Goal: Task Accomplishment & Management: Use online tool/utility

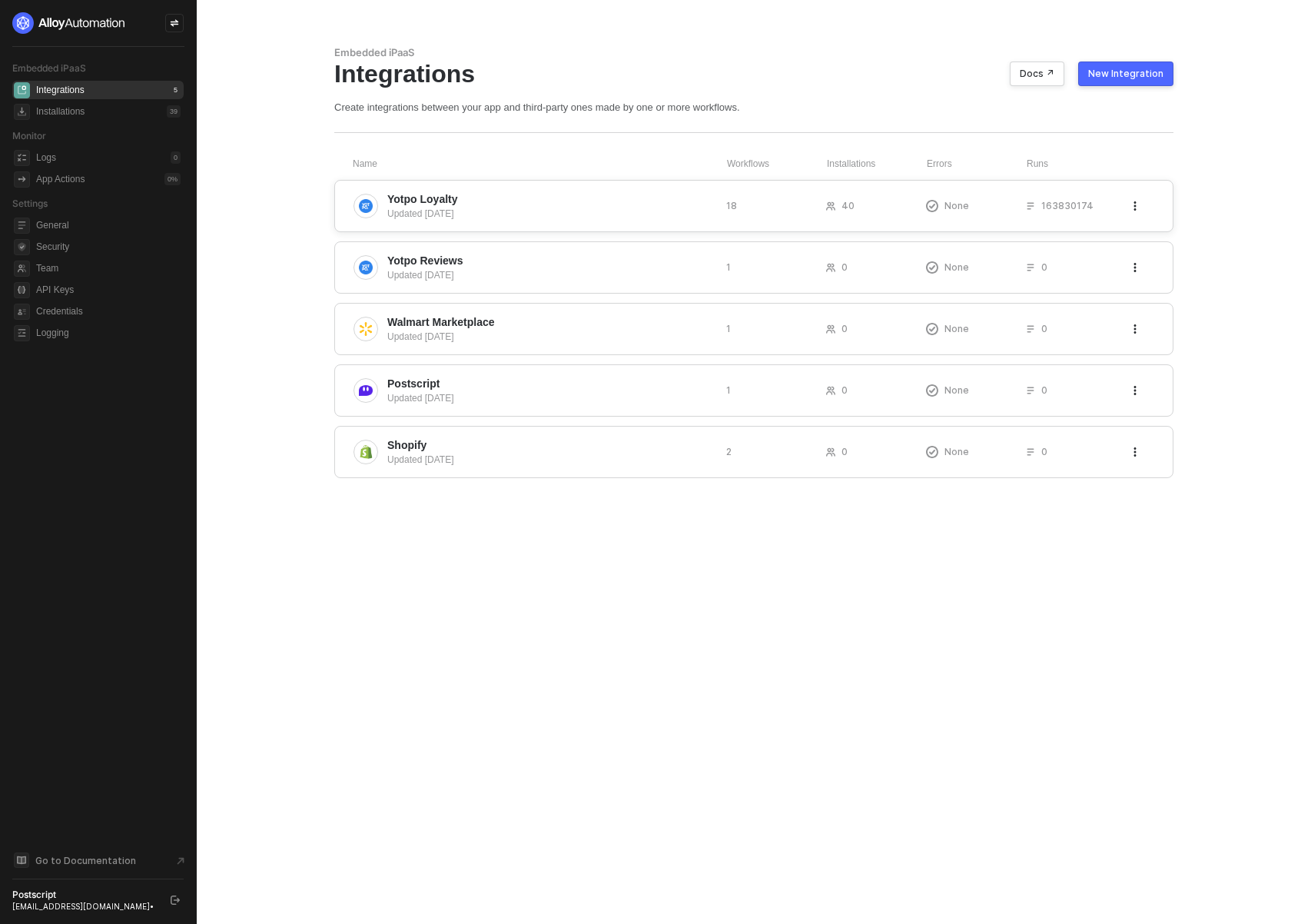
click at [458, 200] on span "Yotpo Loyalty" at bounding box center [550, 199] width 327 height 15
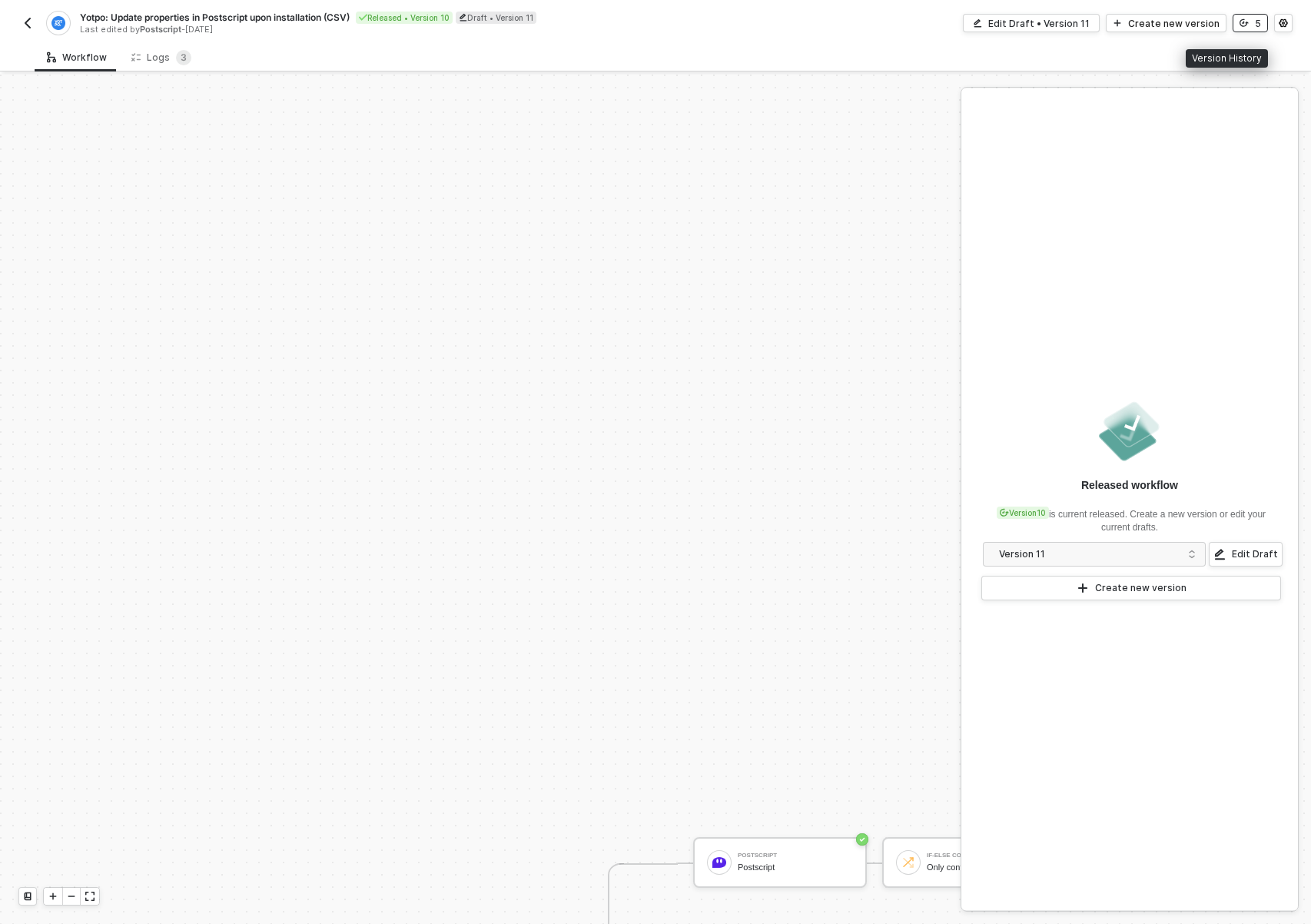
scroll to position [520, 0]
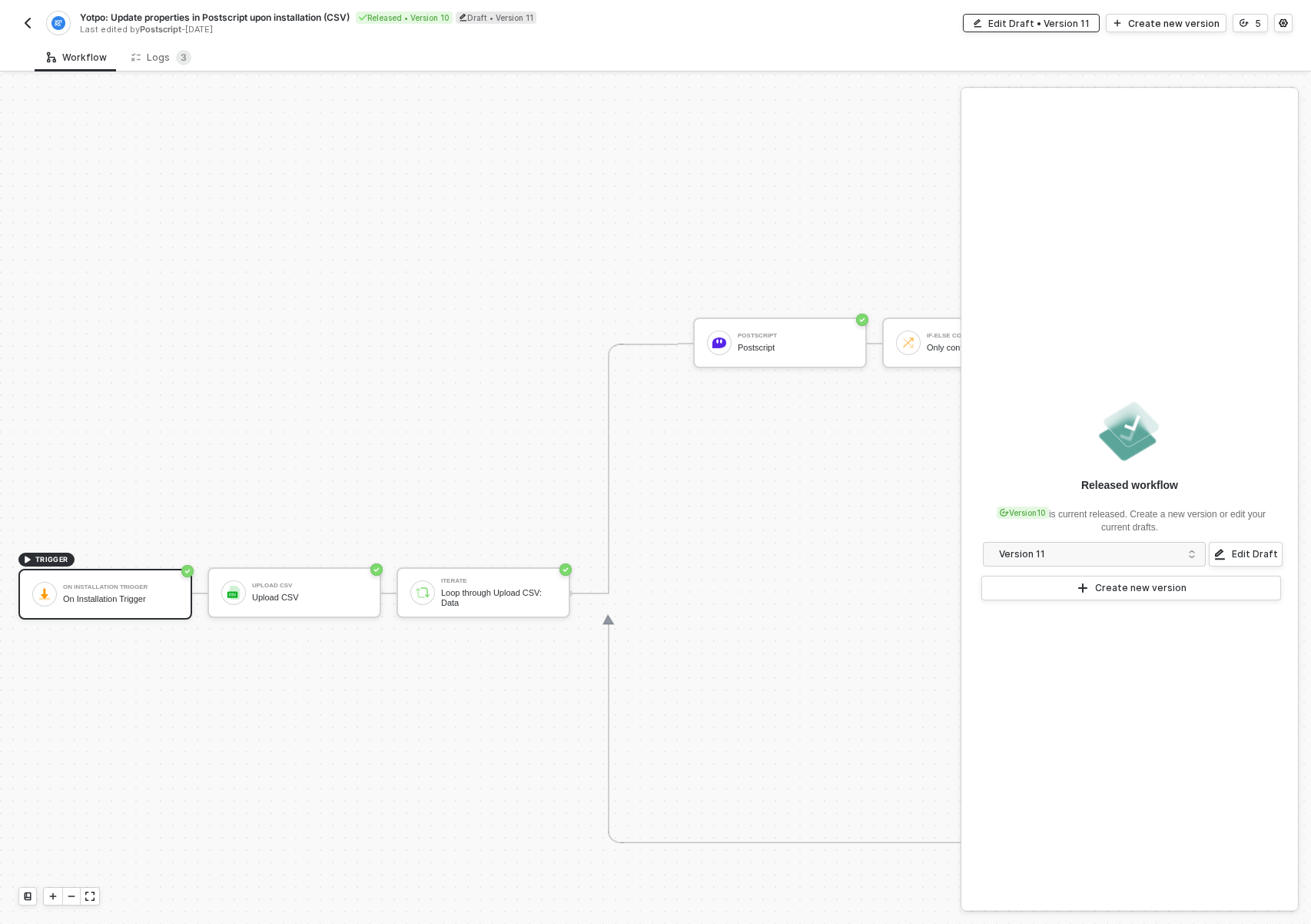
click at [1058, 23] on div "Edit Draft • Version 11" at bounding box center [1039, 23] width 101 height 13
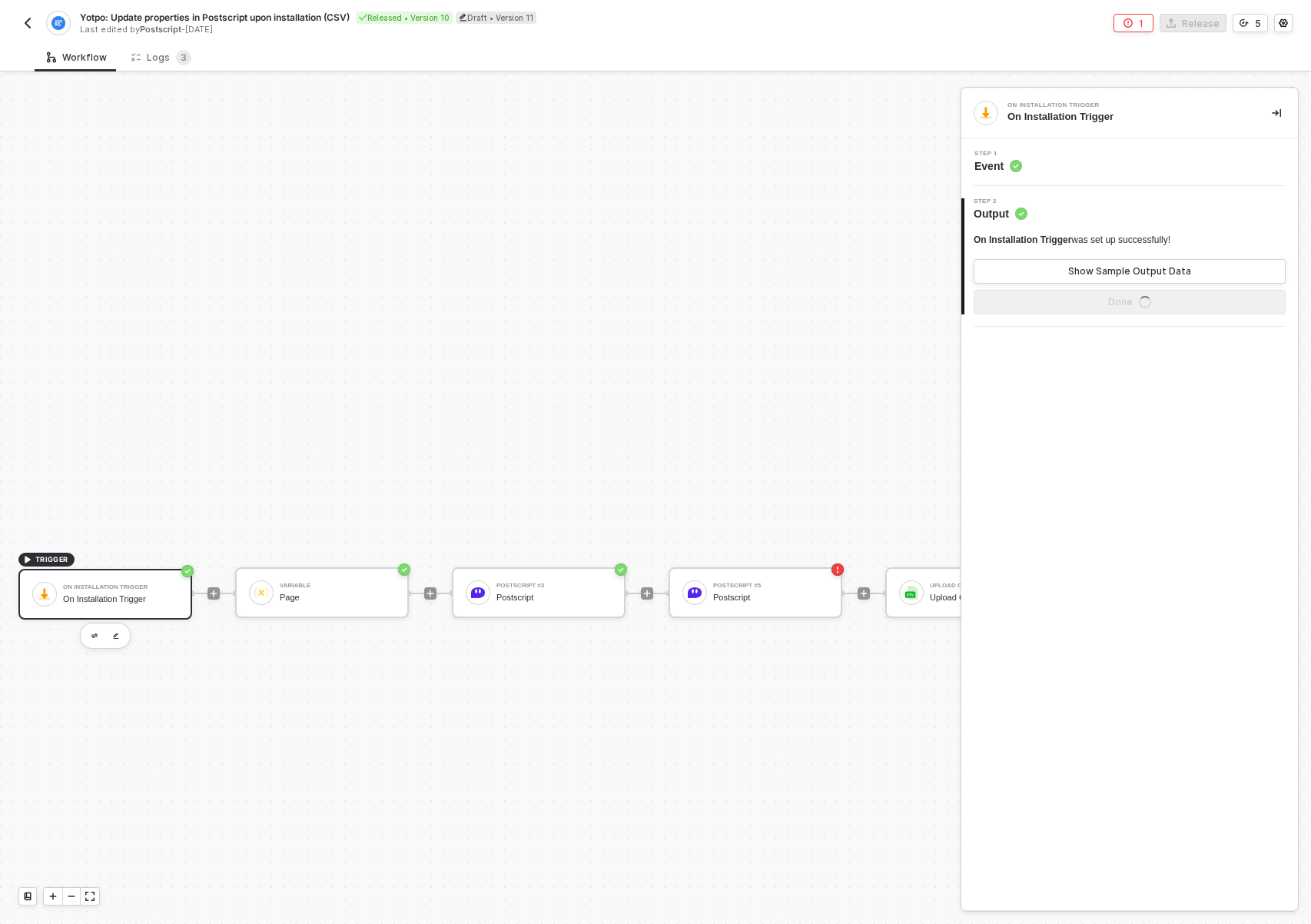
click at [106, 601] on div "On Installation Trigger" at bounding box center [120, 599] width 116 height 10
click at [1026, 237] on span "On Installation Trigger" at bounding box center [1022, 239] width 98 height 11
click at [1026, 237] on span "On Installation Trigger" at bounding box center [1022, 239] width 98 height 11
click at [1050, 234] on span "On Installation Trigger" at bounding box center [1022, 239] width 98 height 11
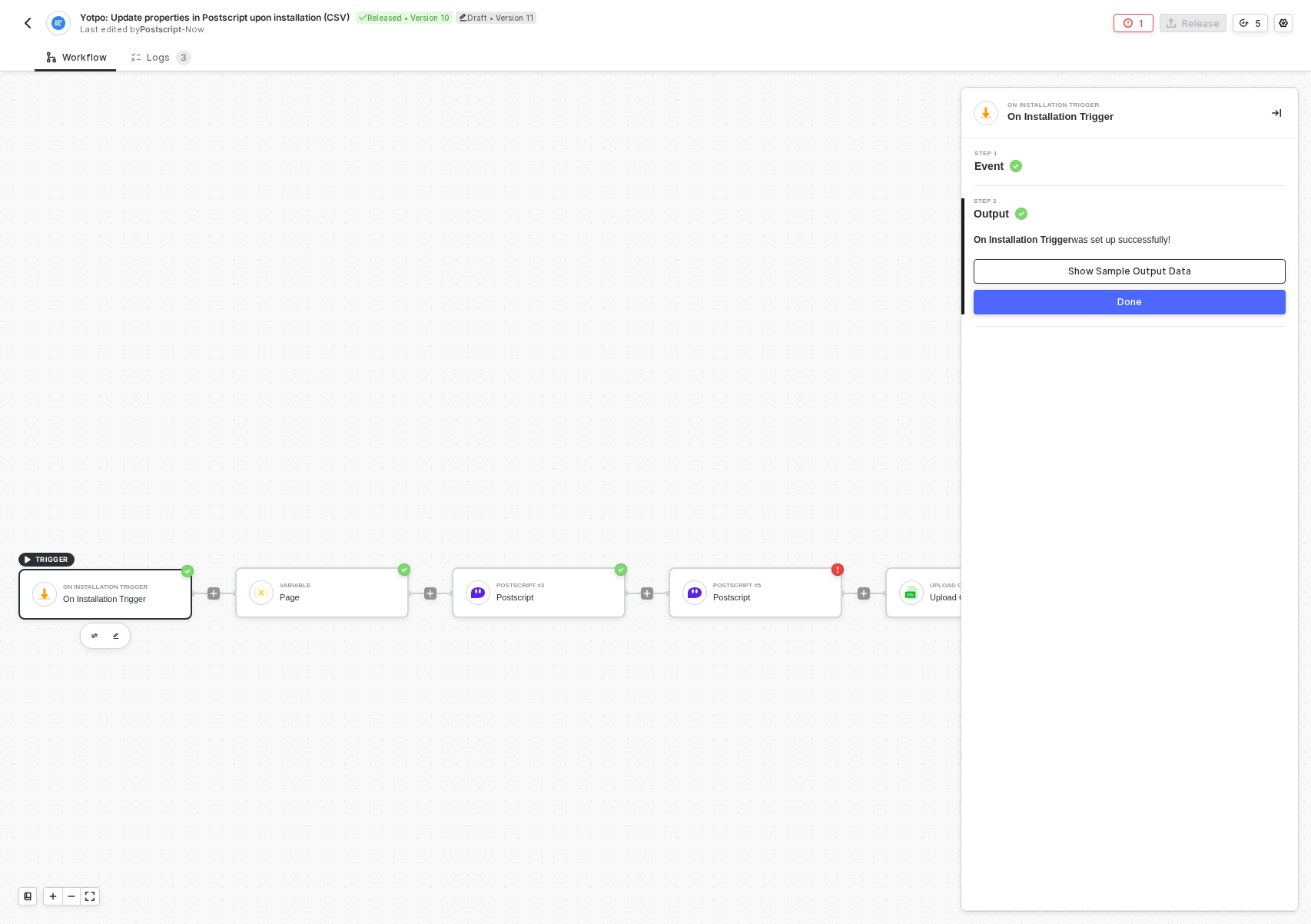
click at [1105, 267] on div "Show Sample Output Data" at bounding box center [1129, 271] width 123 height 12
drag, startPoint x: 948, startPoint y: 107, endPoint x: 586, endPoint y: 411, distance: 472.7
click at [949, 107] on div "Output Data Docs ↗" at bounding box center [759, 110] width 403 height 46
click at [24, 18] on img "button" at bounding box center [27, 23] width 12 height 12
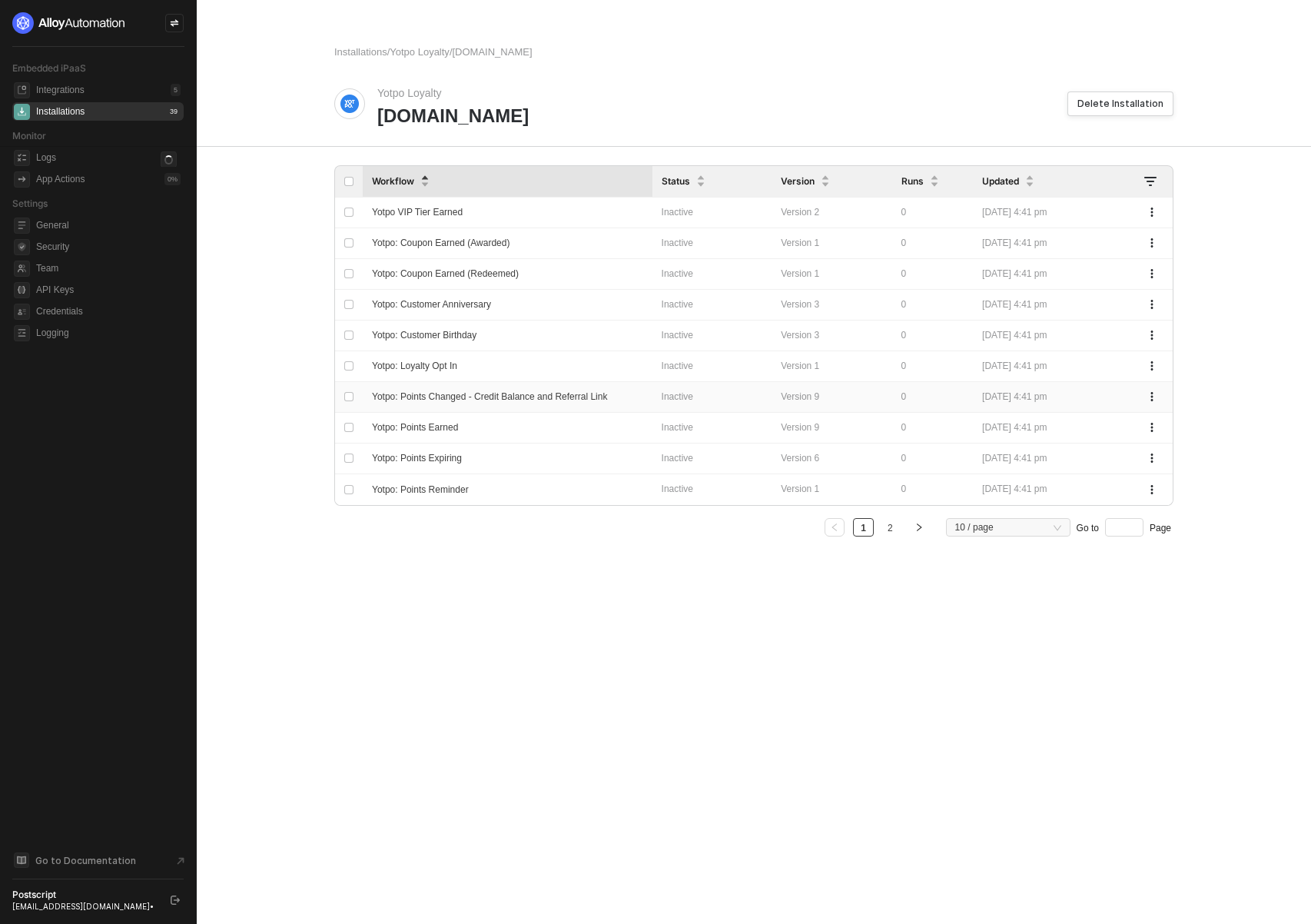
click at [510, 391] on span "Yotpo: Points Changed - Credit Balance and Referral Link" at bounding box center [489, 396] width 235 height 11
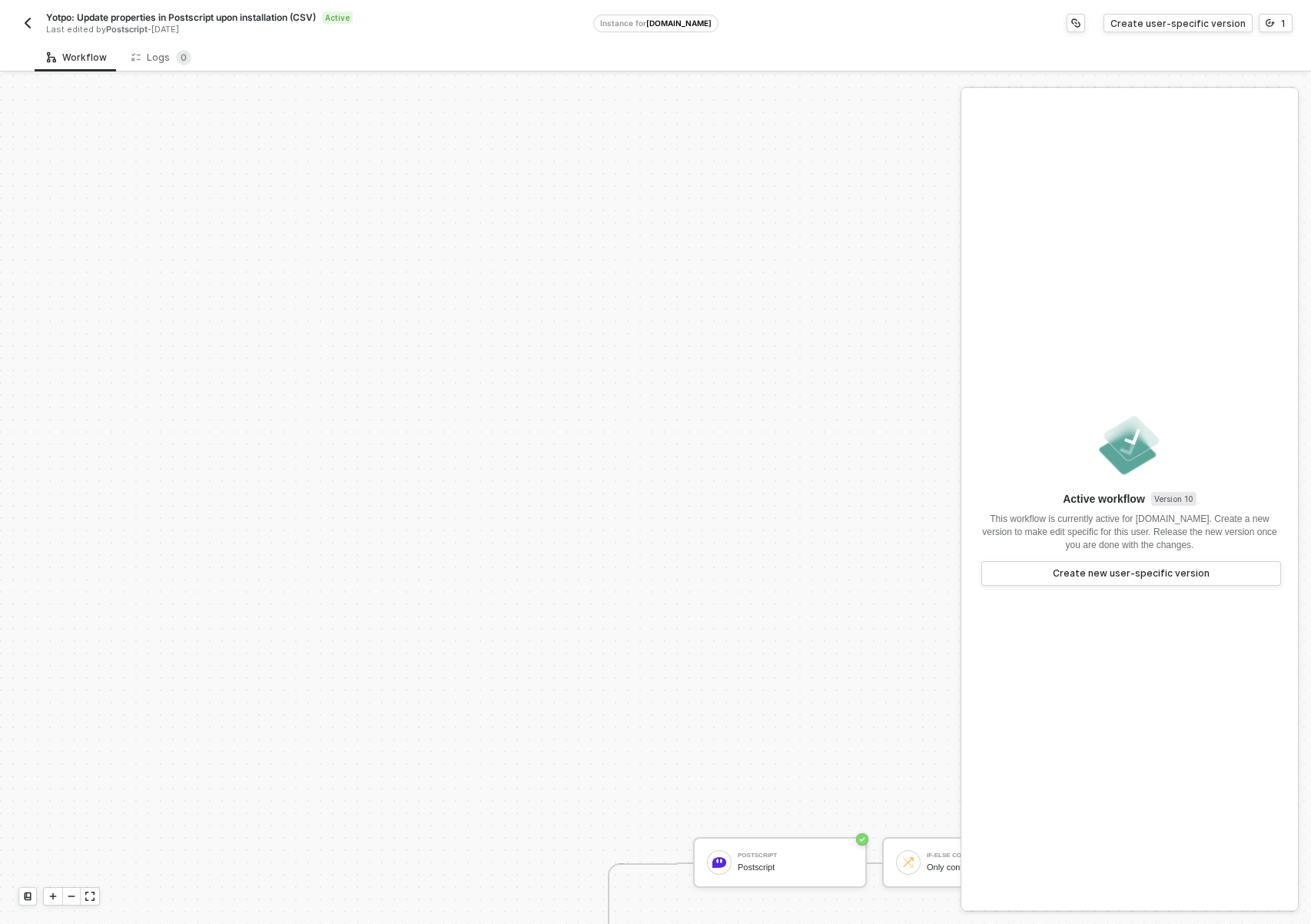
scroll to position [520, 0]
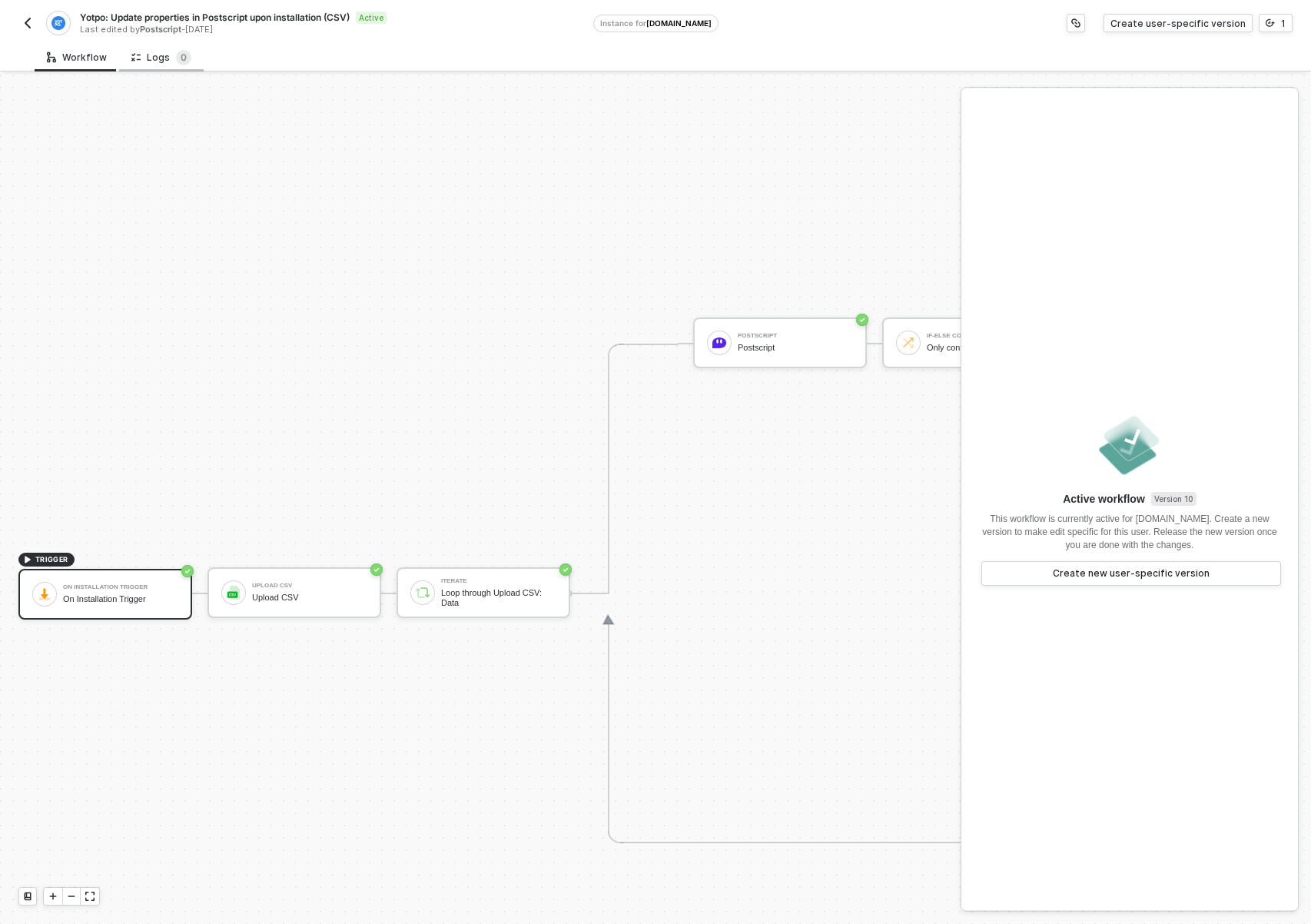
click at [170, 57] on div "Logs 0" at bounding box center [162, 57] width 60 height 15
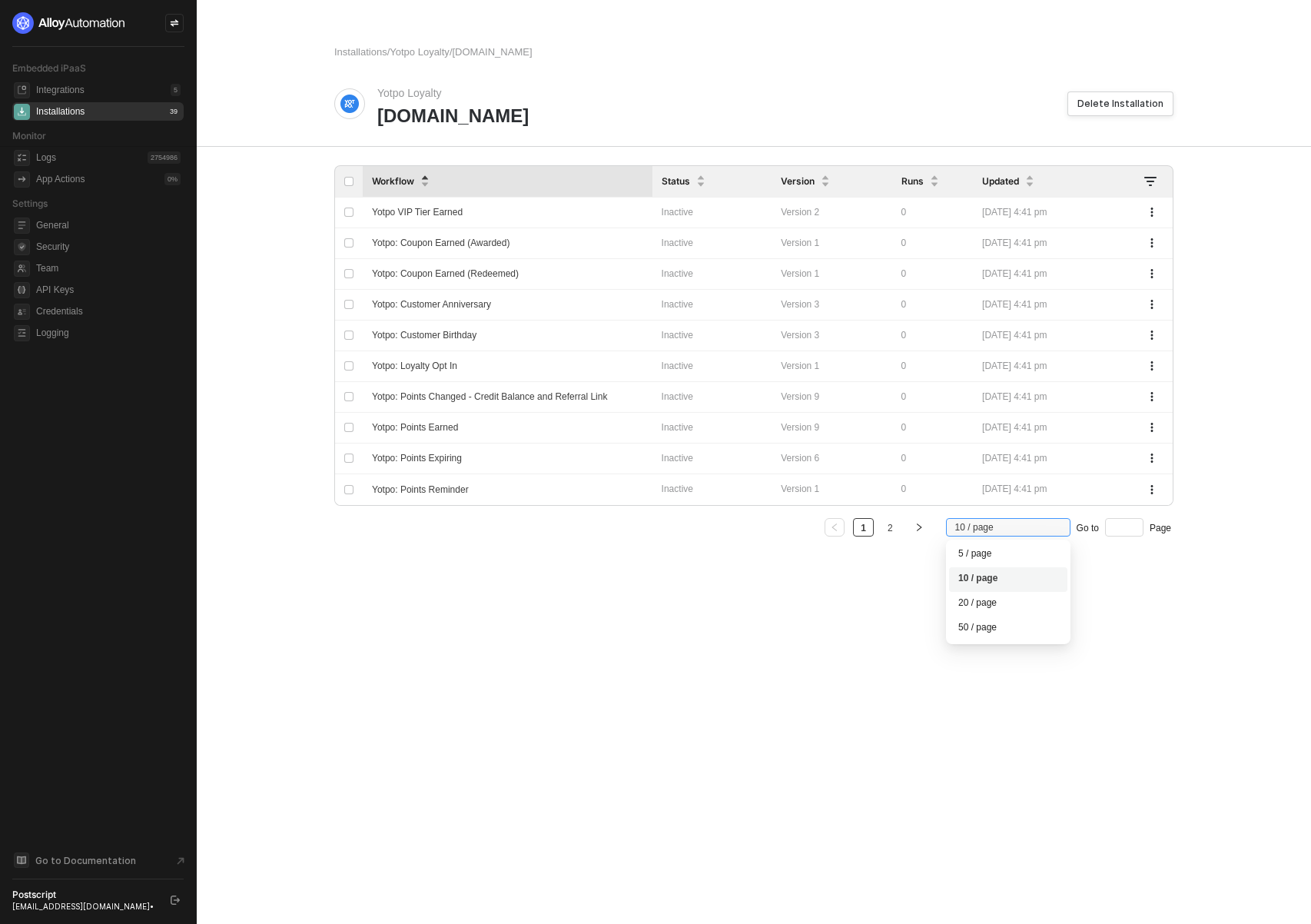
click at [1022, 527] on span "10 / page" at bounding box center [1008, 527] width 106 height 23
click at [979, 609] on div "20 / page" at bounding box center [1008, 604] width 100 height 17
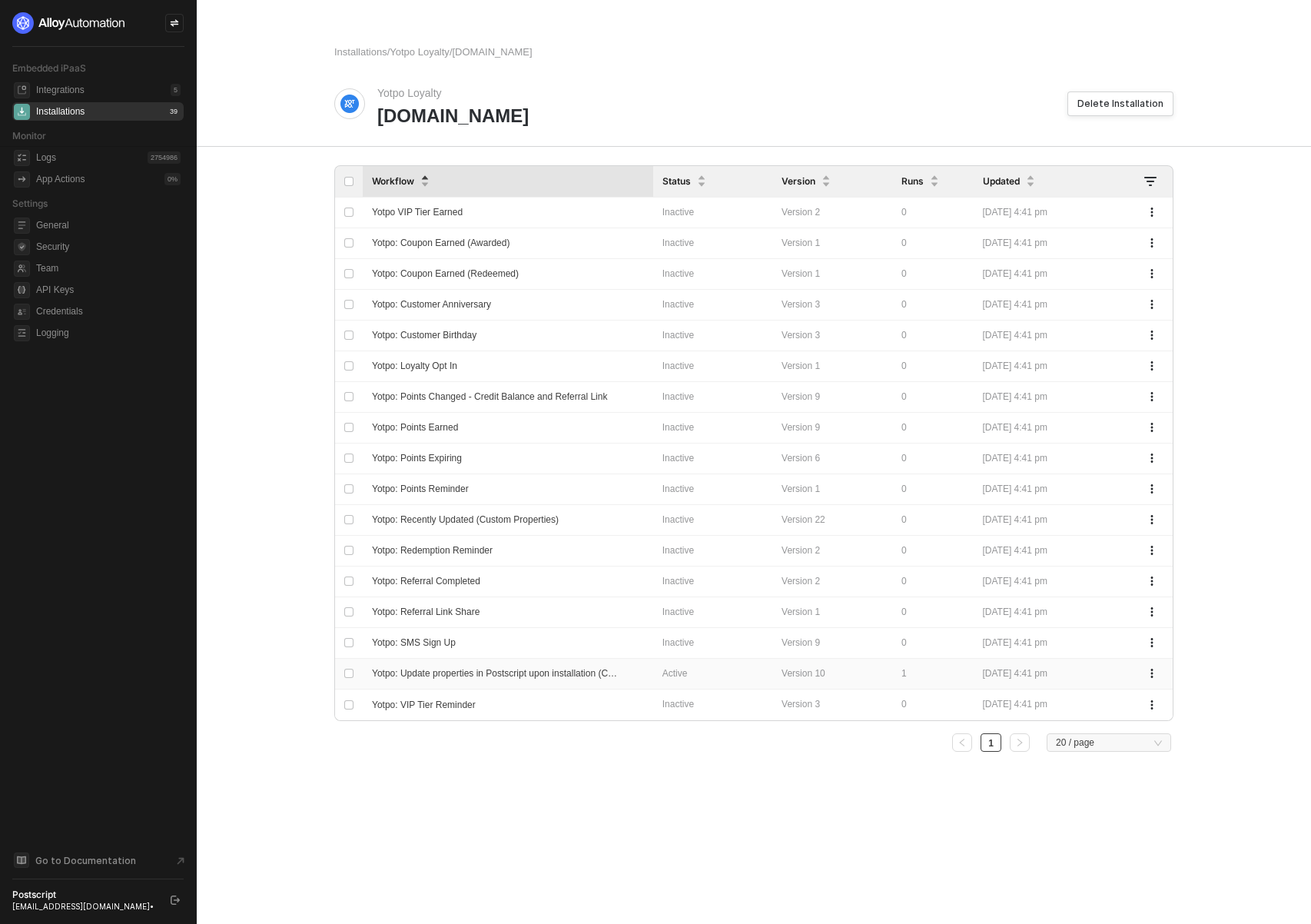
click at [532, 677] on span "Yotpo: Update properties in Postscript upon installation (CSV)" at bounding box center [497, 673] width 251 height 11
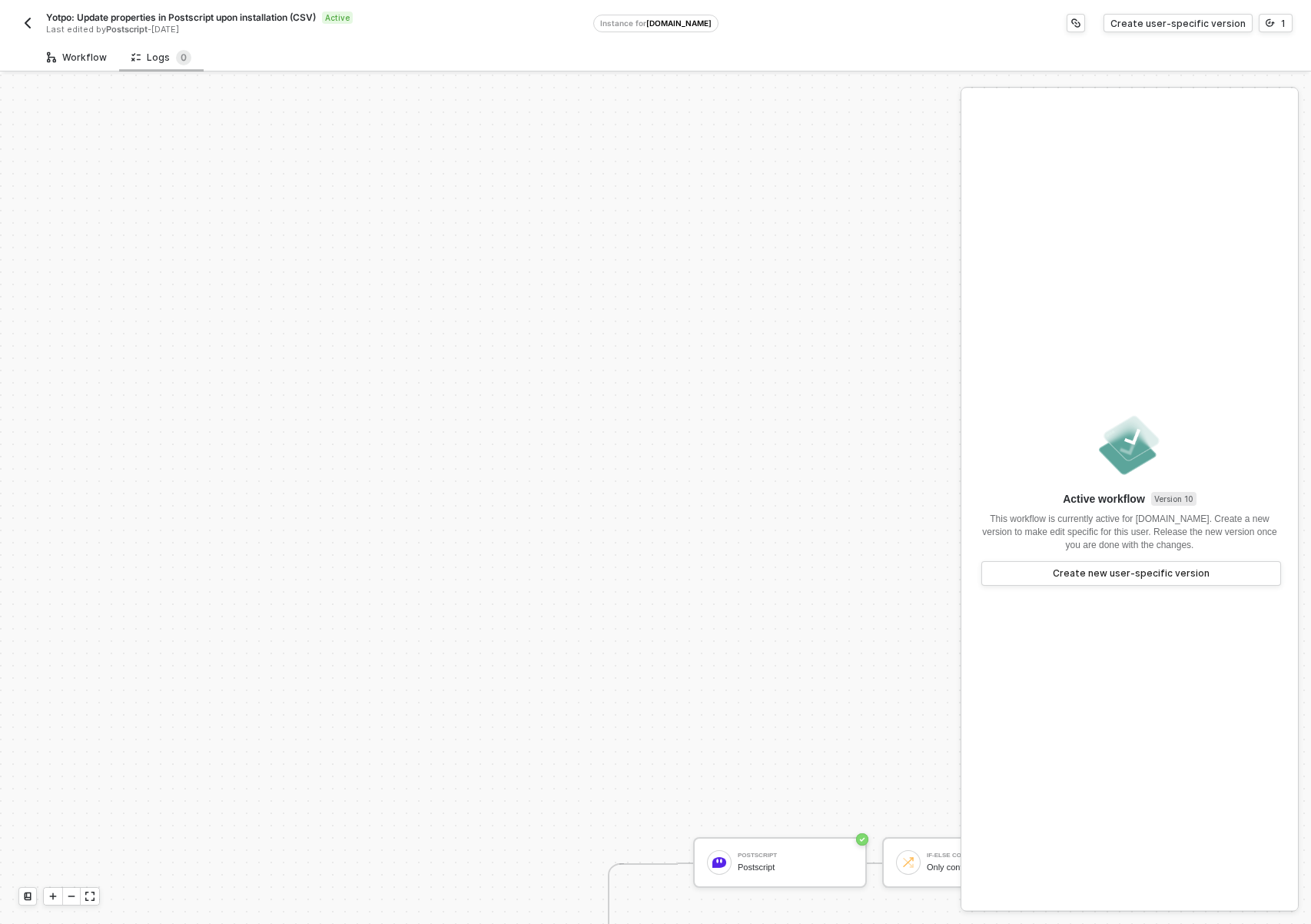
scroll to position [520, 0]
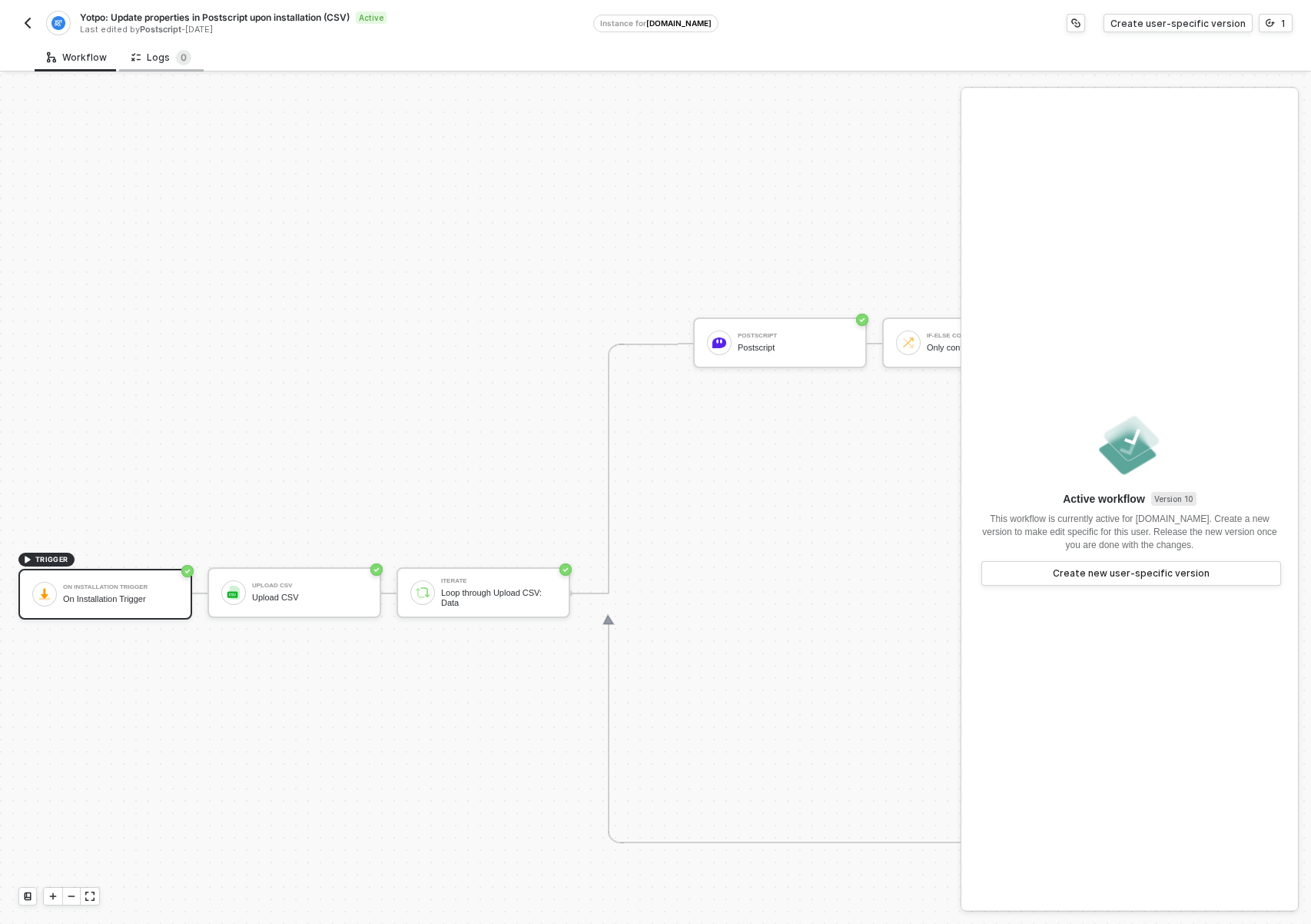
click at [143, 61] on div "Logs 0" at bounding box center [162, 57] width 60 height 15
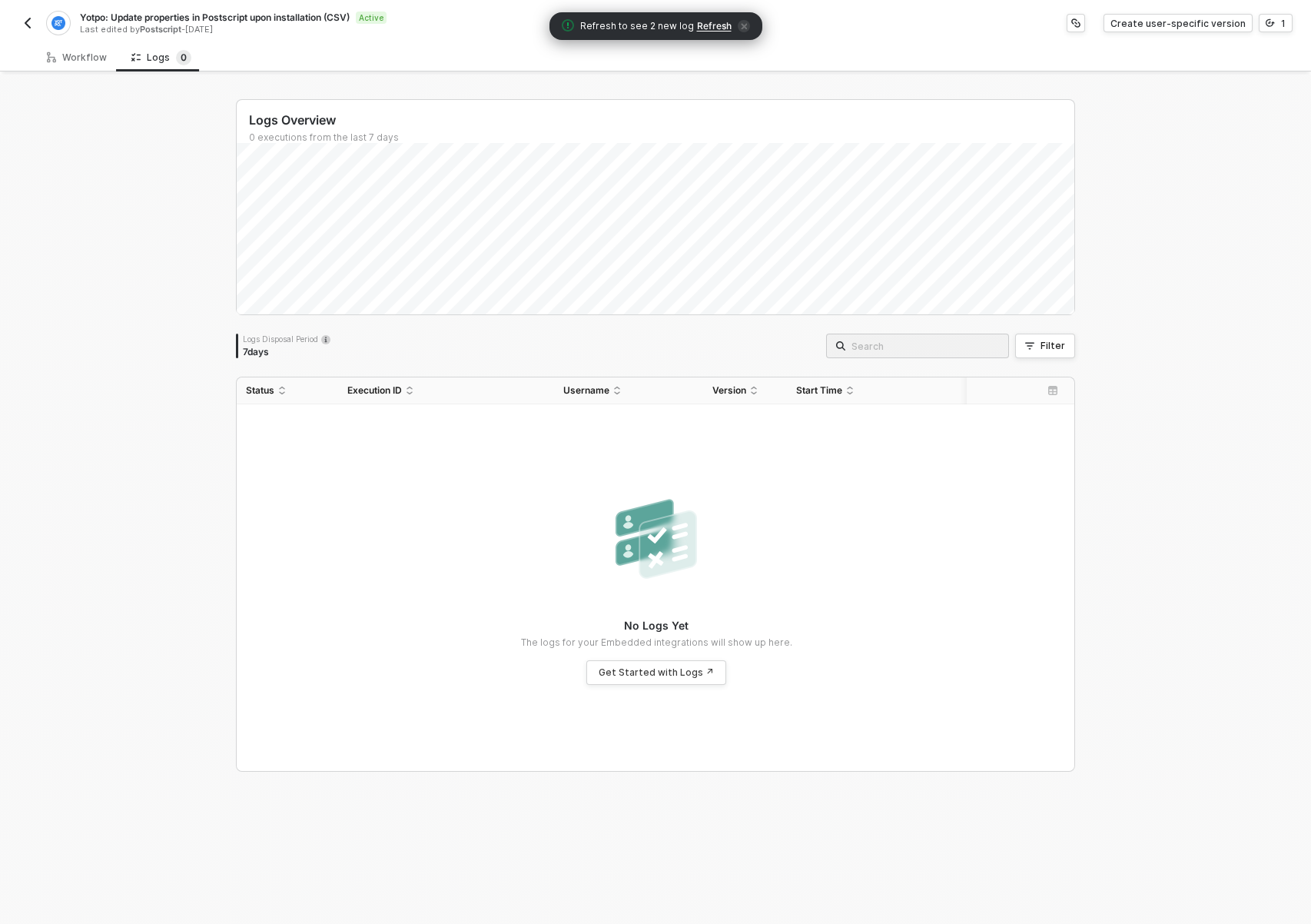
click at [718, 27] on span "Refresh" at bounding box center [714, 26] width 35 height 12
click at [709, 26] on span "Refresh" at bounding box center [714, 26] width 35 height 12
click at [52, 53] on icon at bounding box center [51, 57] width 9 height 15
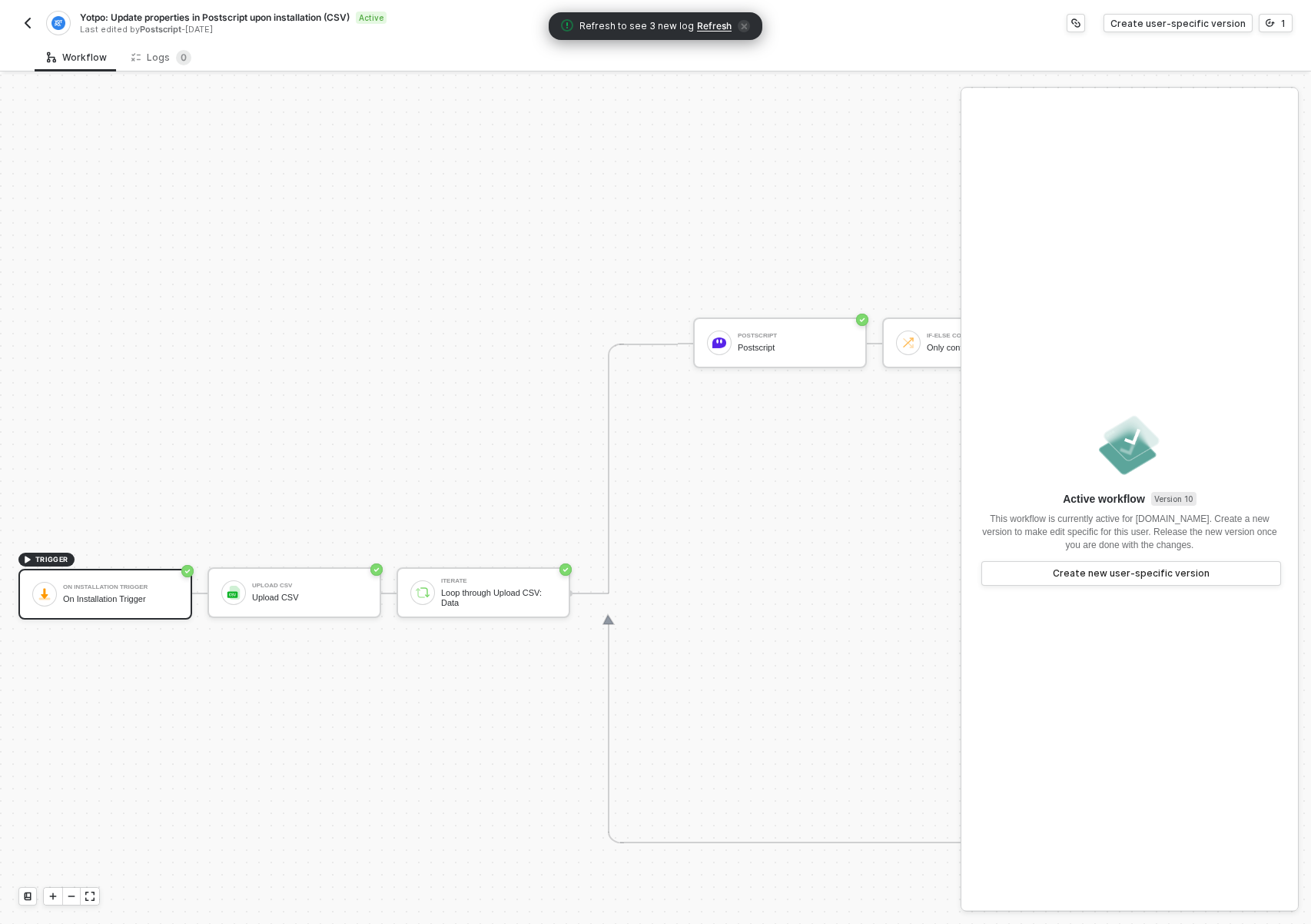
click at [32, 20] on img "button" at bounding box center [27, 23] width 12 height 12
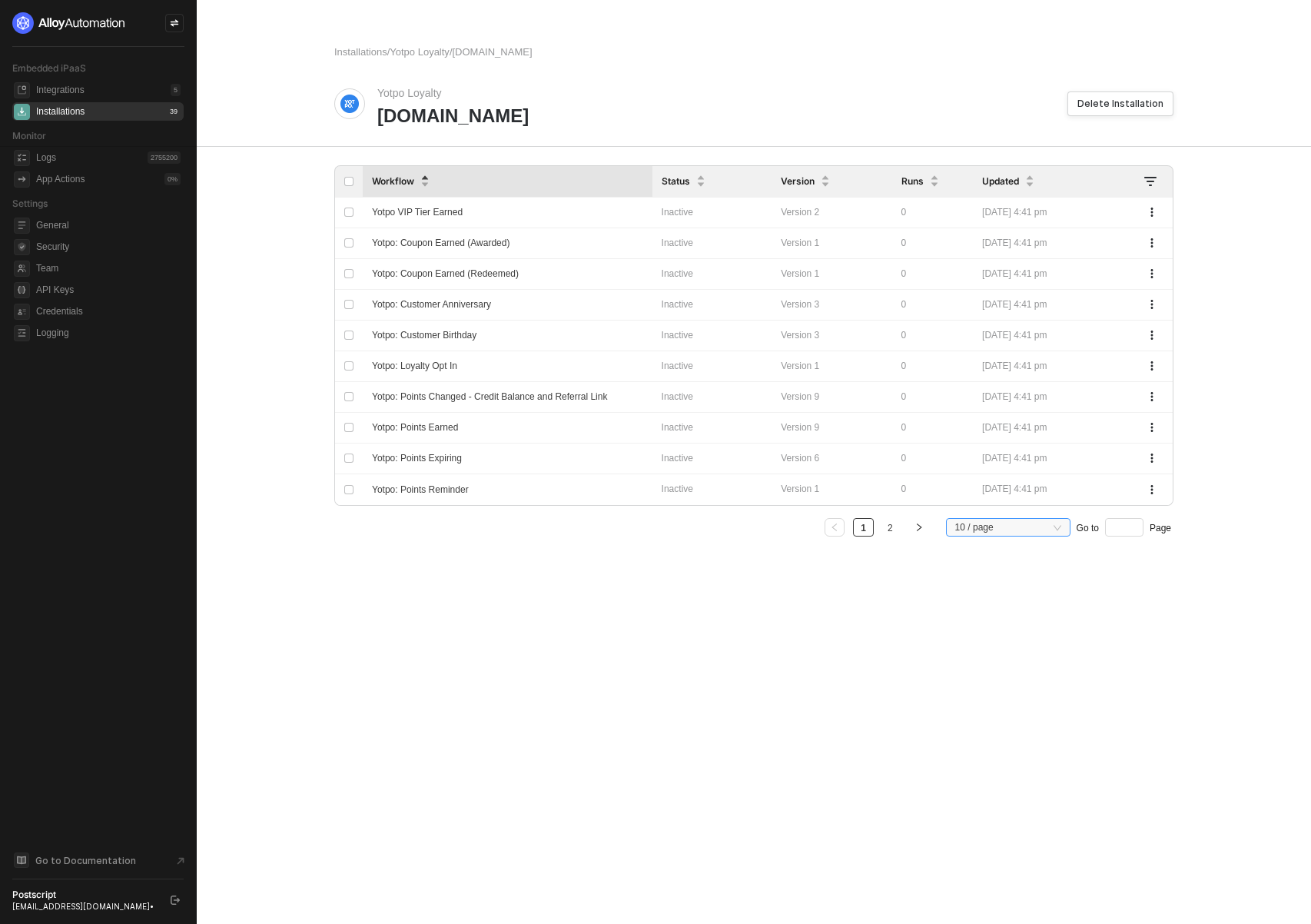
click at [1068, 524] on li "10 / page Go to Page" at bounding box center [1058, 527] width 230 height 19
click at [1058, 532] on span "10 / page" at bounding box center [1008, 527] width 106 height 23
click at [996, 603] on div "20 / page" at bounding box center [1008, 604] width 100 height 17
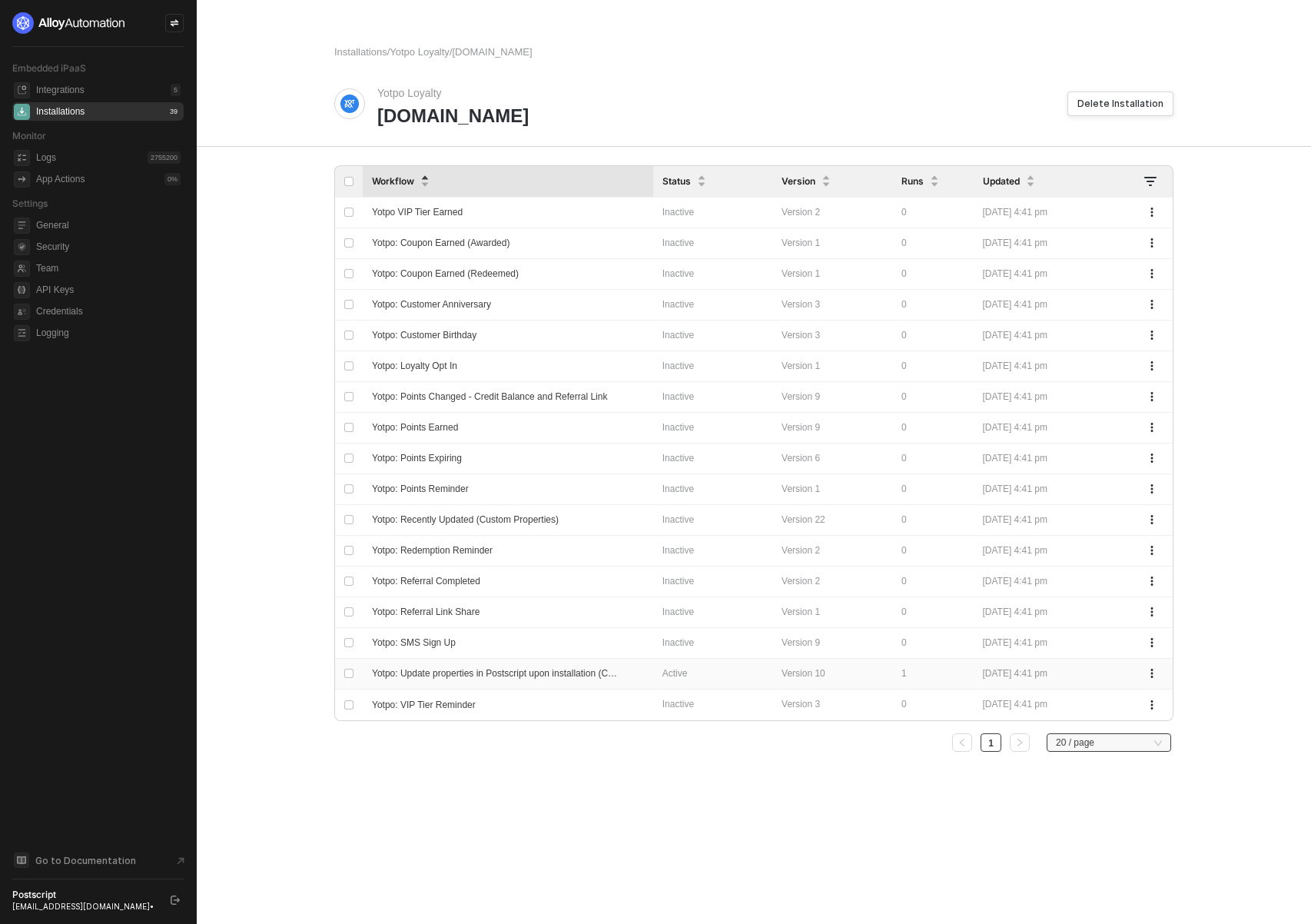
click at [572, 670] on span "Yotpo: Update properties in Postscript upon installation (CSV)" at bounding box center [497, 673] width 251 height 11
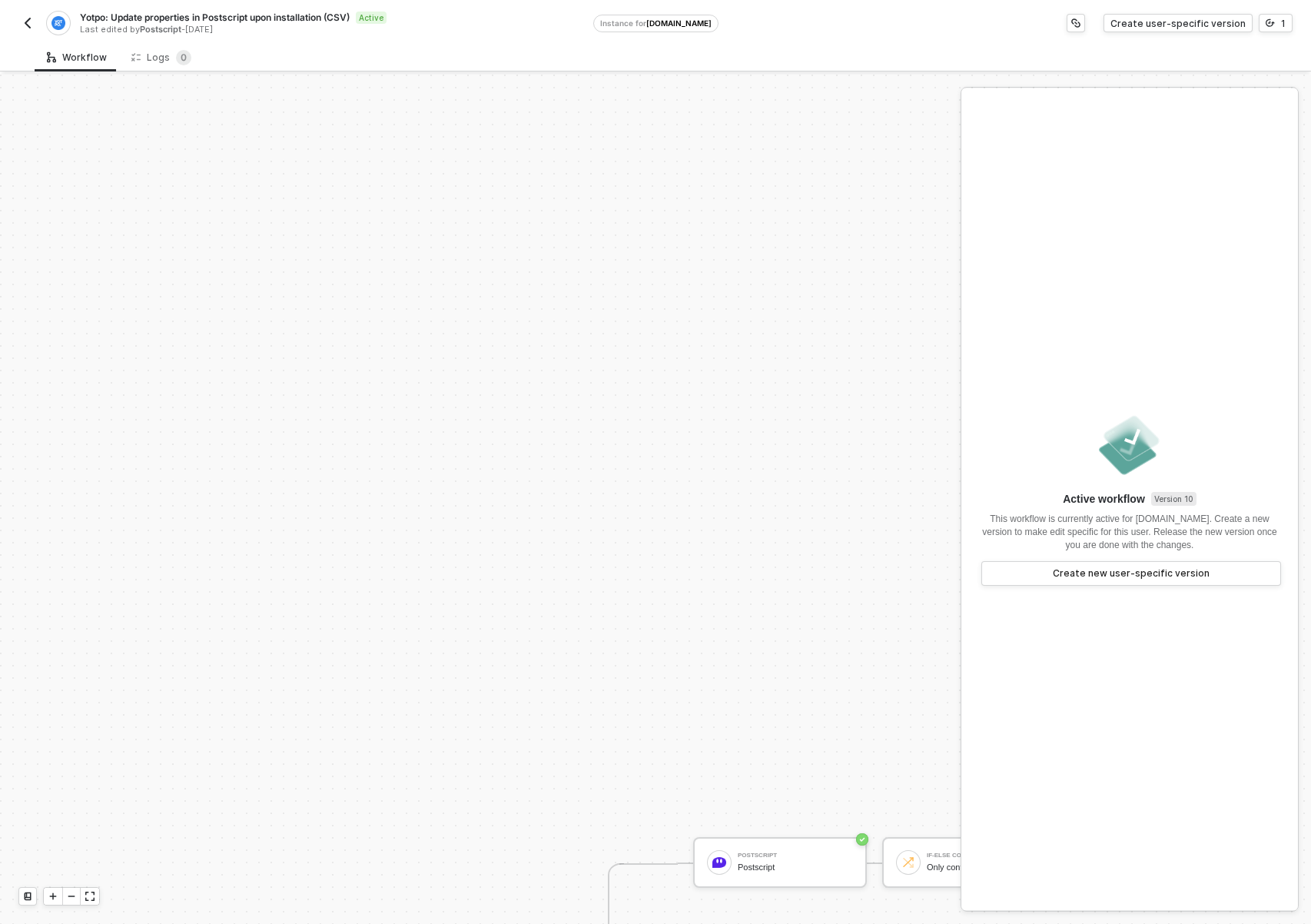
scroll to position [520, 0]
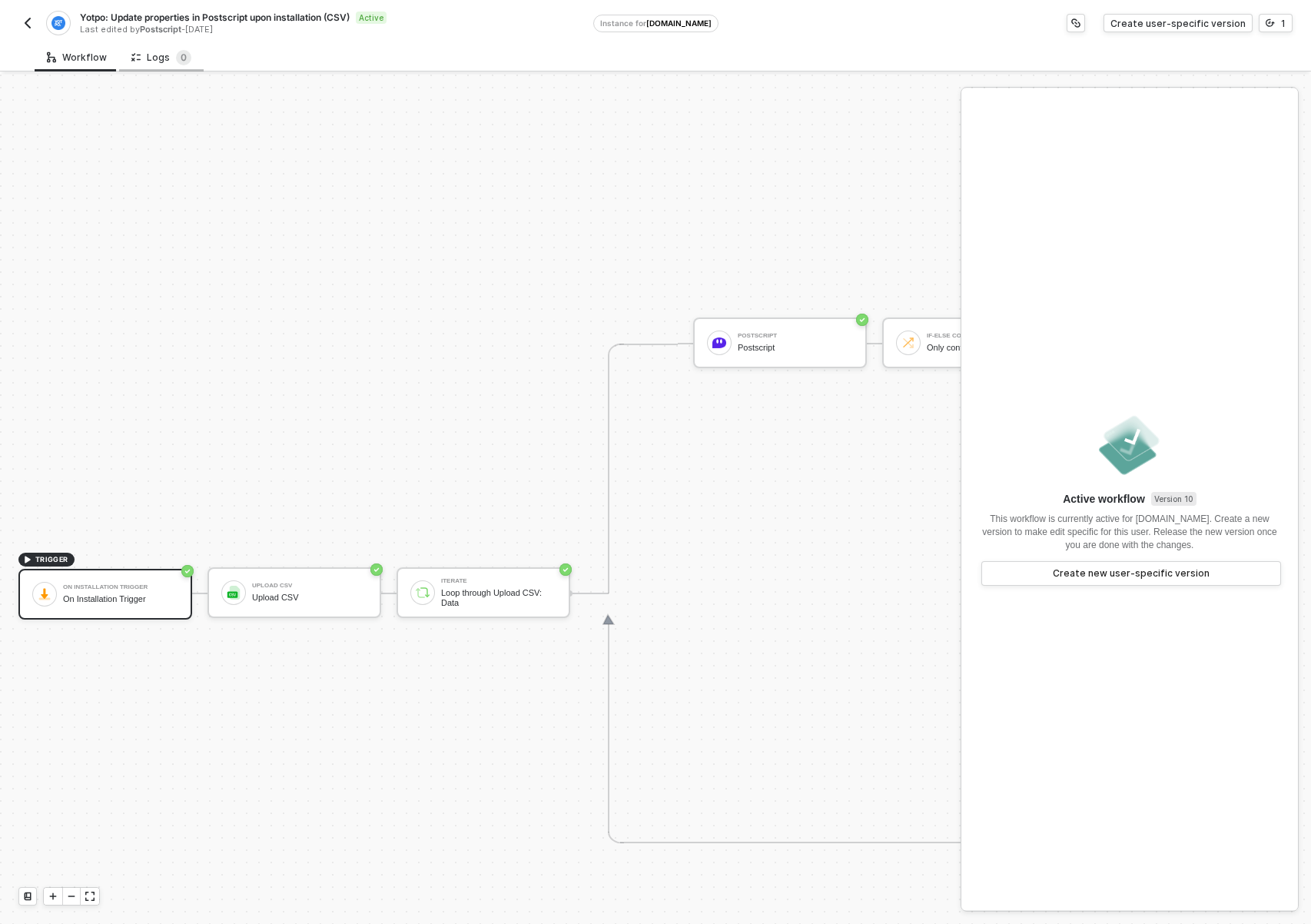
click at [146, 54] on div "Logs 0" at bounding box center [162, 57] width 60 height 15
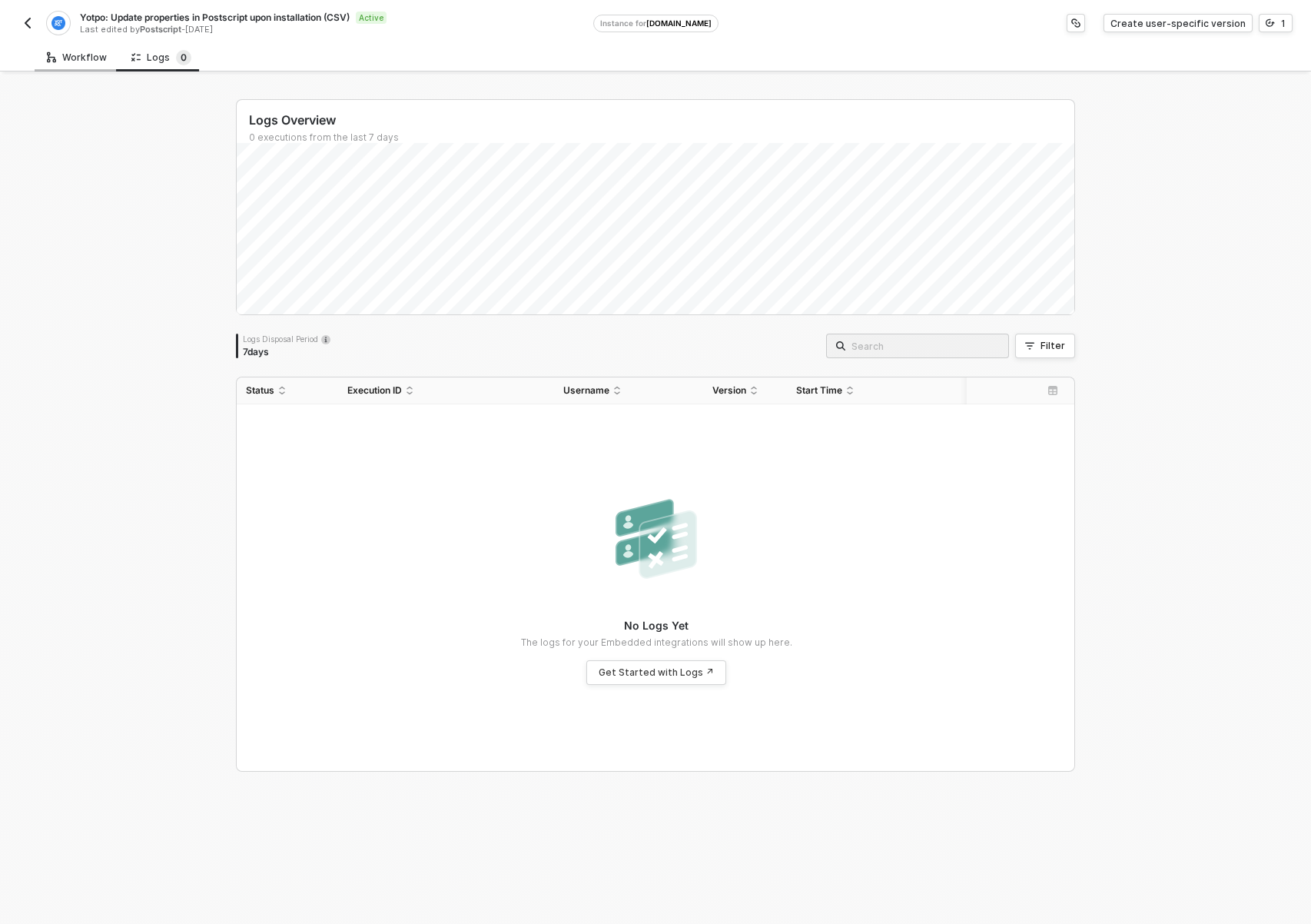
click at [82, 60] on div "Workflow" at bounding box center [77, 57] width 60 height 12
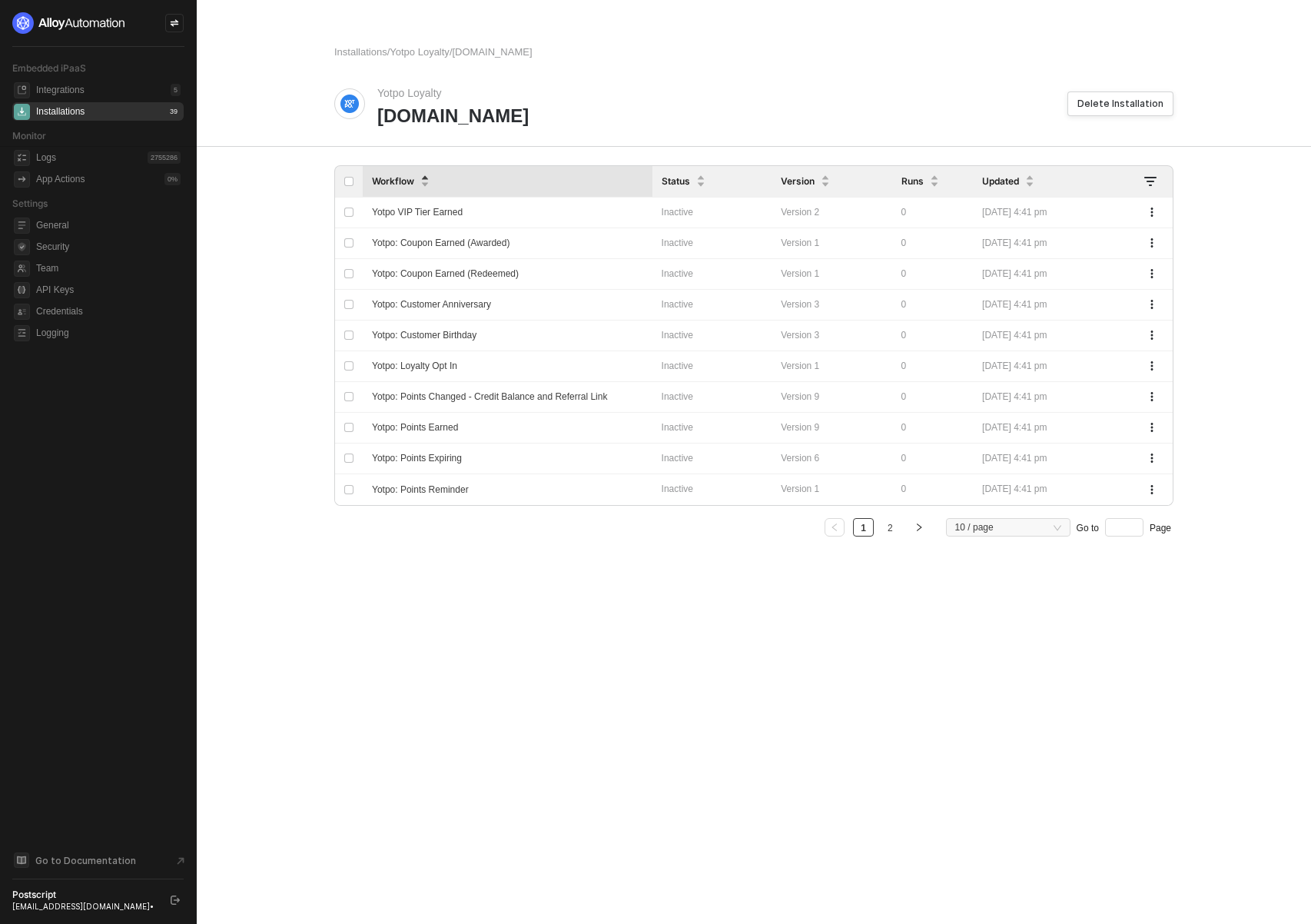
click at [1030, 546] on div "Workflow Status Version Runs Updated Yotpo VIP Tier Earned Inactive Version 2 0…" at bounding box center [754, 357] width 839 height 383
click at [1027, 529] on span "10 / page" at bounding box center [1008, 527] width 106 height 23
click at [990, 601] on div "20 / page" at bounding box center [1008, 604] width 100 height 17
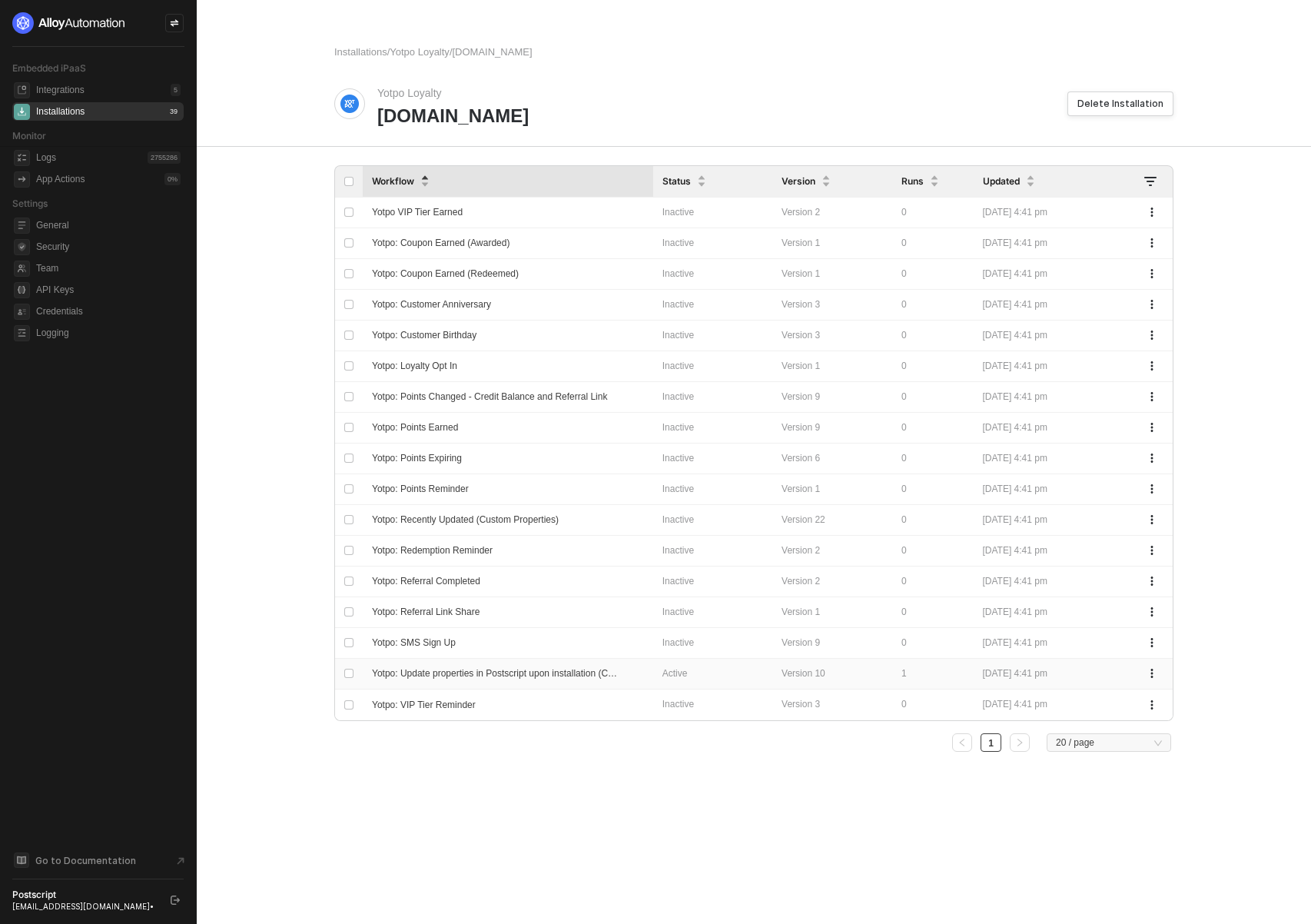
click at [555, 674] on span "Yotpo: Update properties in Postscript upon installation (CSV)" at bounding box center [497, 673] width 251 height 11
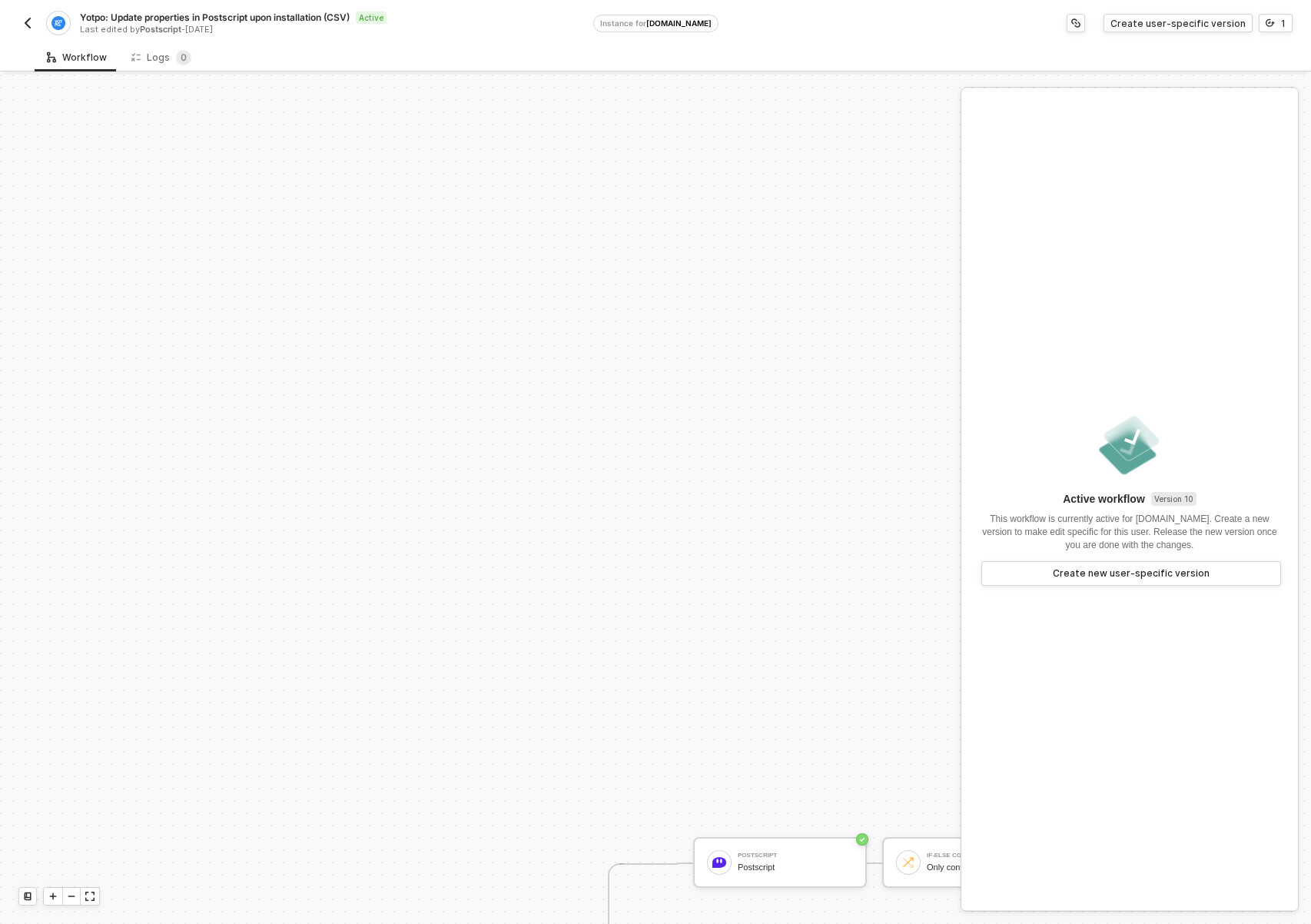
scroll to position [520, 0]
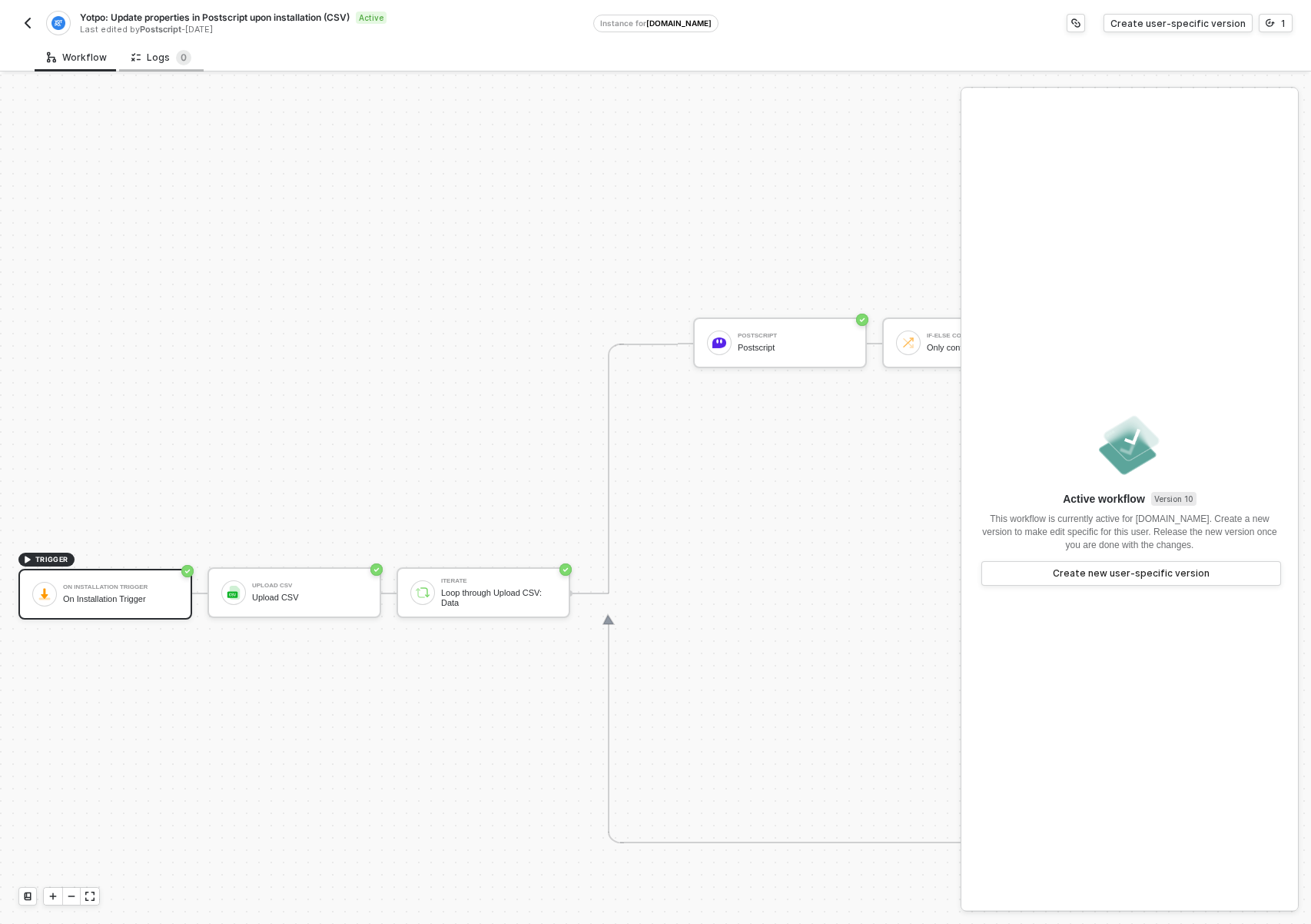
click at [163, 57] on div "Logs 0" at bounding box center [162, 57] width 60 height 15
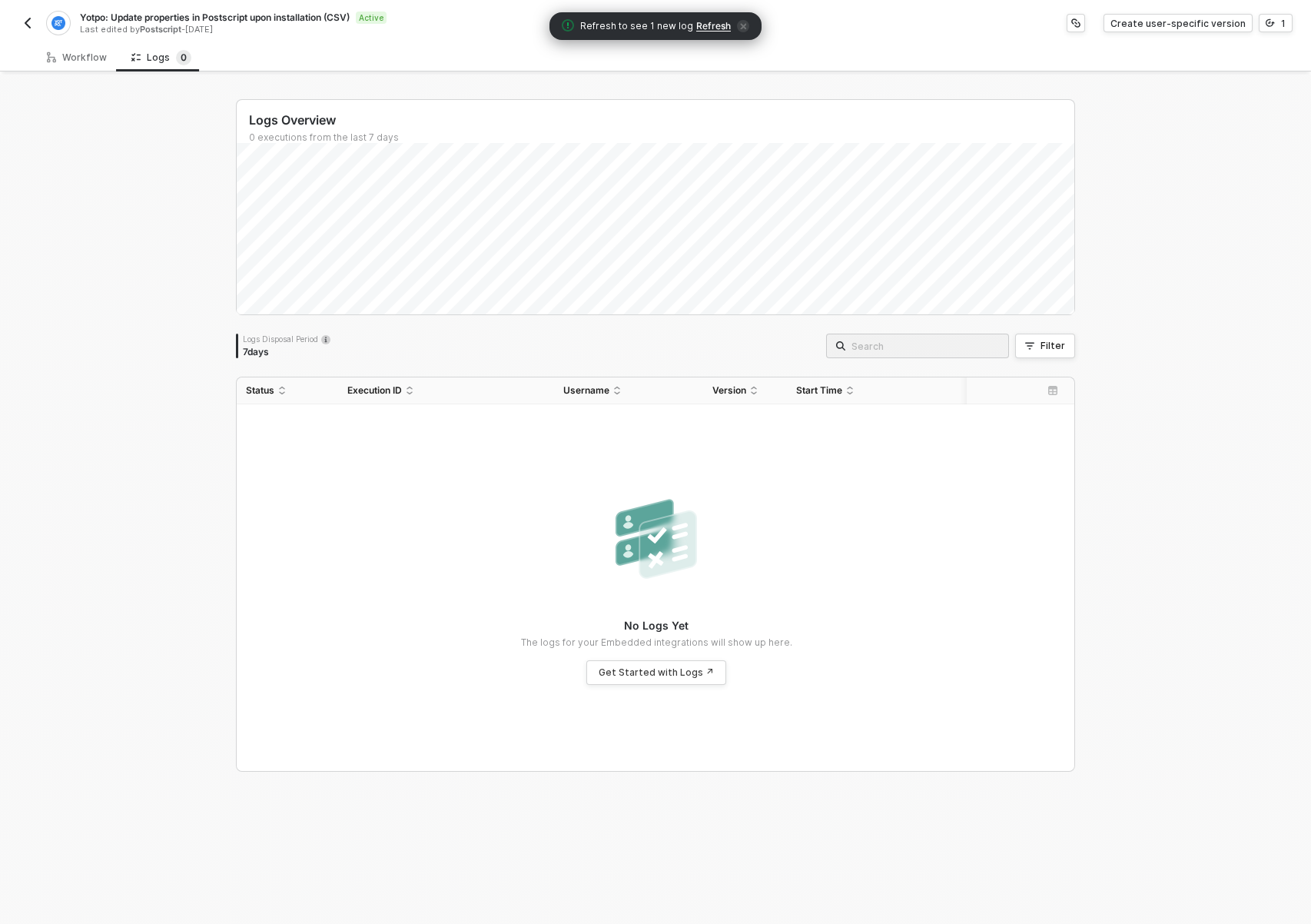
click at [709, 25] on span "Refresh" at bounding box center [713, 26] width 35 height 12
click at [709, 25] on span "Refresh" at bounding box center [714, 26] width 35 height 12
click at [709, 25] on span "Refresh" at bounding box center [713, 26] width 35 height 12
click at [709, 25] on span "postscript-sandbox.myshopify.com" at bounding box center [678, 23] width 65 height 9
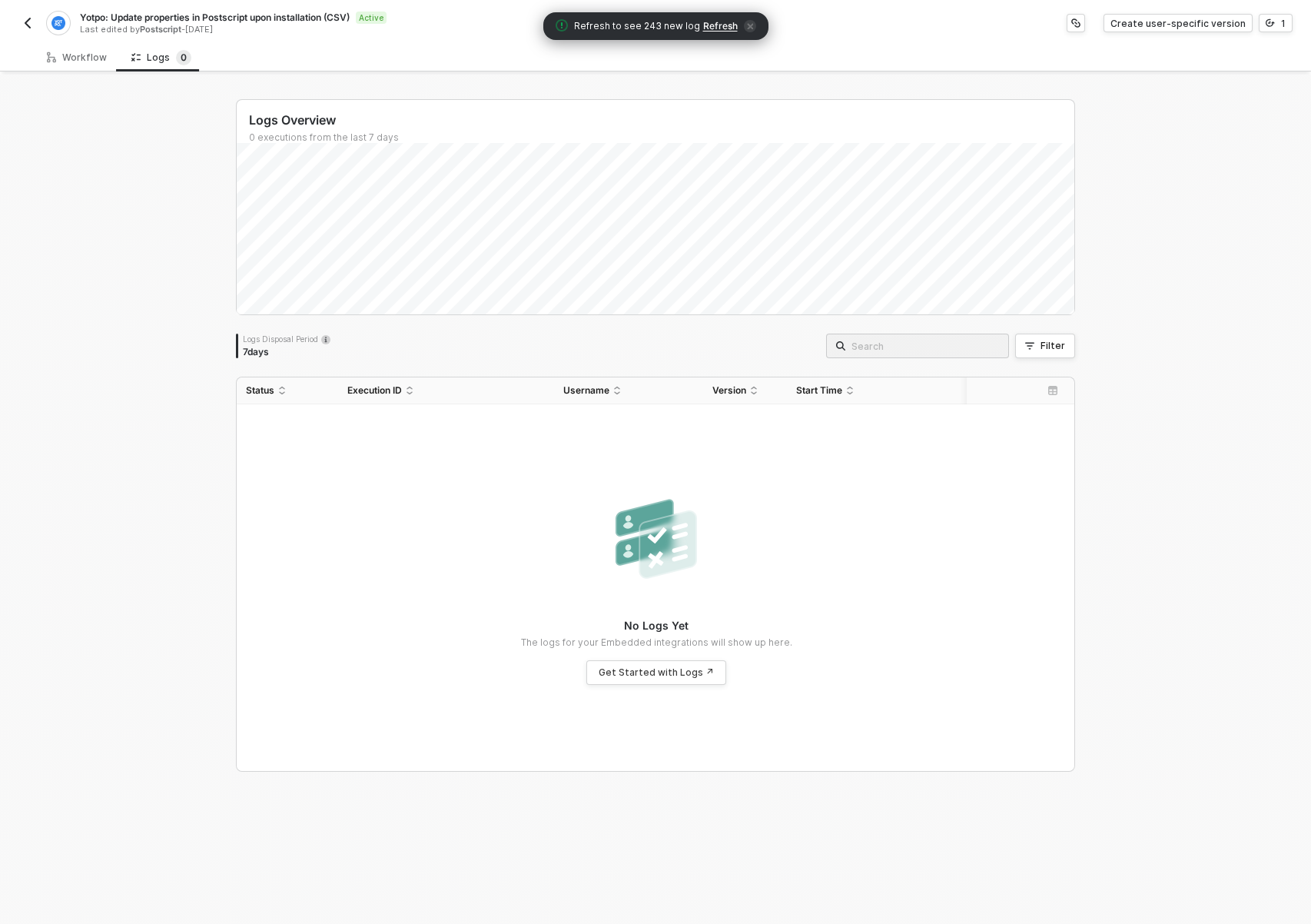
click at [33, 25] on img "button" at bounding box center [27, 23] width 12 height 12
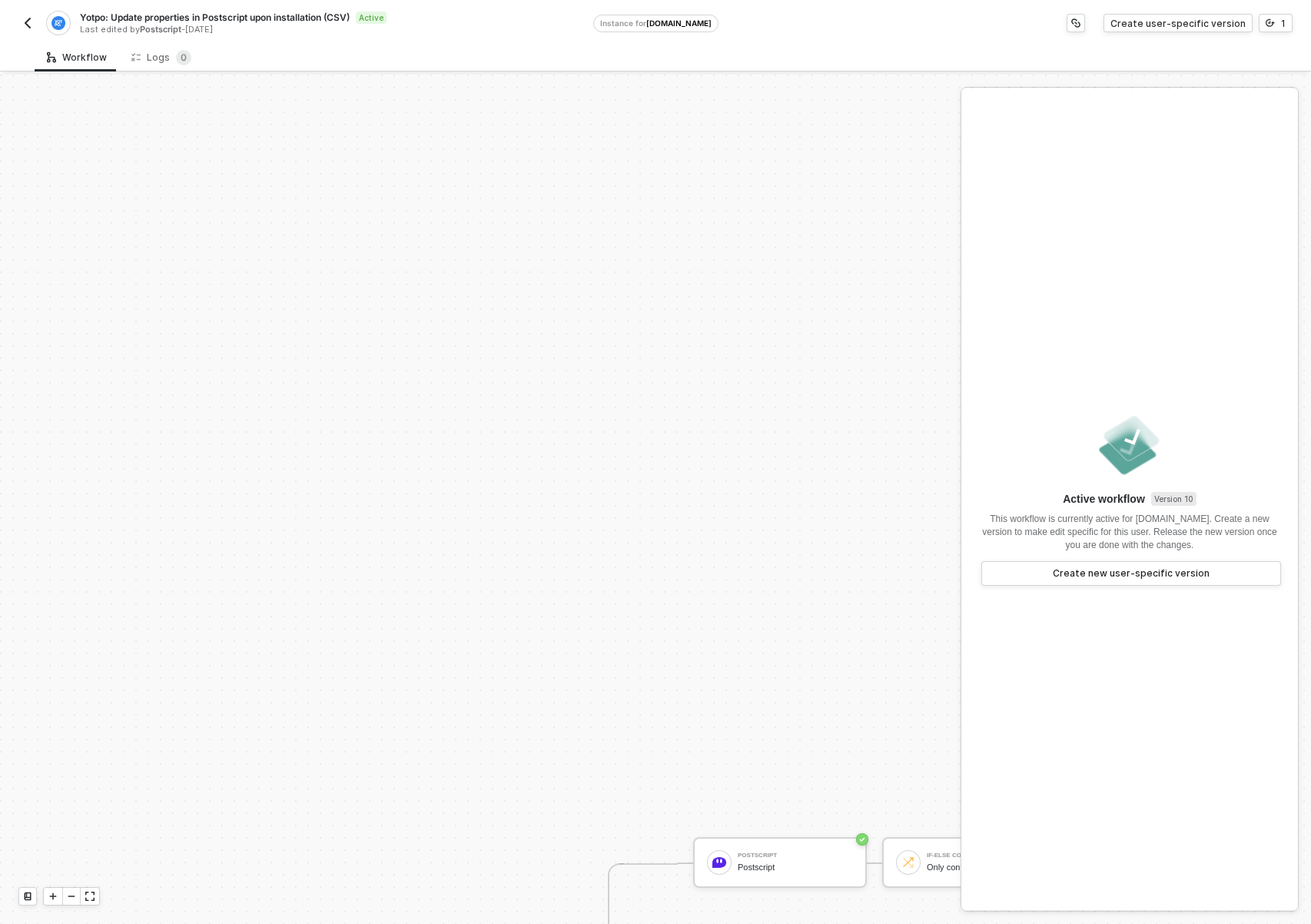
scroll to position [520, 0]
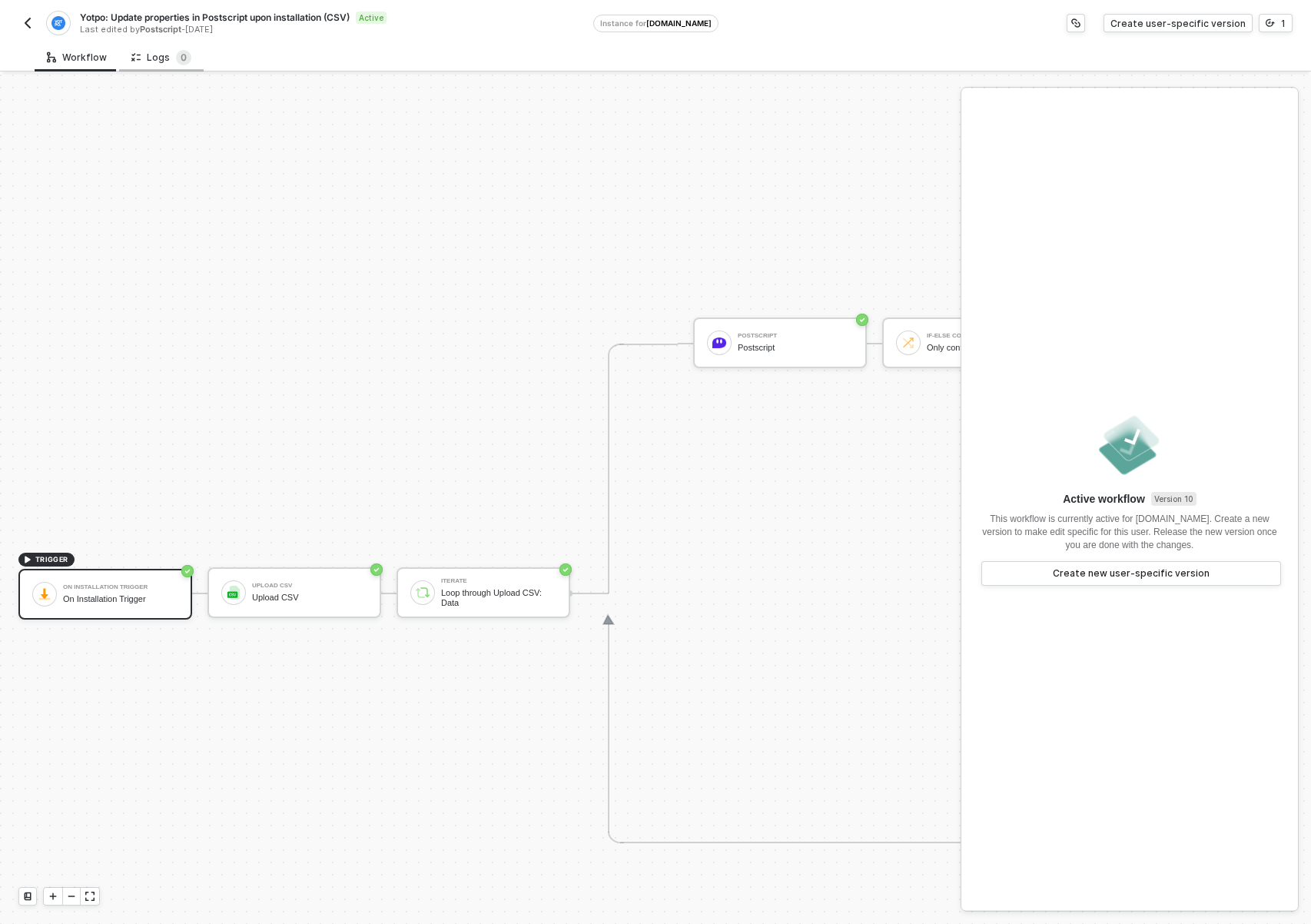
click at [158, 44] on div "Logs 0" at bounding box center [161, 57] width 85 height 28
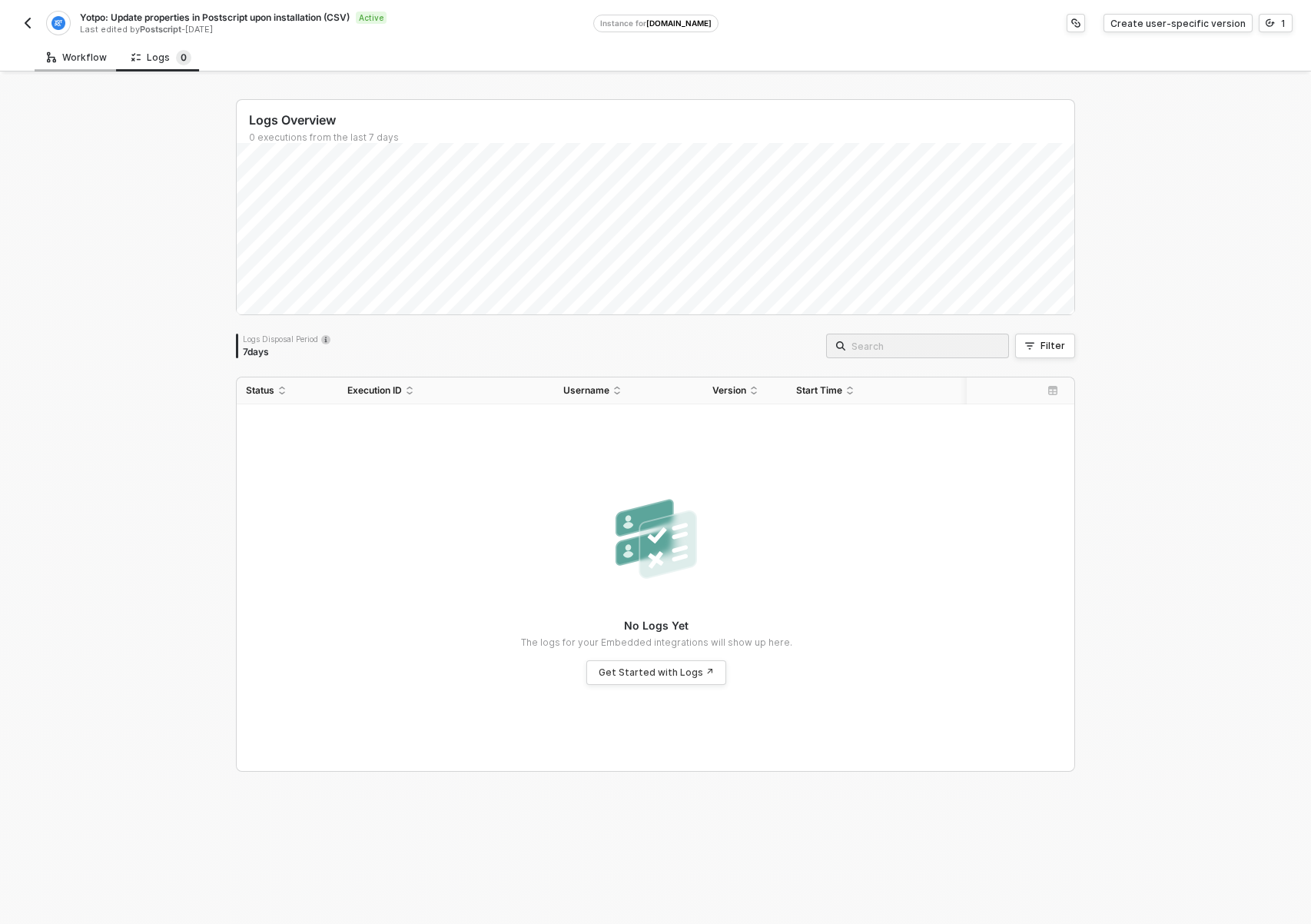
click at [101, 62] on div "Workflow" at bounding box center [77, 57] width 60 height 12
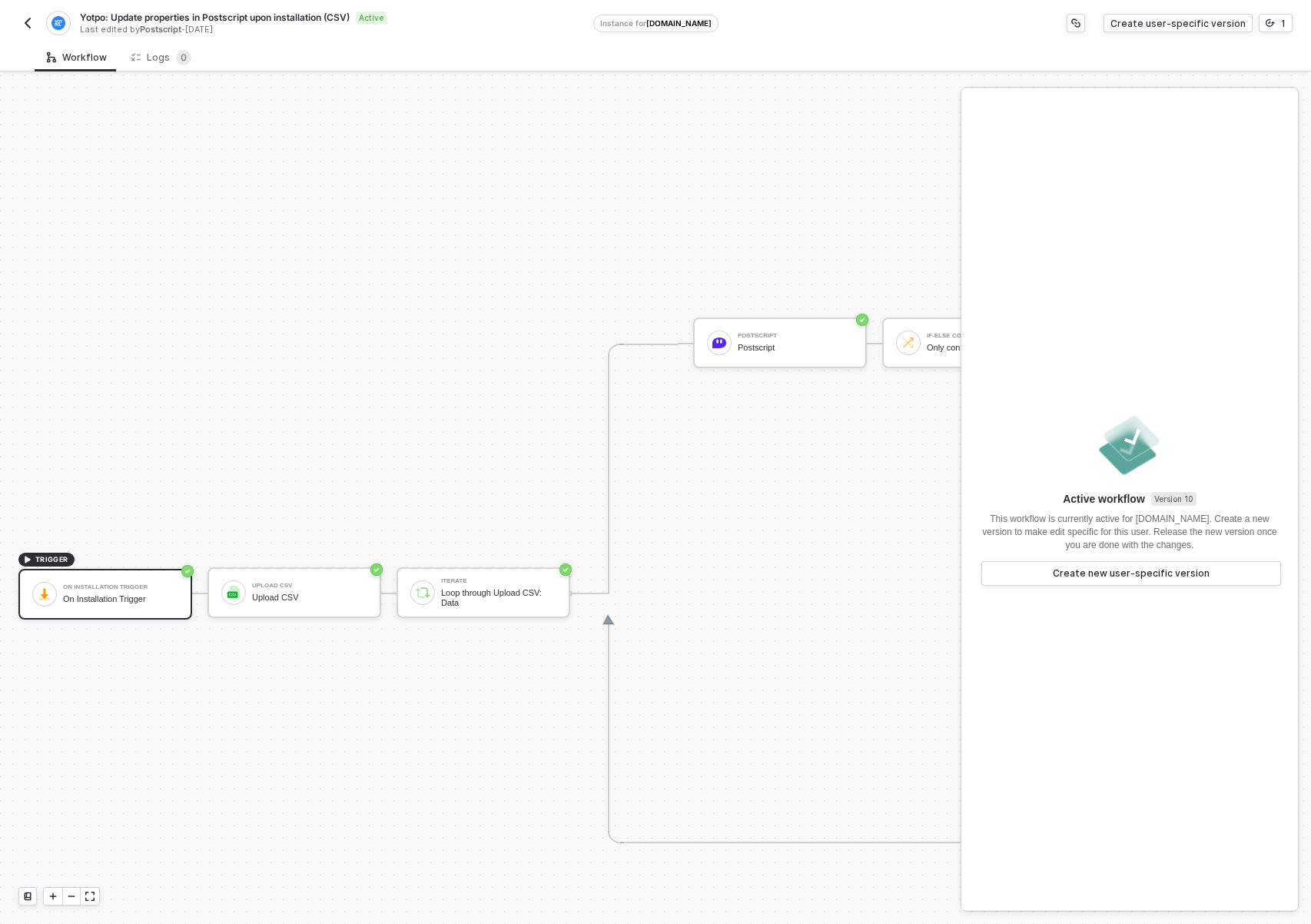
click at [33, 27] on img "button" at bounding box center [27, 23] width 12 height 12
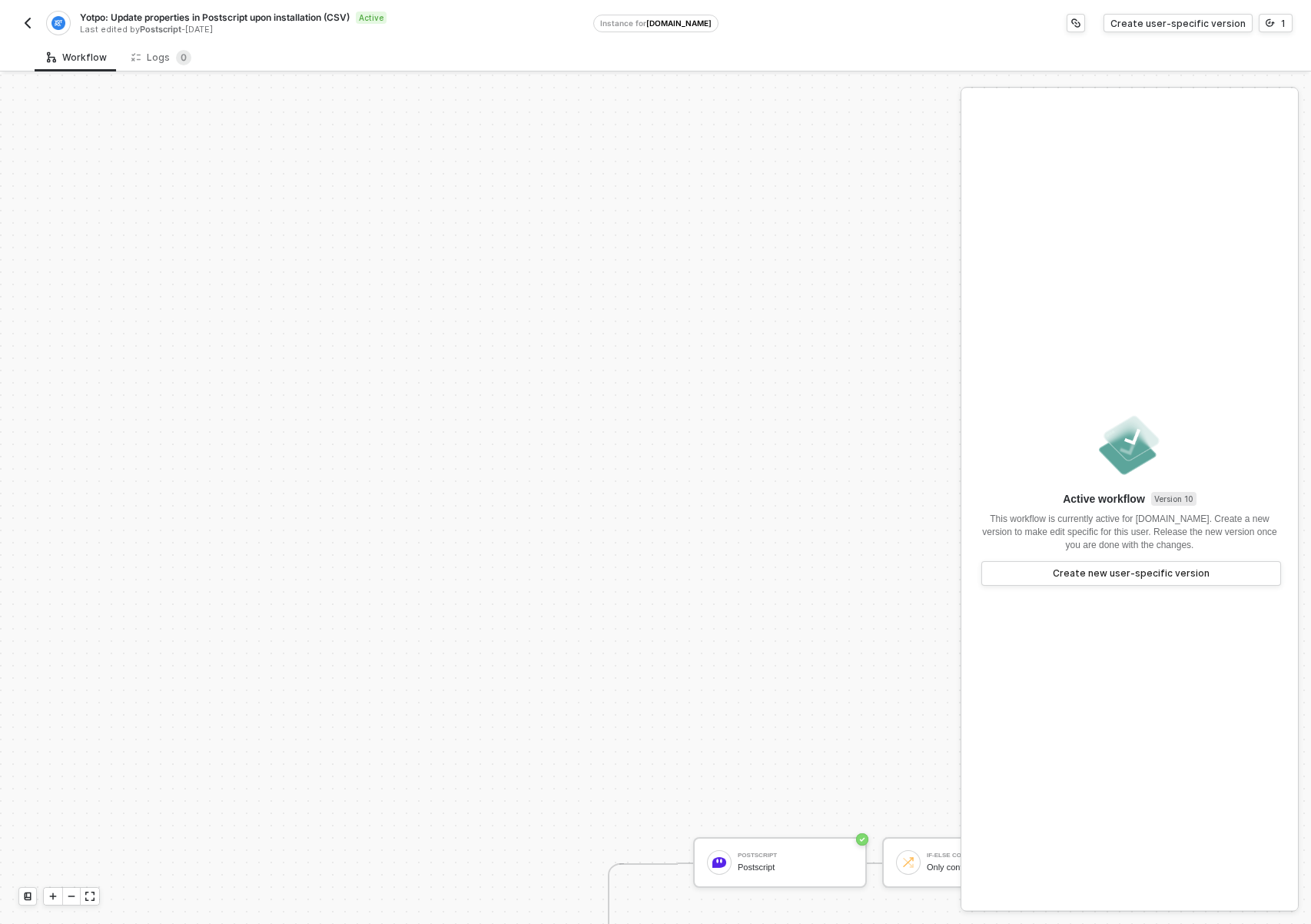
scroll to position [520, 0]
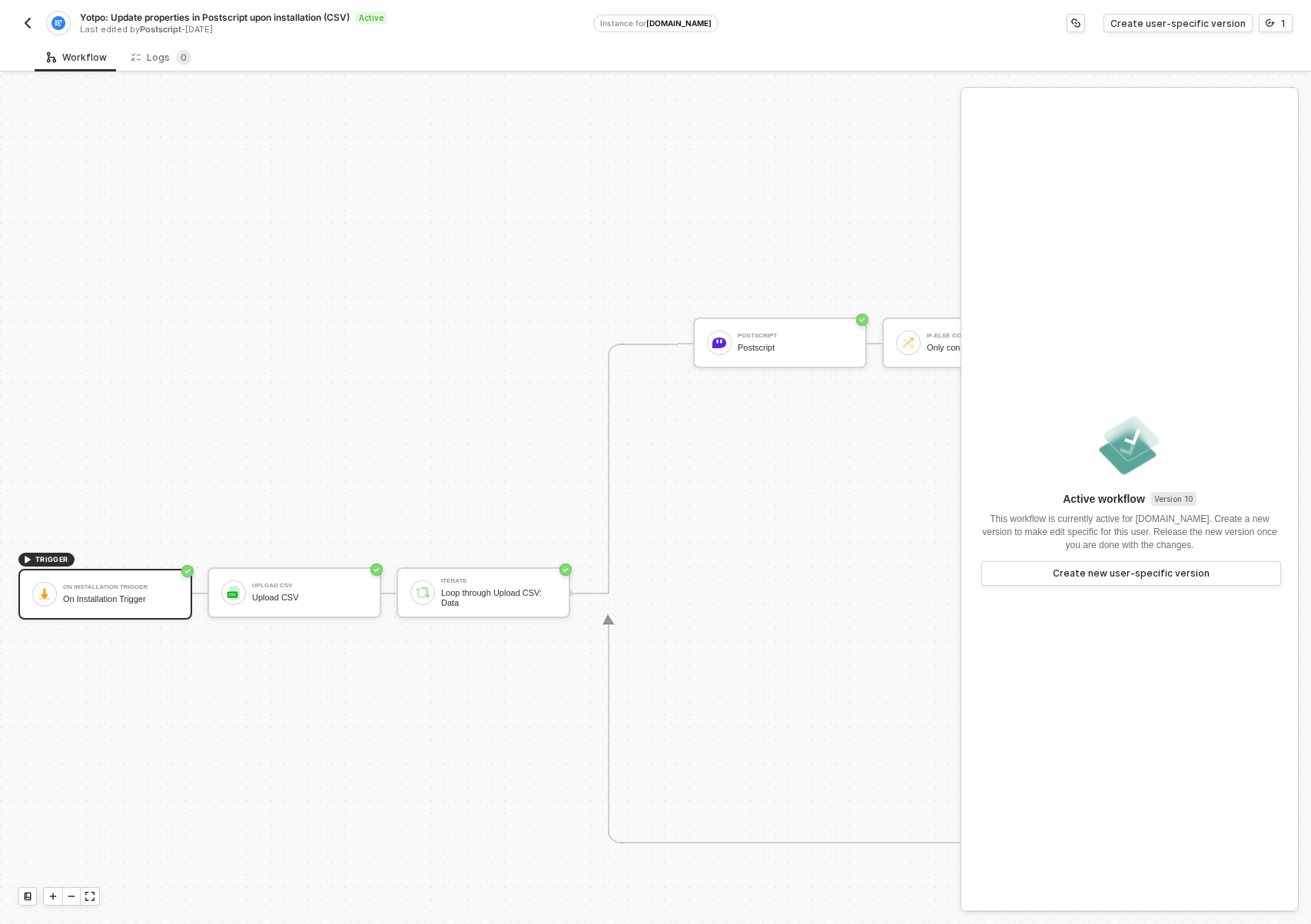
click at [26, 17] on img "button" at bounding box center [27, 23] width 12 height 12
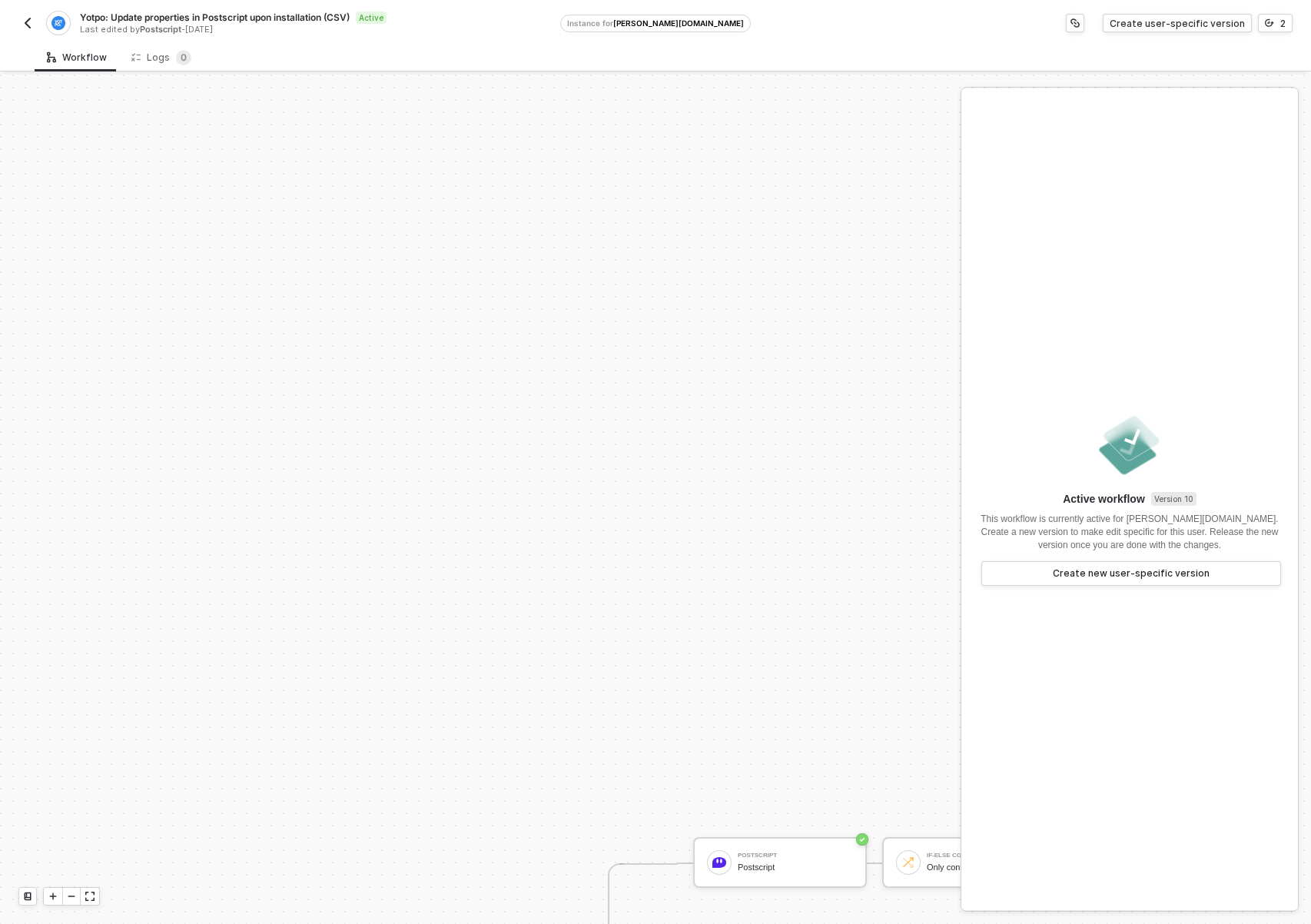
scroll to position [520, 0]
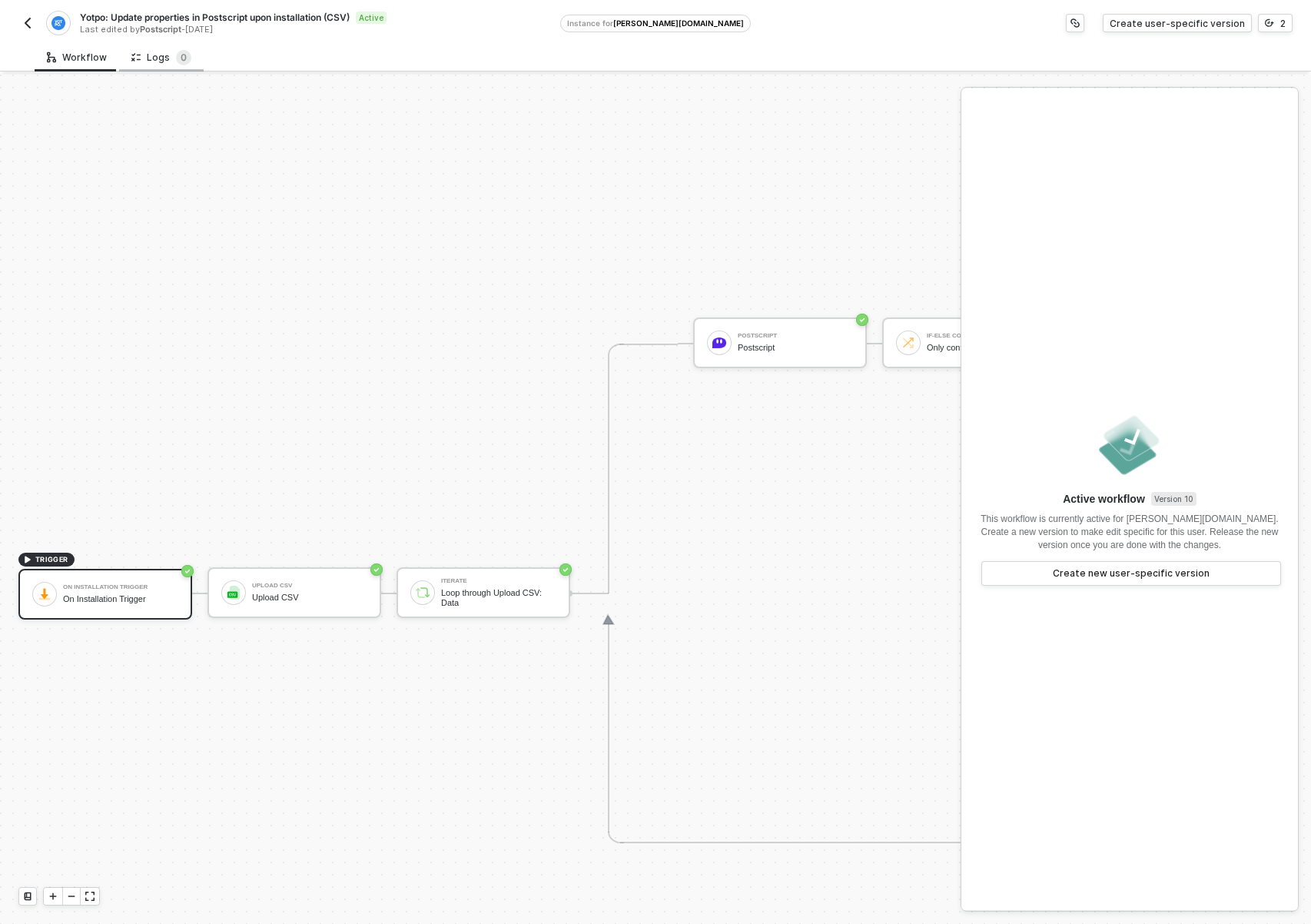
click at [155, 62] on div "Logs 0" at bounding box center [162, 57] width 60 height 15
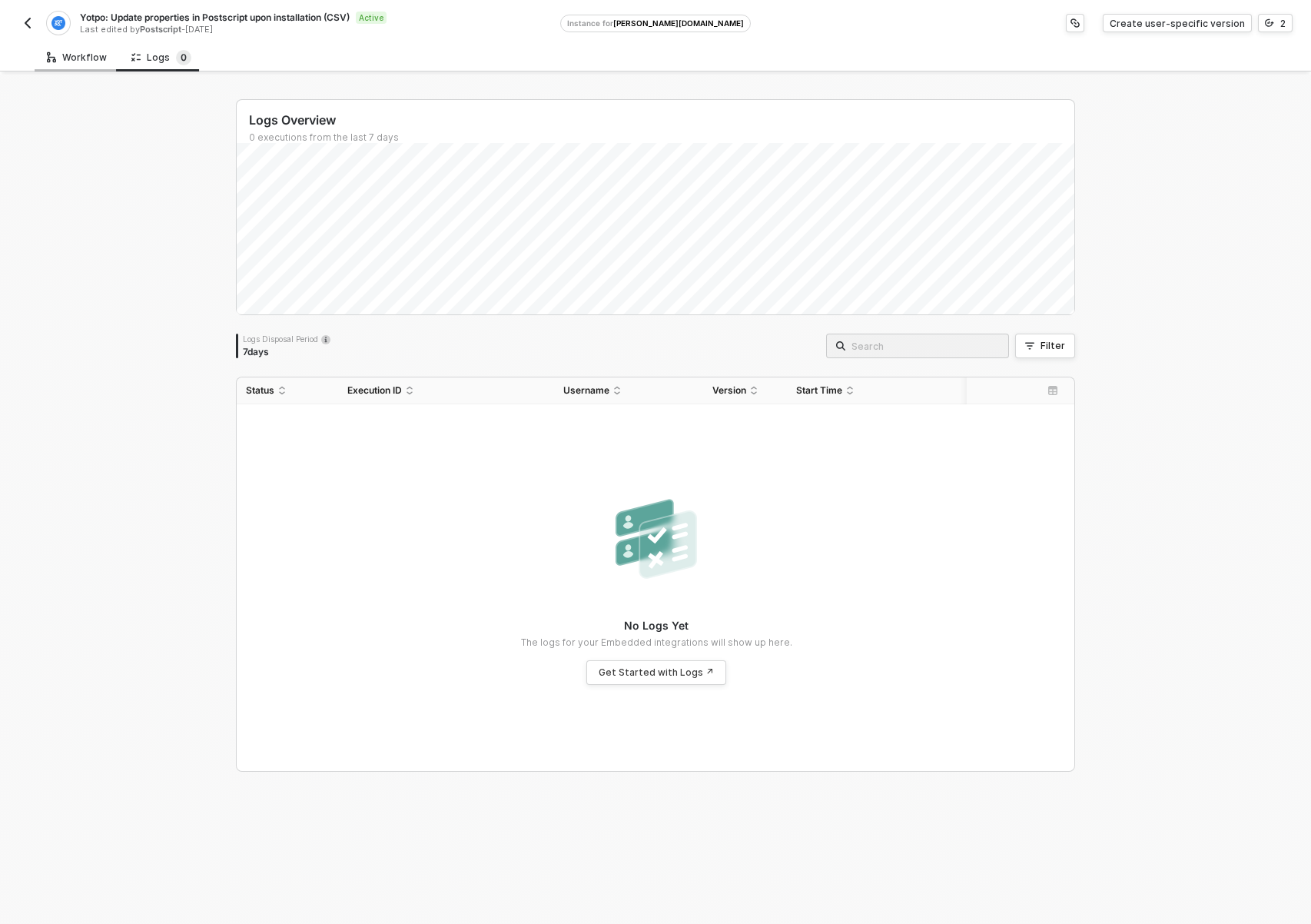
click at [98, 54] on div "Workflow" at bounding box center [77, 57] width 60 height 12
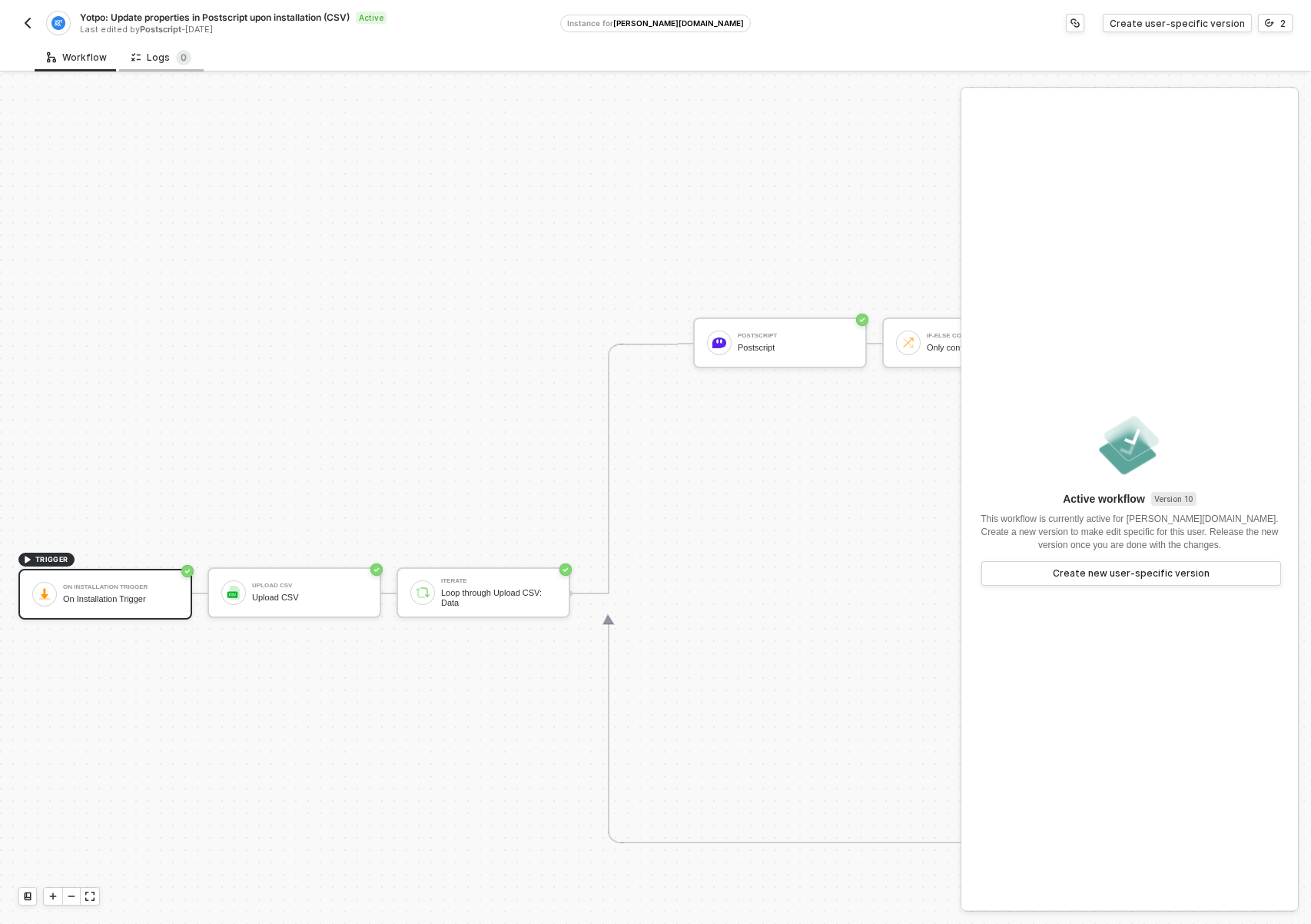
click at [137, 52] on icon at bounding box center [136, 57] width 9 height 13
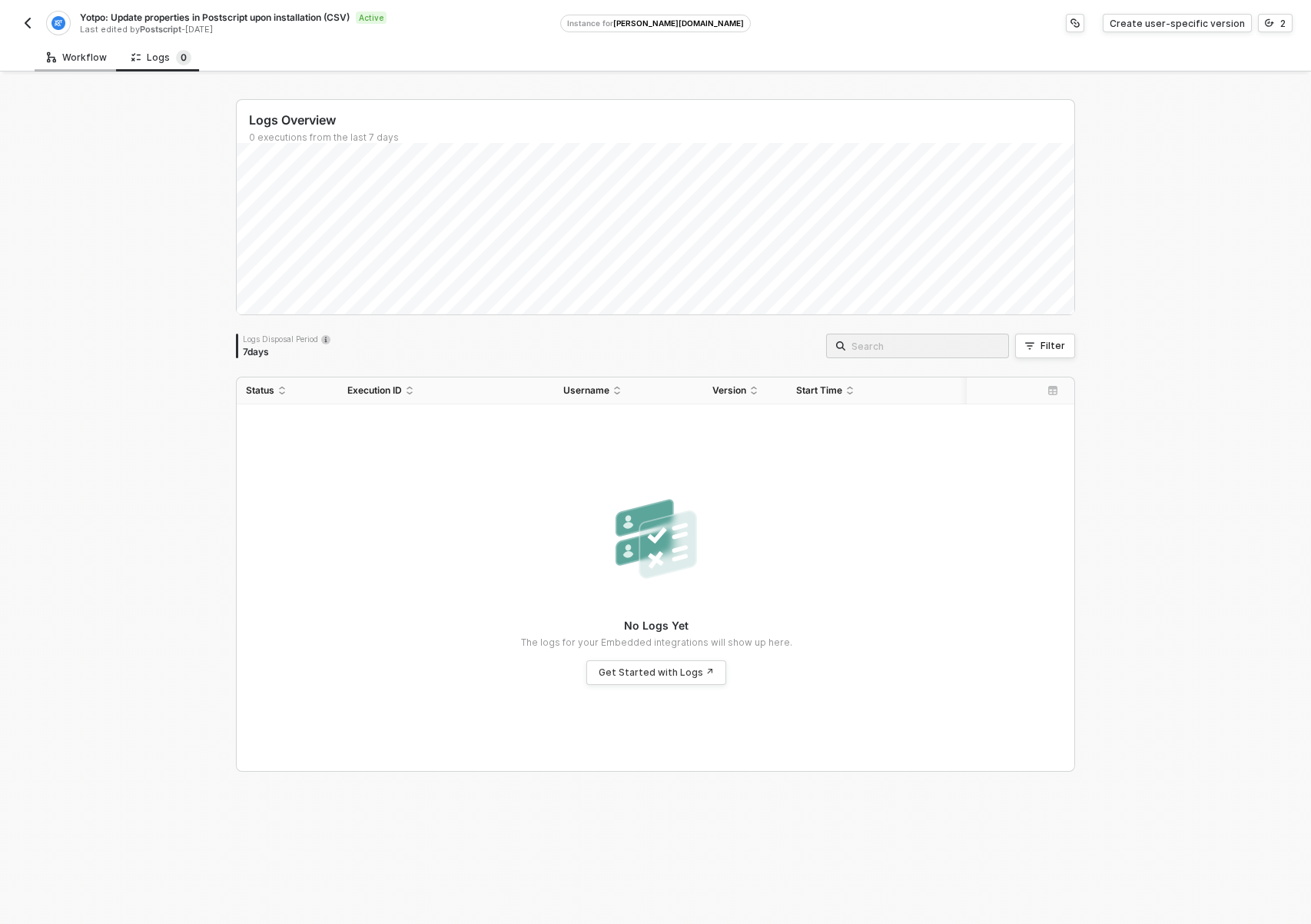
click at [82, 53] on div "Workflow" at bounding box center [77, 57] width 60 height 12
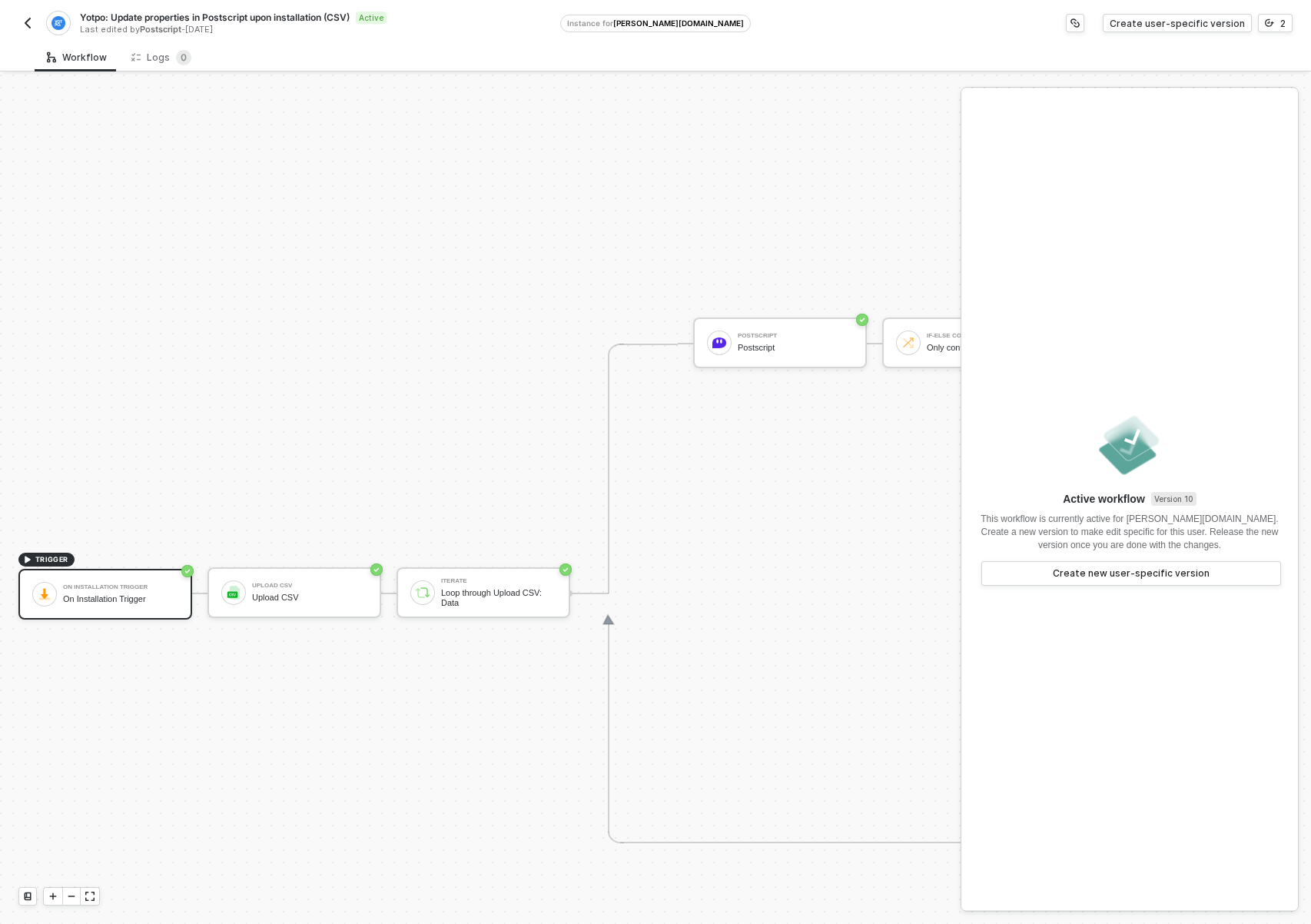
click at [31, 22] on img "button" at bounding box center [27, 23] width 12 height 12
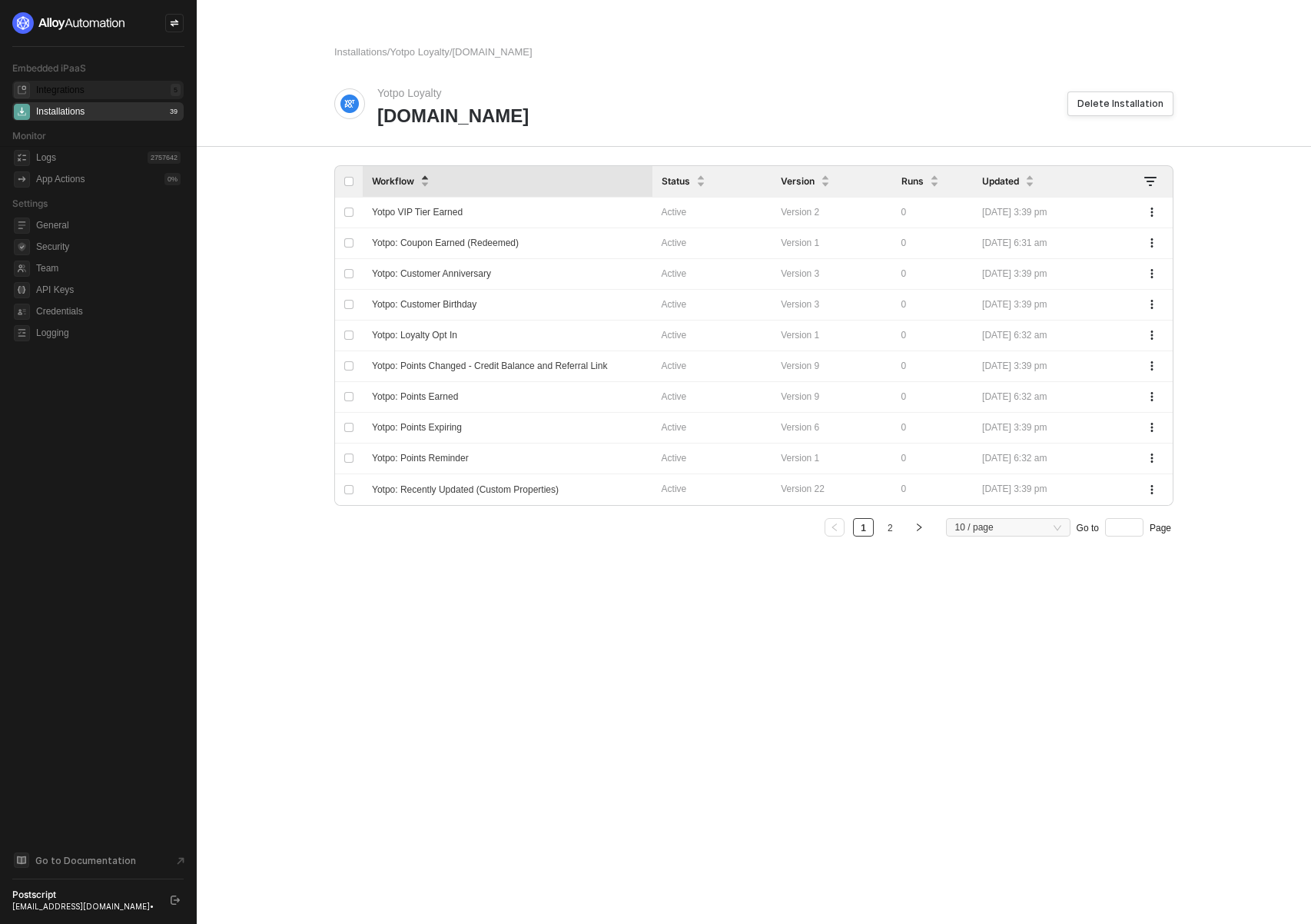
click at [54, 98] on div "Integrations 5" at bounding box center [108, 90] width 145 height 19
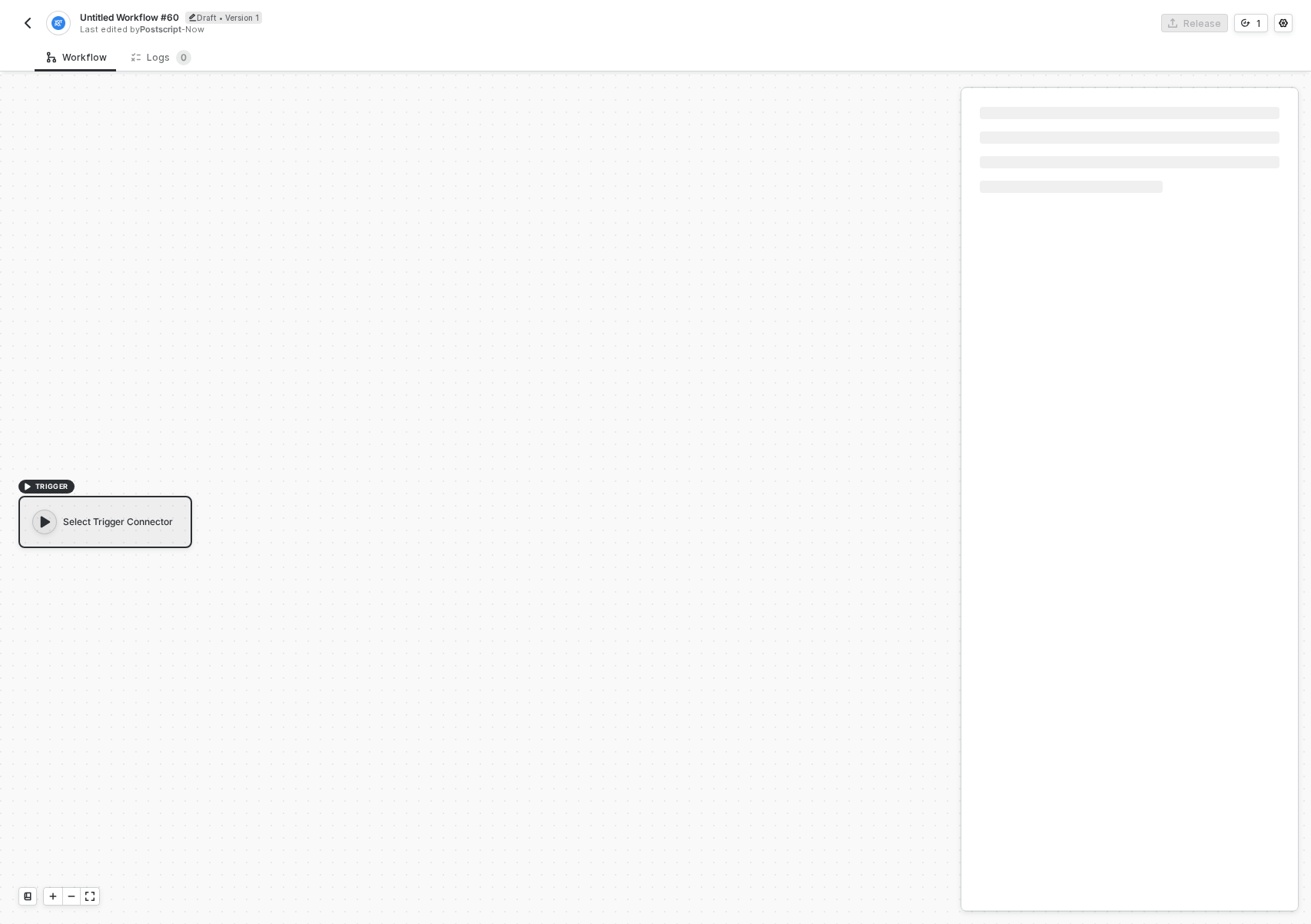
scroll to position [28, 0]
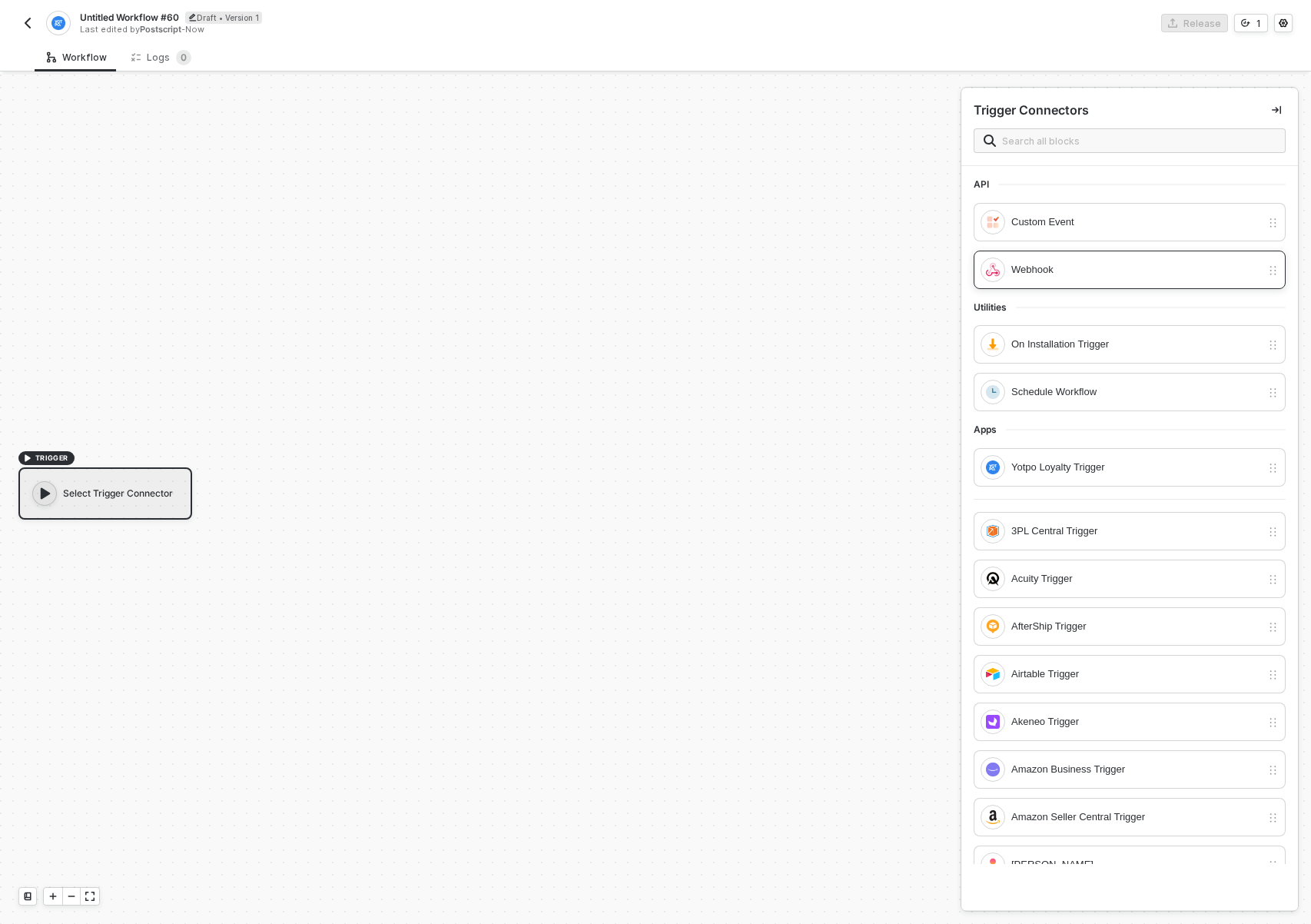
click at [1051, 262] on div "Webhook" at bounding box center [1136, 269] width 250 height 17
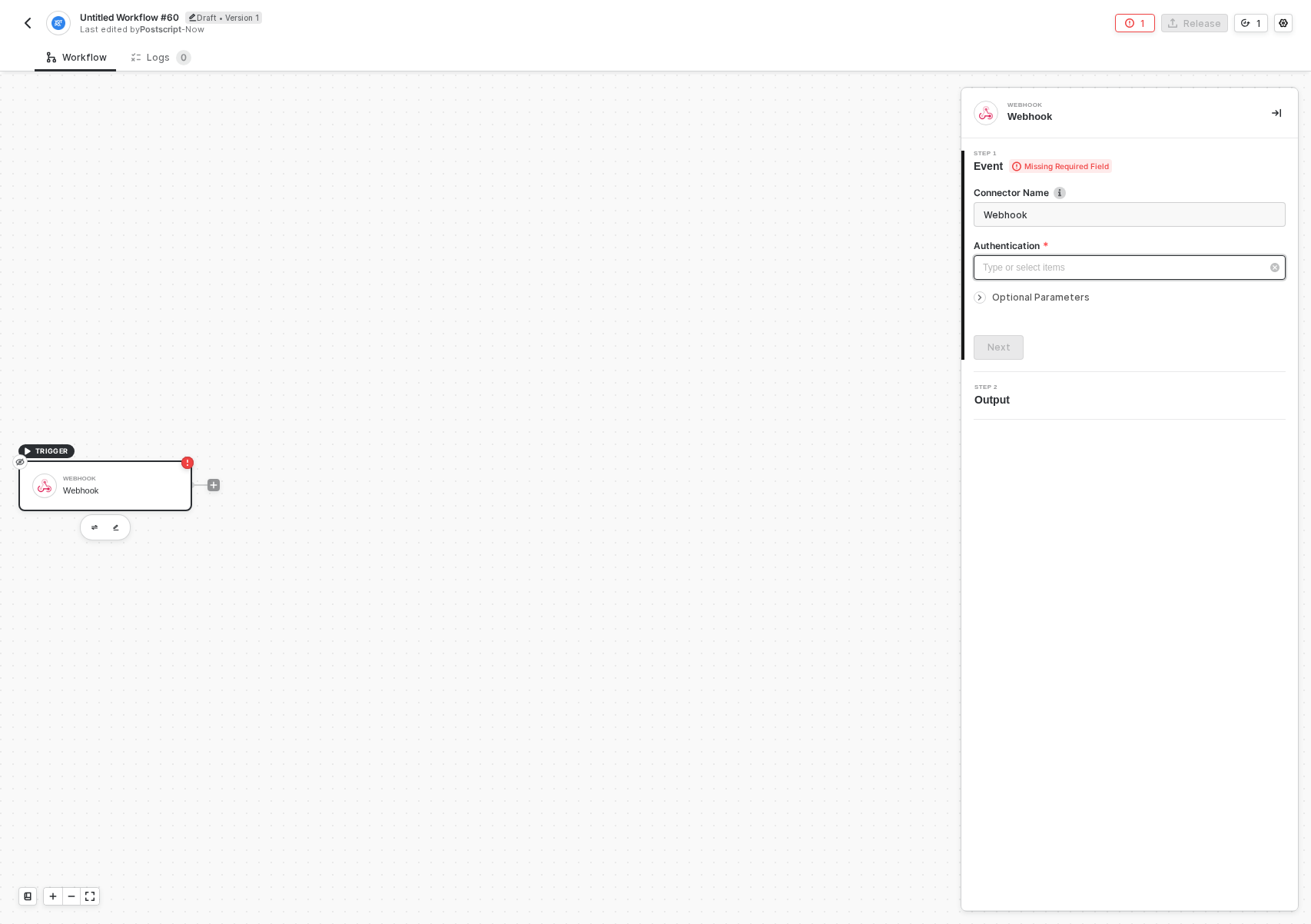
click at [1082, 260] on div "Type or select items ﻿" at bounding box center [1122, 268] width 278 height 15
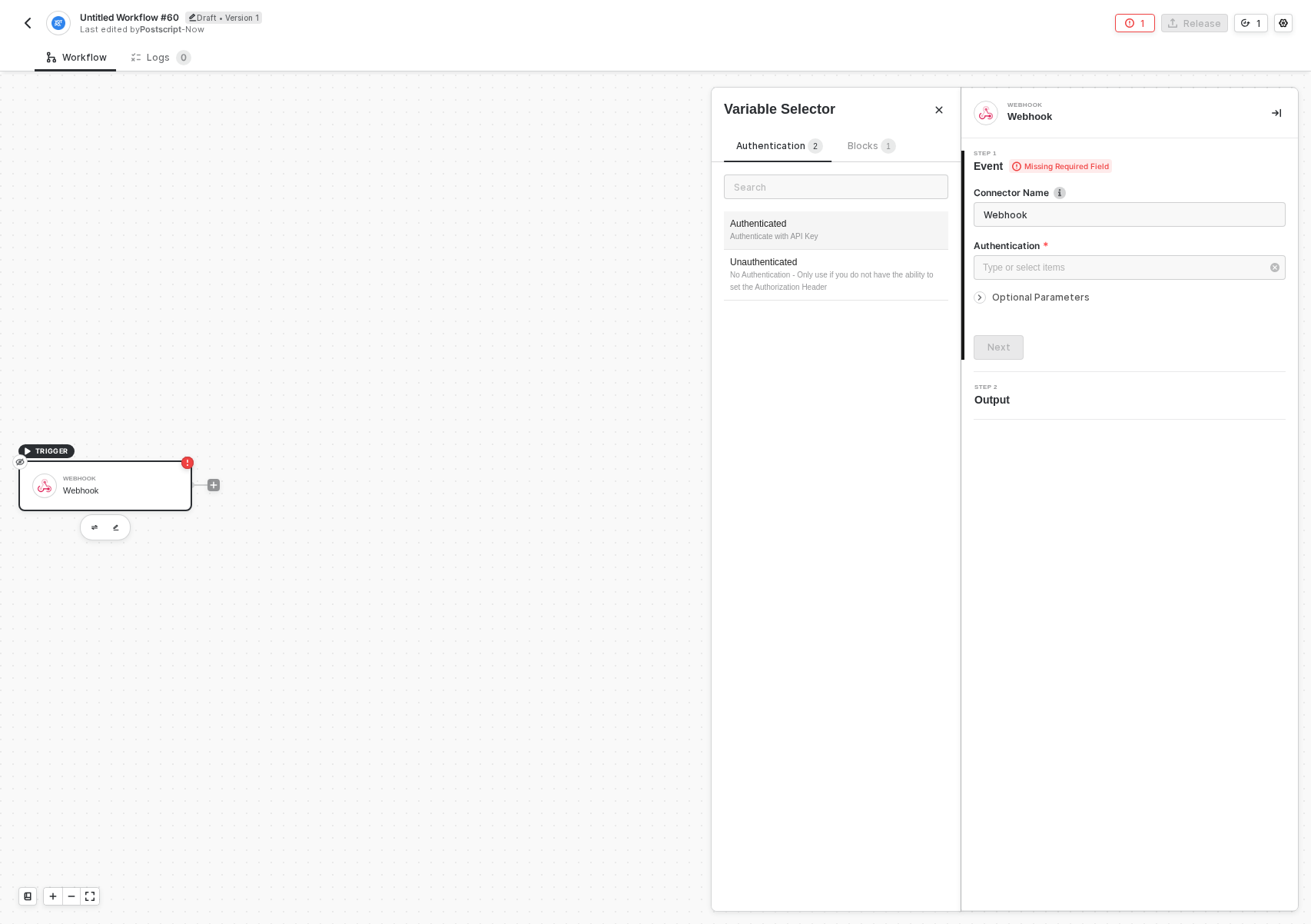
click at [827, 241] on div "Authenticate with API Key" at bounding box center [836, 236] width 212 height 12
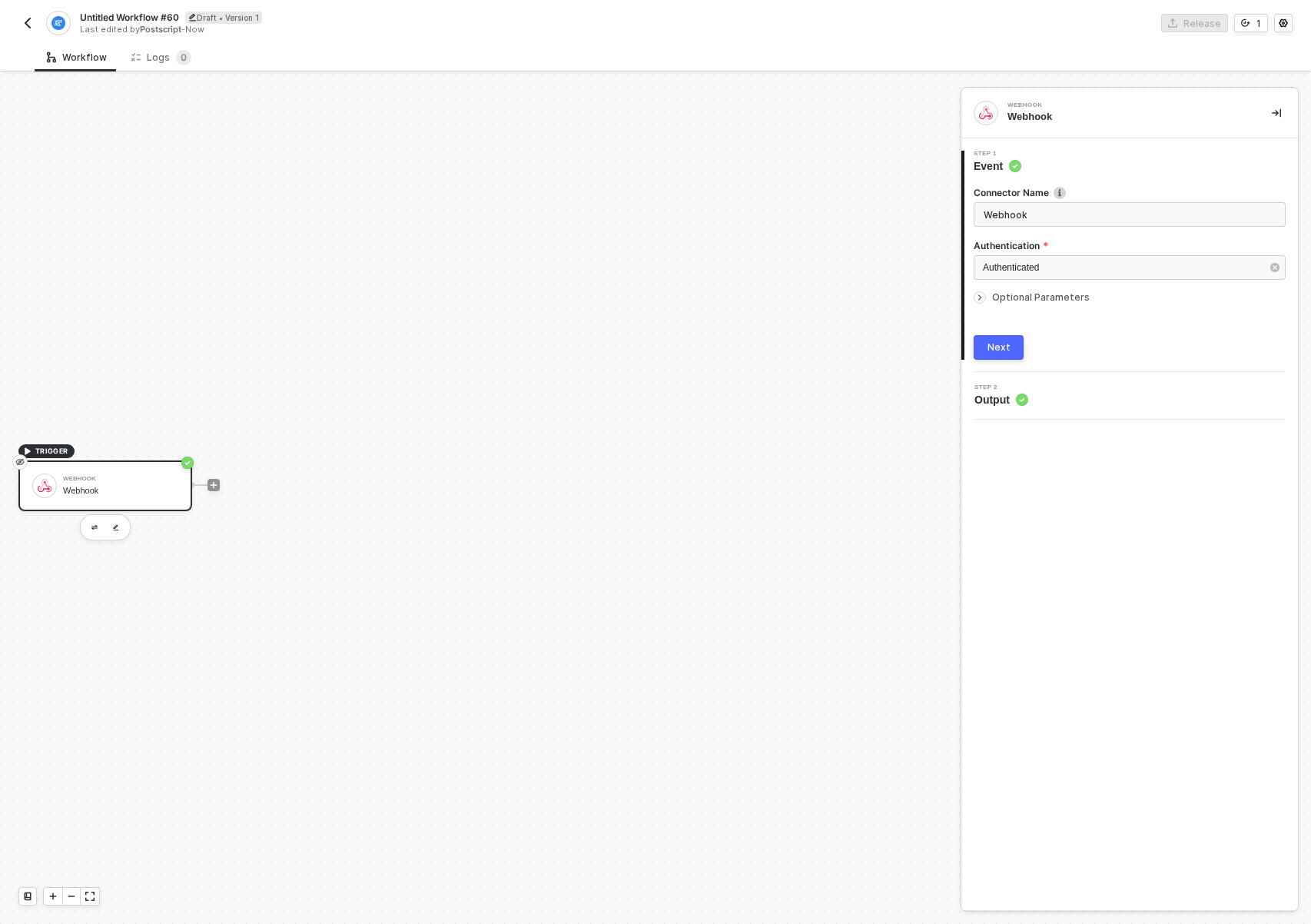
click at [996, 291] on span "Optional Parameters" at bounding box center [1040, 297] width 98 height 11
click at [999, 294] on span "Optional Parameters" at bounding box center [1040, 297] width 98 height 11
click at [1010, 301] on span "Optional Parameters" at bounding box center [1040, 297] width 98 height 11
click at [1059, 354] on div "Type or select items ﻿" at bounding box center [1129, 347] width 312 height 24
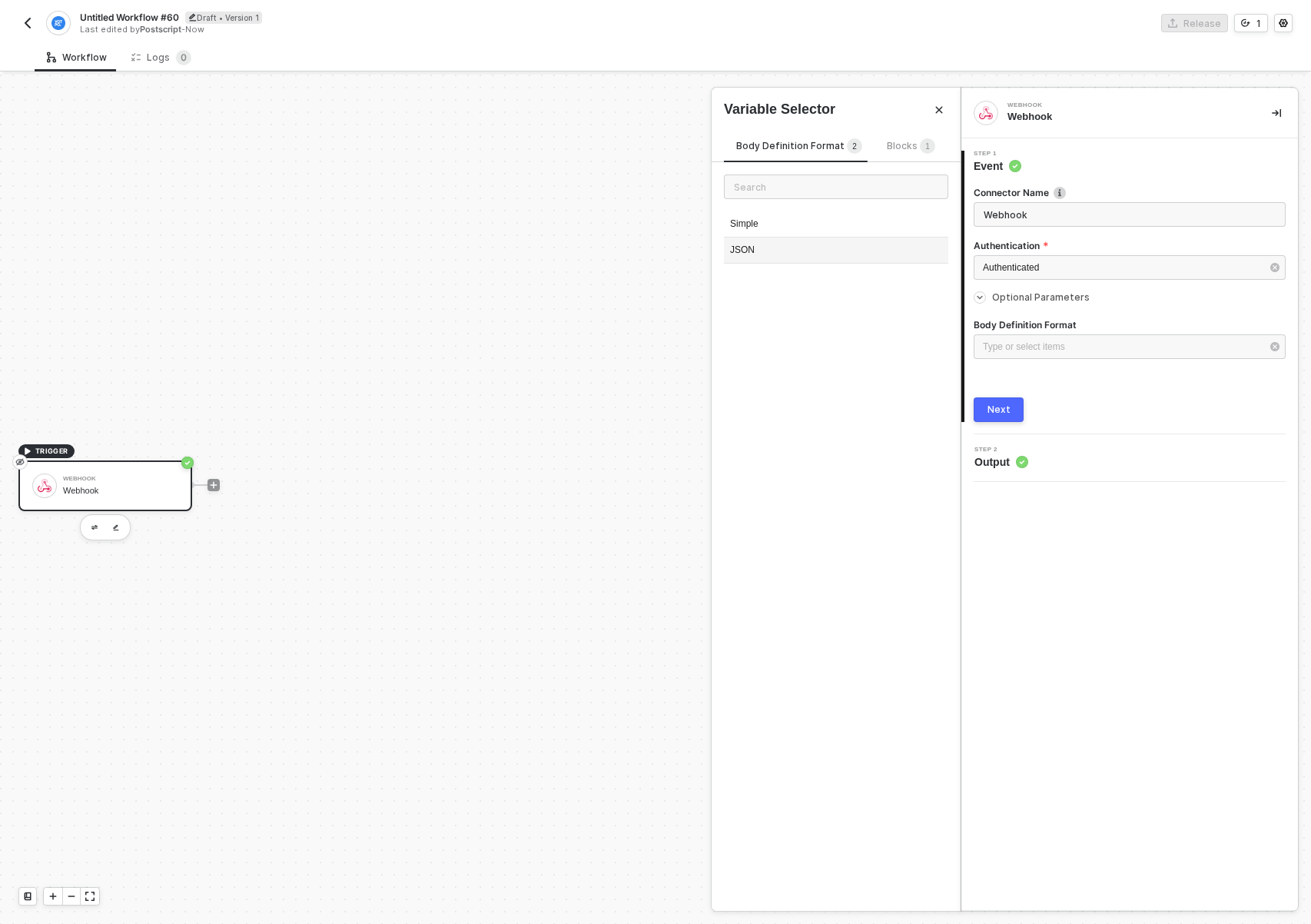
click at [778, 248] on div "JSON" at bounding box center [837, 251] width 225 height 26
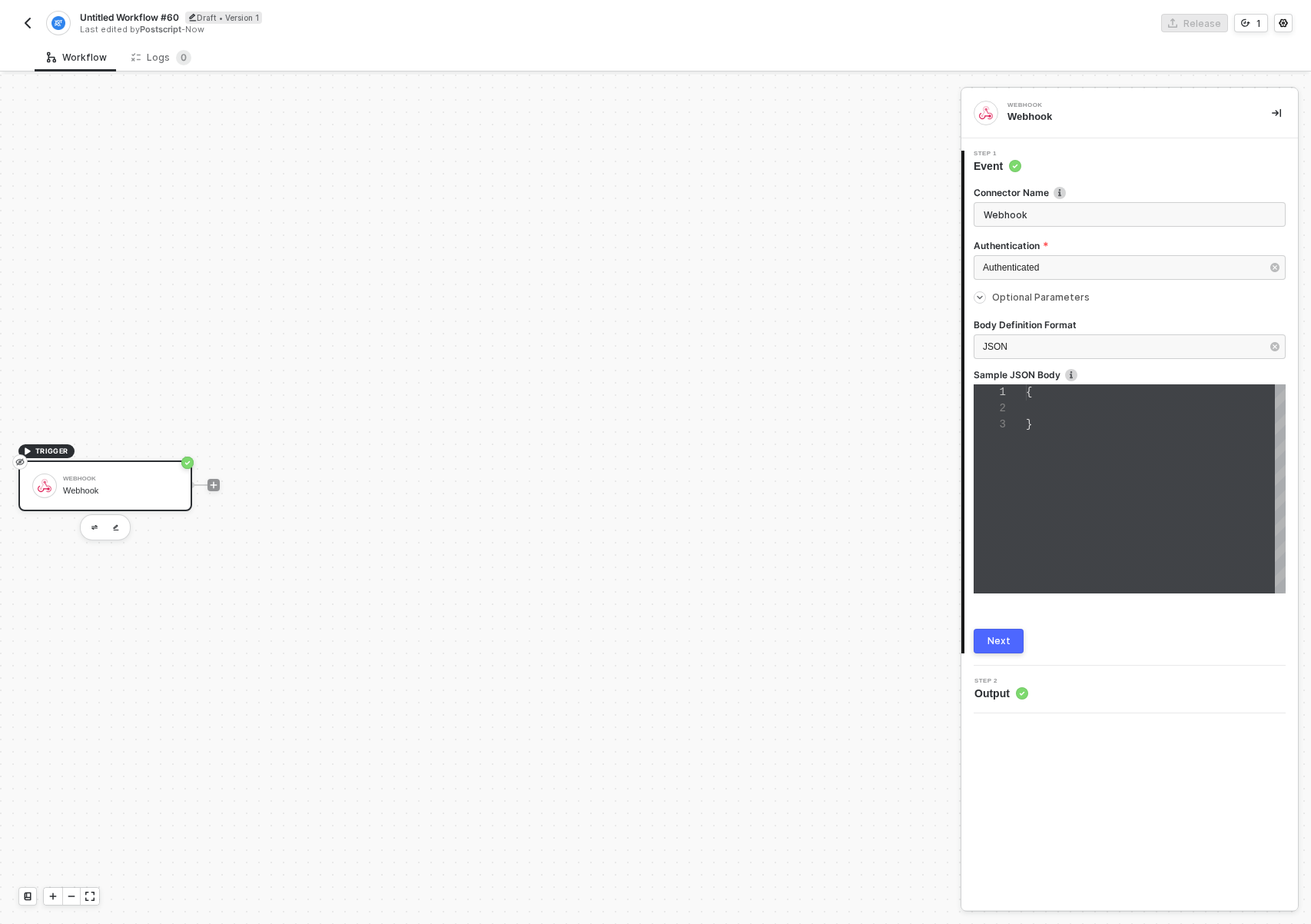
scroll to position [32, 0]
type textarea "{}"
click at [1280, 346] on button "button" at bounding box center [1275, 346] width 17 height 17
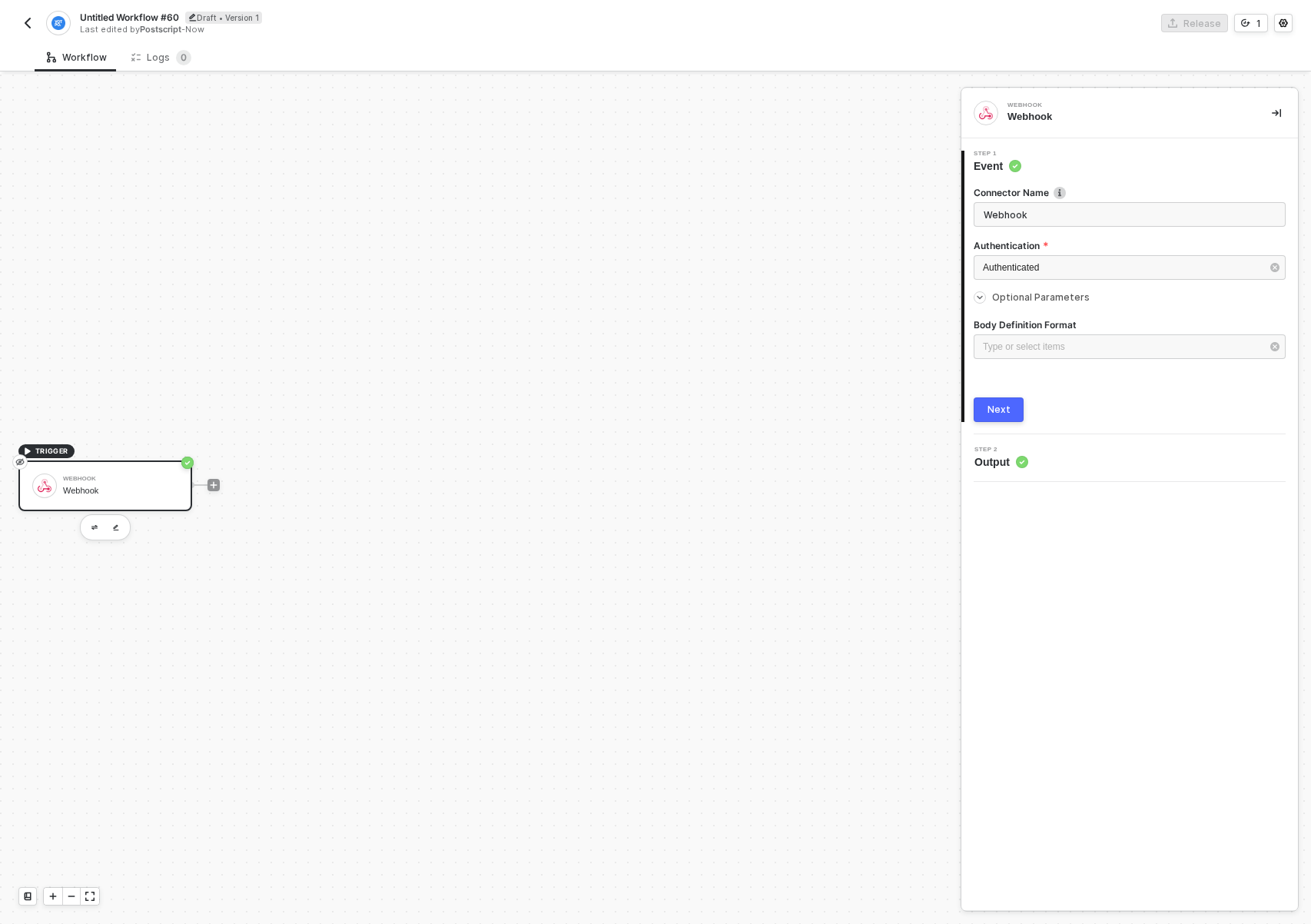
click at [1018, 412] on button "Next" at bounding box center [998, 409] width 50 height 24
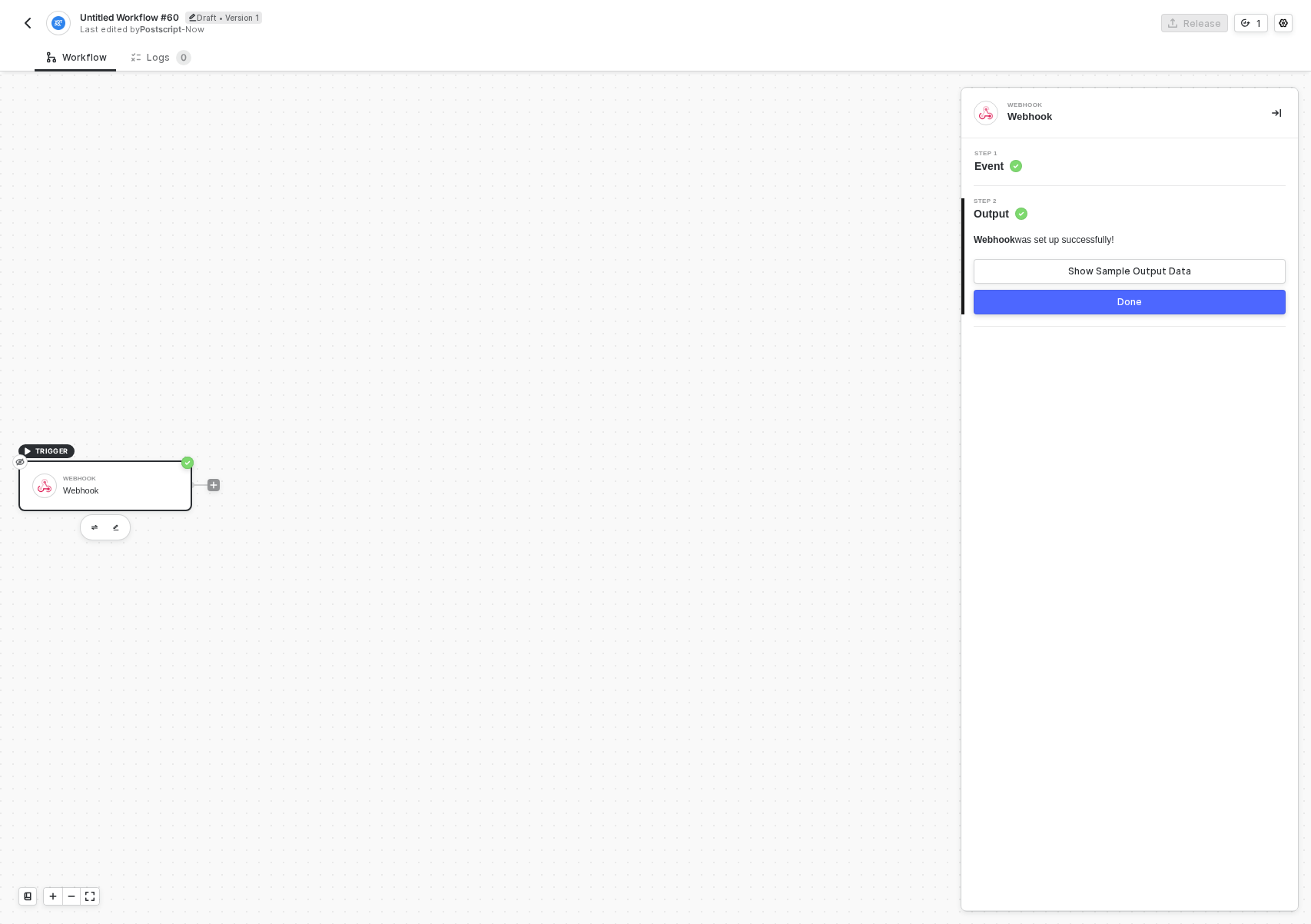
click at [136, 15] on span "Untitled Workflow #60" at bounding box center [129, 17] width 99 height 13
click at [136, 15] on input "Untitled Workflow #60" at bounding box center [210, 17] width 261 height 19
click at [194, 19] on input "Untitled Workflow #60" at bounding box center [210, 17] width 261 height 19
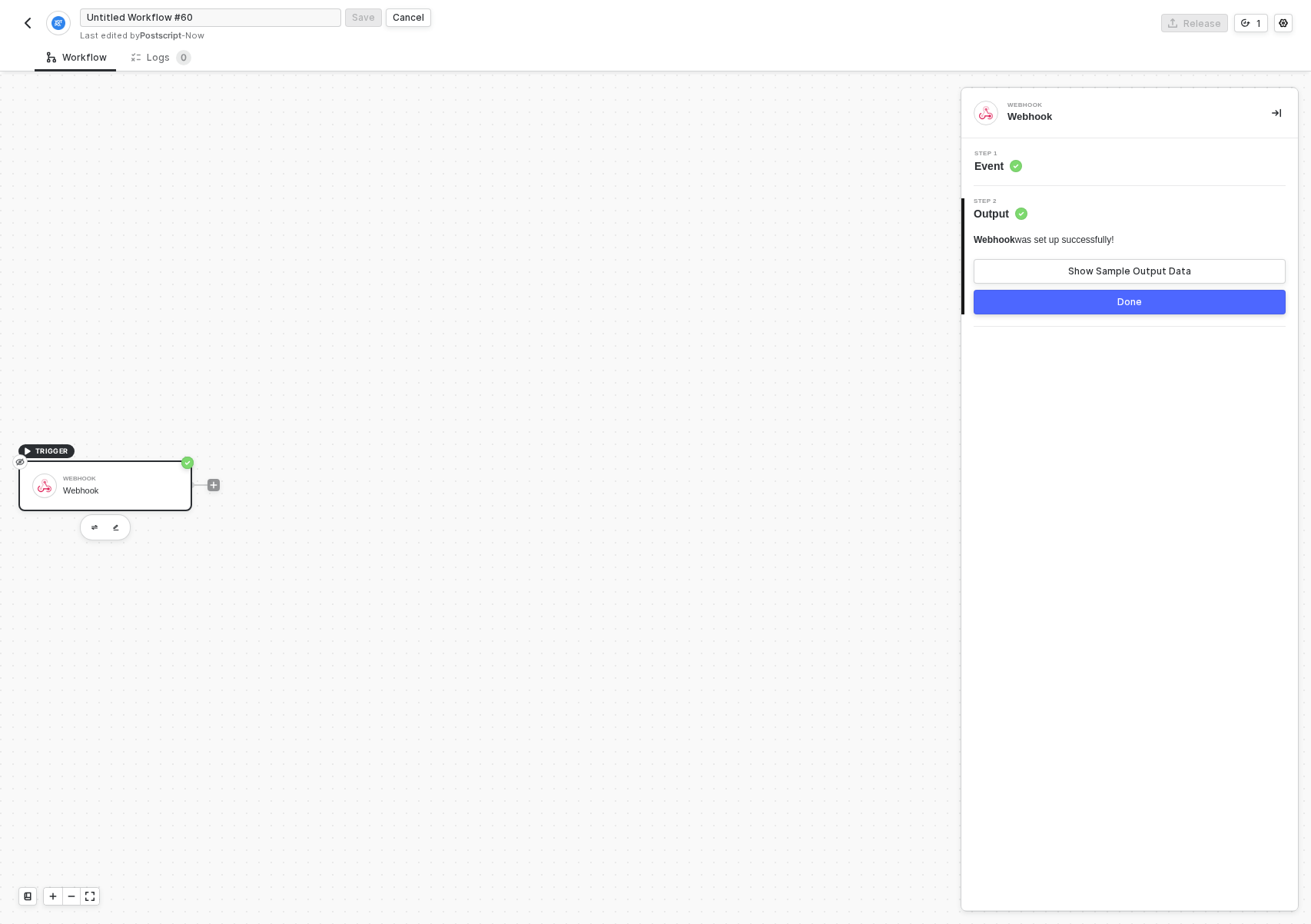
click at [194, 19] on input "Untitled Workflow #60" at bounding box center [210, 17] width 261 height 19
type input "E"
type input "Yotpo Loyalty Test Action"
click at [346, 12] on button "Save" at bounding box center [364, 17] width 37 height 19
click at [1160, 302] on button "Done" at bounding box center [1129, 302] width 312 height 24
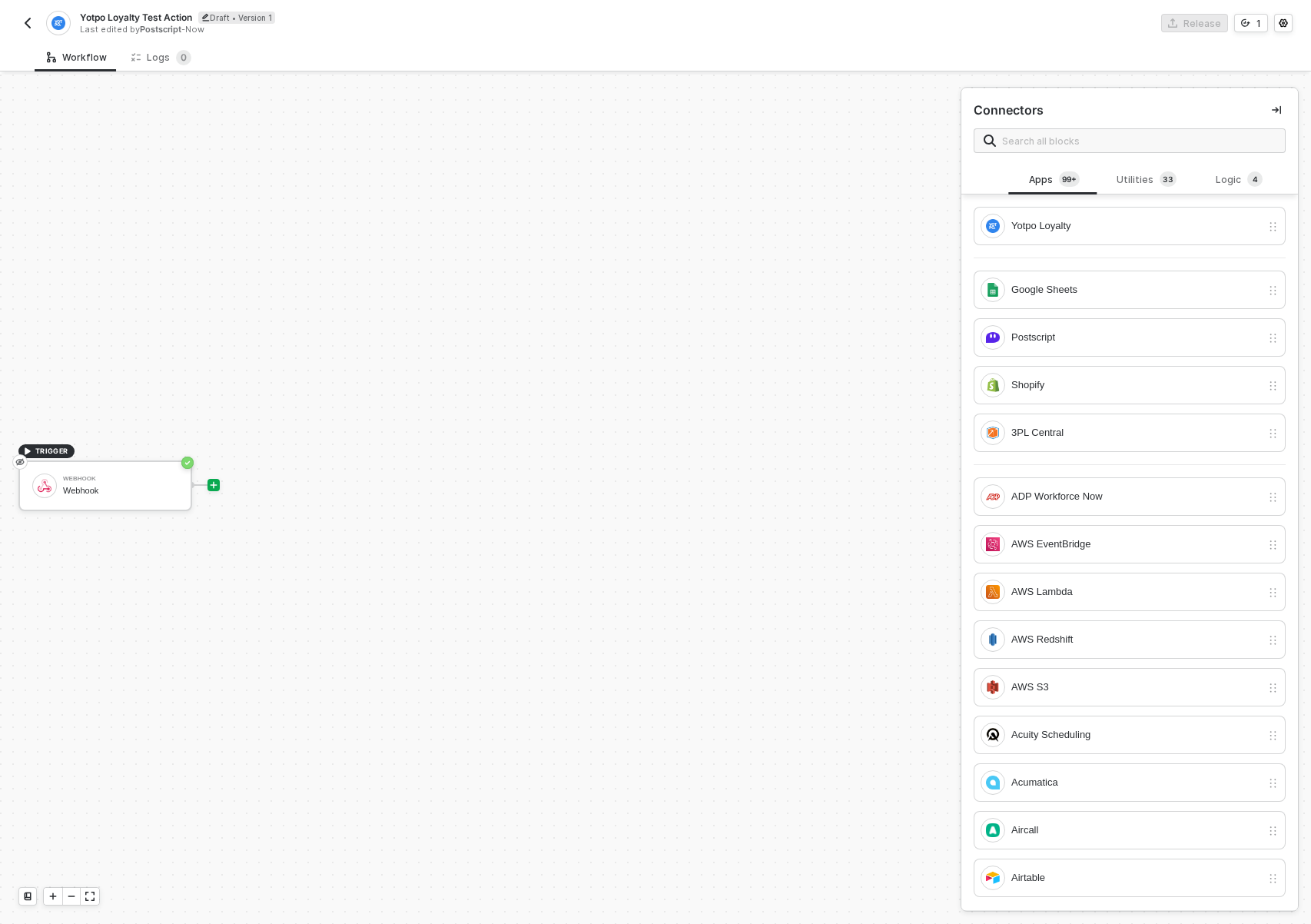
click at [203, 505] on div at bounding box center [213, 485] width 204 height 120
click at [216, 486] on icon "icon-play" at bounding box center [213, 484] width 9 height 9
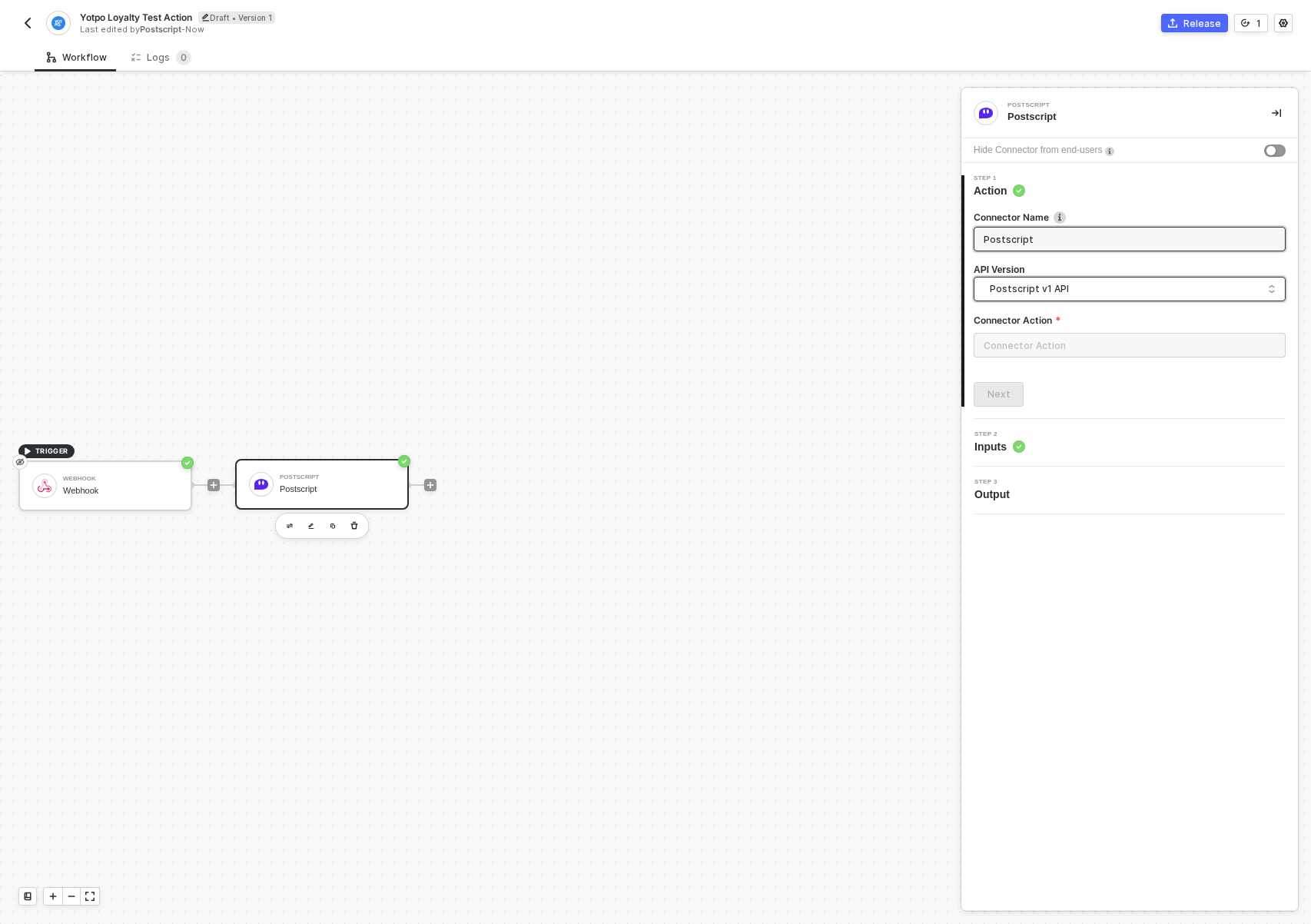
click at [1072, 294] on span "Postscript v1 API" at bounding box center [1132, 289] width 286 height 17
click at [1051, 349] on div "Postscript v2 API" at bounding box center [1130, 355] width 286 height 15
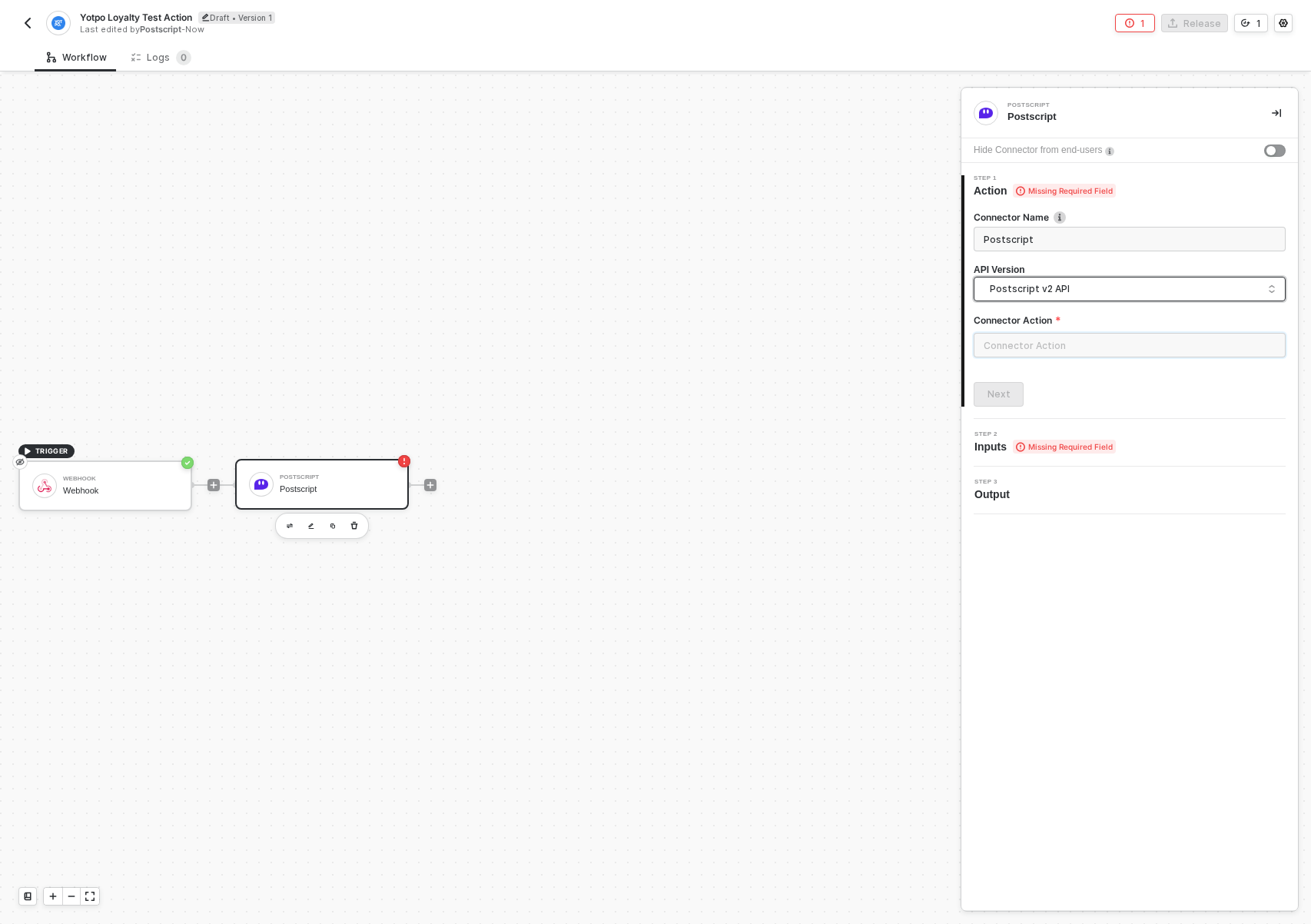
click at [1048, 338] on input "text" at bounding box center [1129, 345] width 312 height 24
click at [809, 274] on div "Custom Event" at bounding box center [836, 278] width 224 height 13
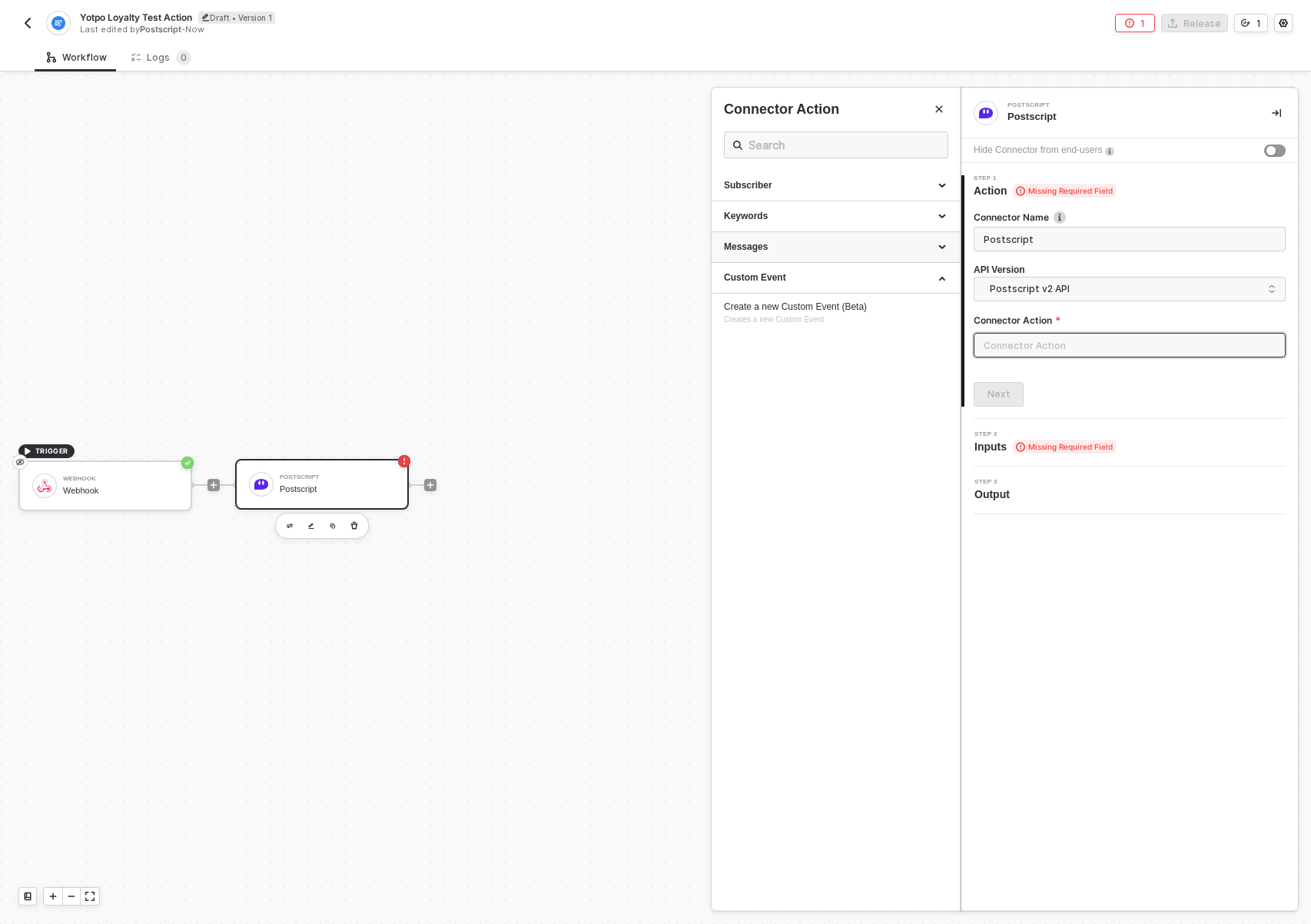
click at [812, 248] on div "Messages" at bounding box center [836, 247] width 224 height 13
click at [816, 213] on div "Keywords" at bounding box center [836, 217] width 224 height 13
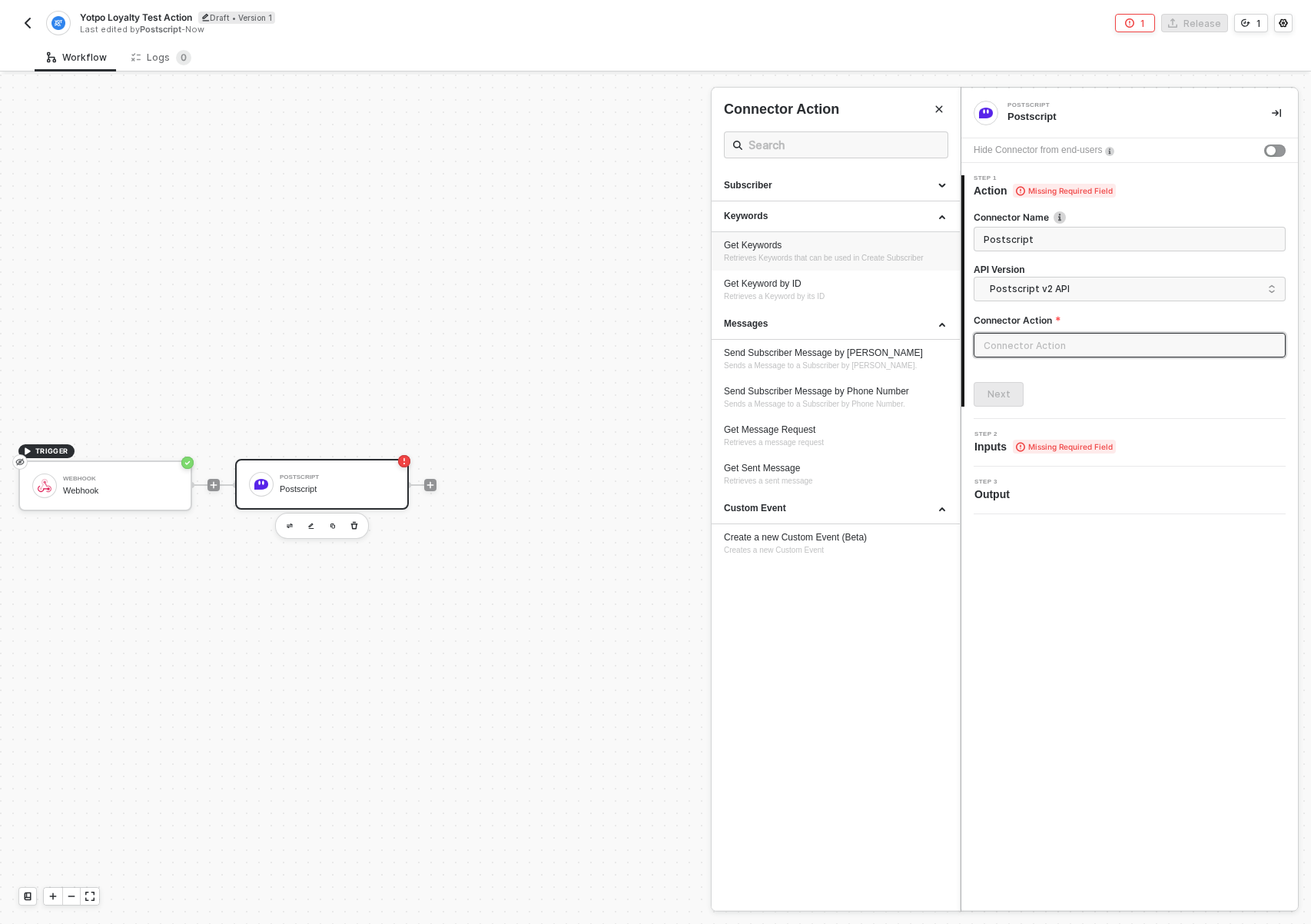
click at [792, 242] on div "Get Keywords" at bounding box center [836, 246] width 224 height 13
type input "Keywords - Get Keywords"
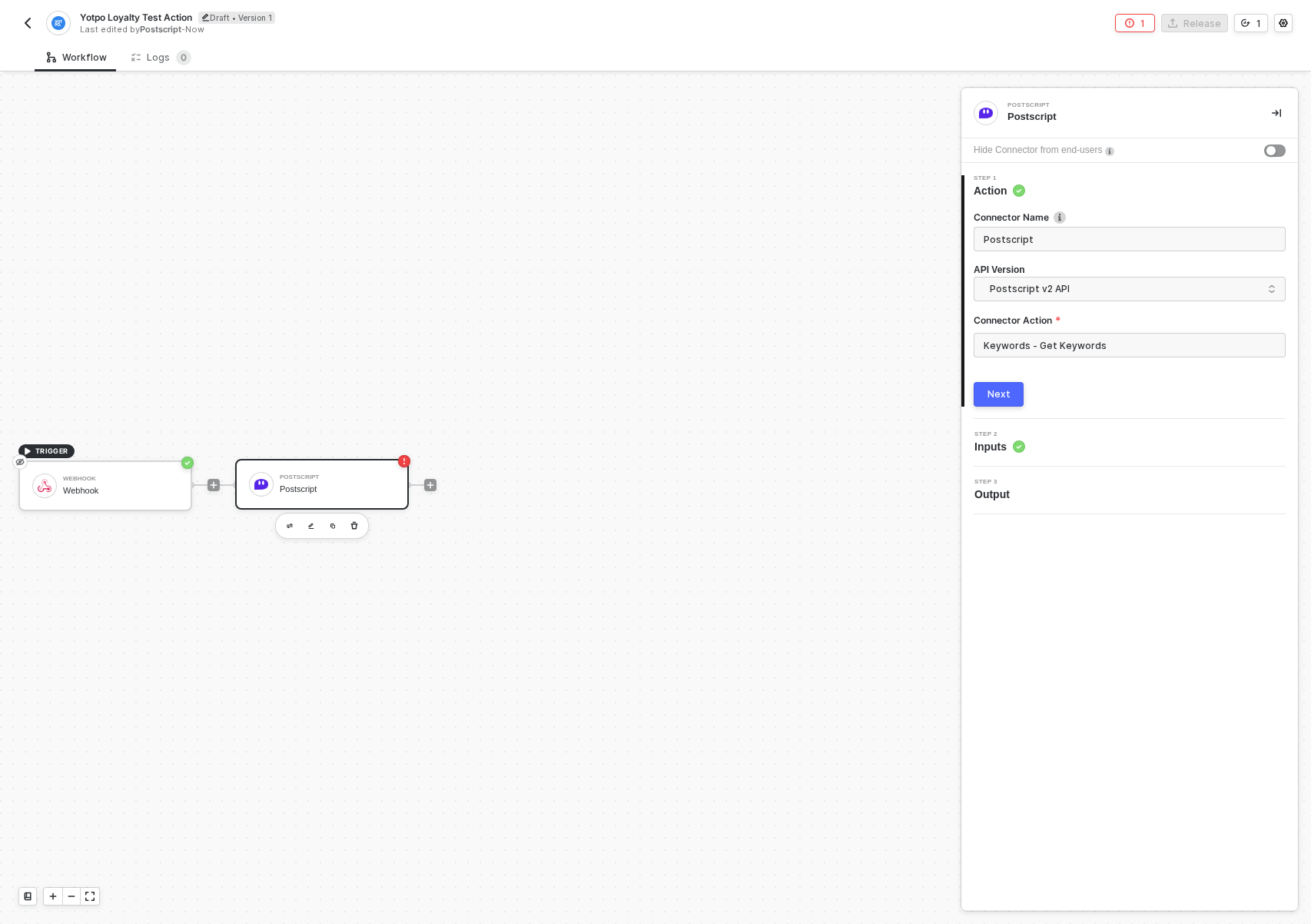
click at [989, 382] on button "Next" at bounding box center [998, 394] width 50 height 24
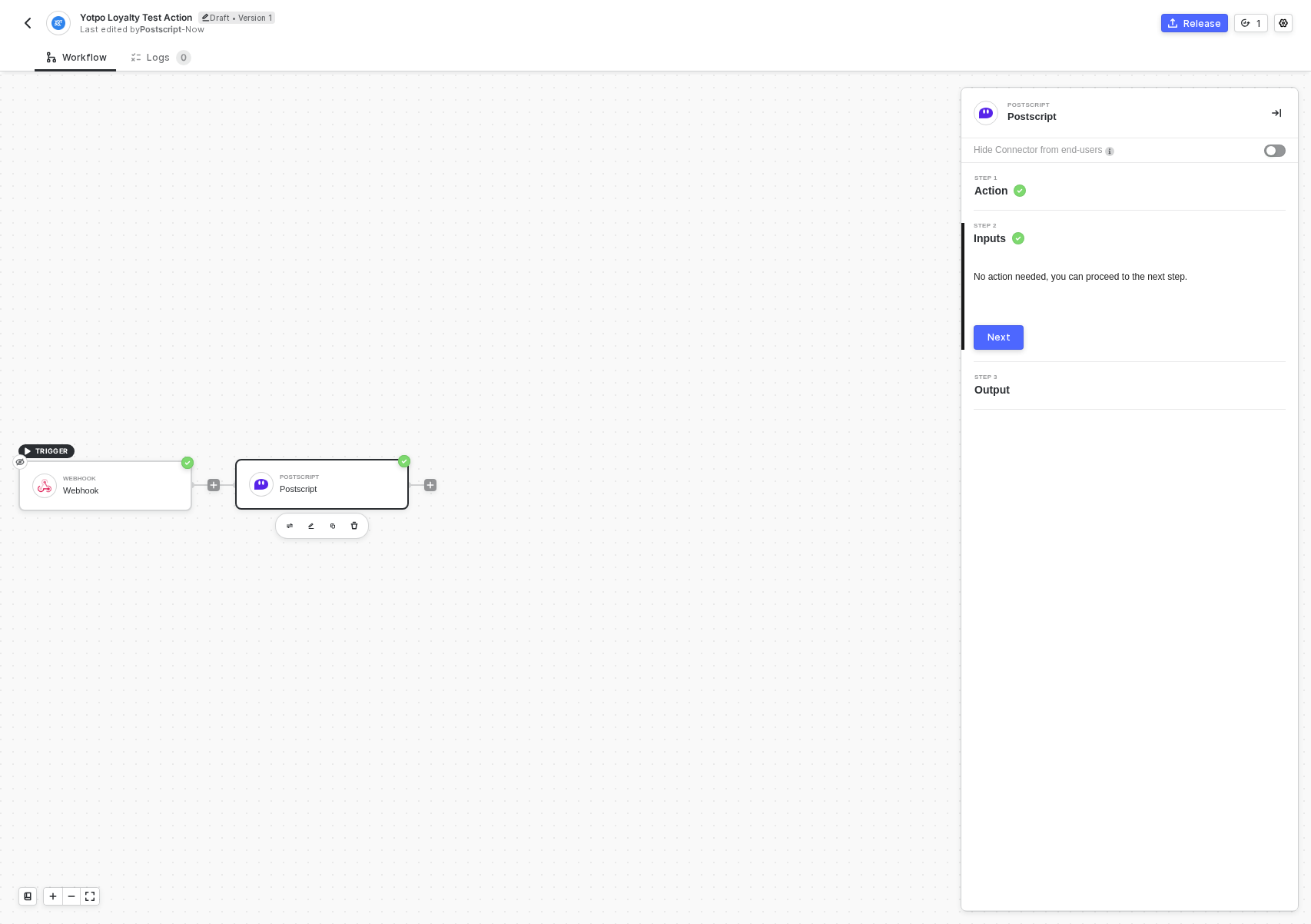
click at [1003, 341] on div "Next" at bounding box center [999, 337] width 23 height 12
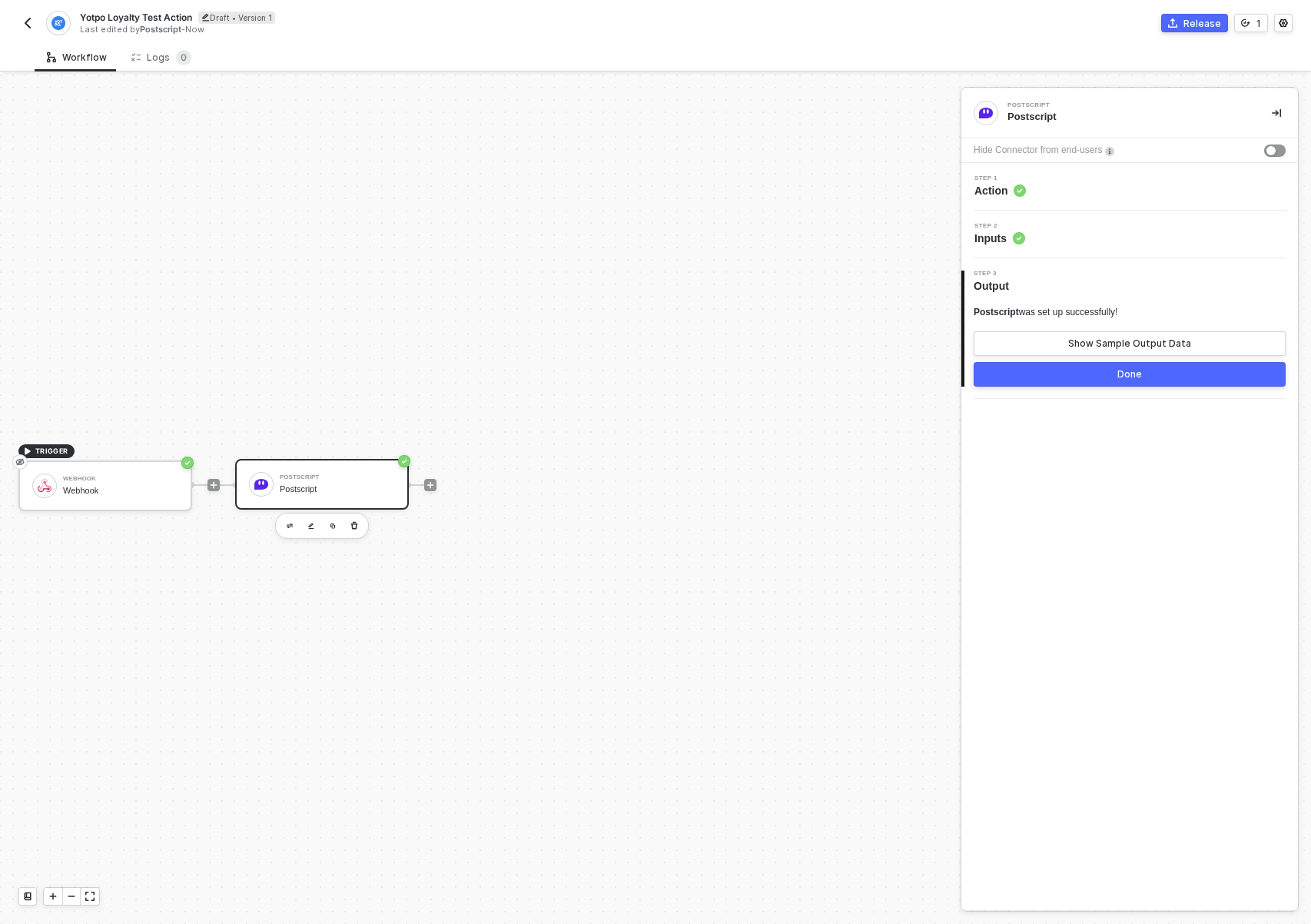
click at [1195, 28] on div "Release" at bounding box center [1202, 23] width 38 height 13
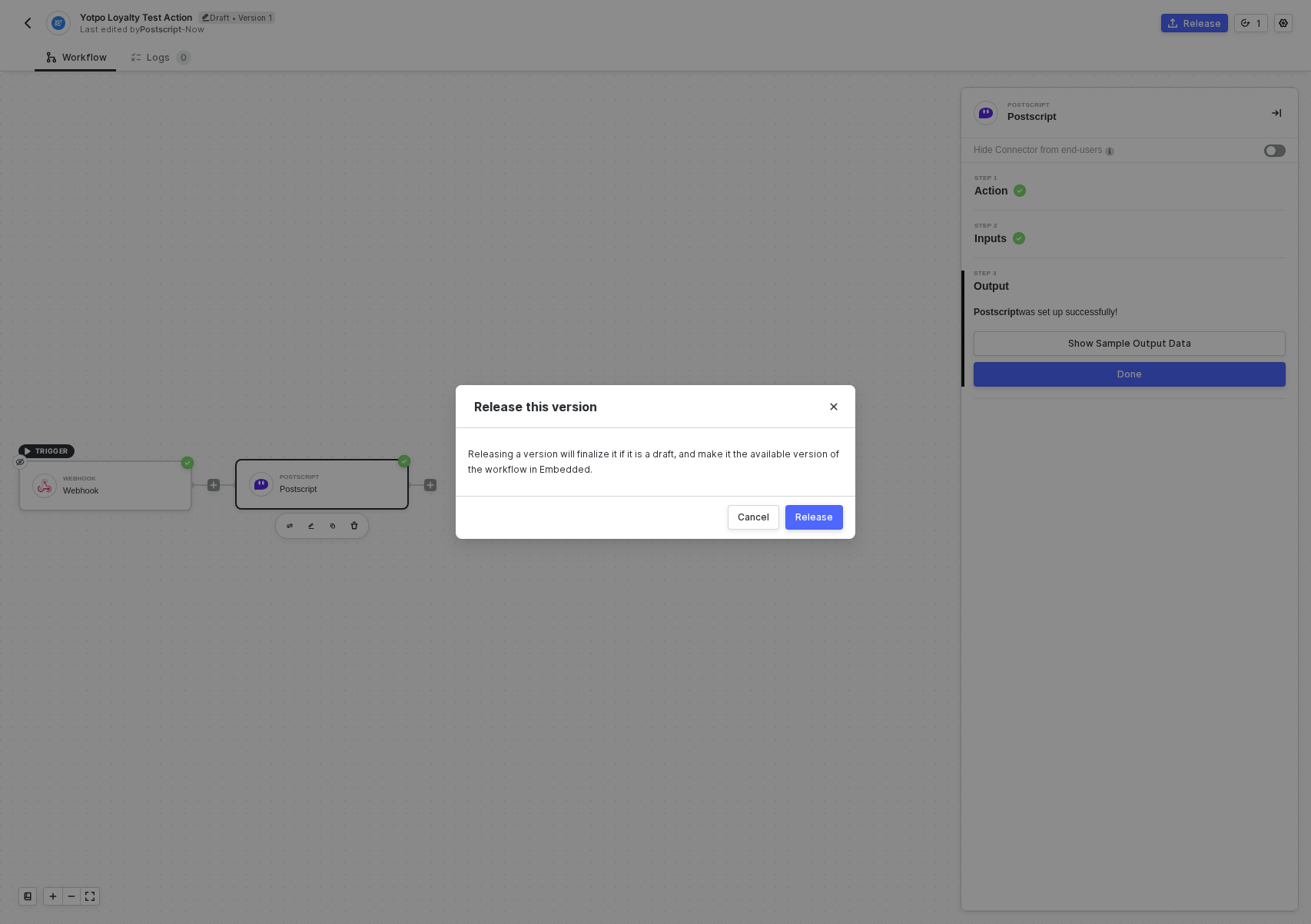
click at [807, 520] on div "Release" at bounding box center [814, 517] width 38 height 12
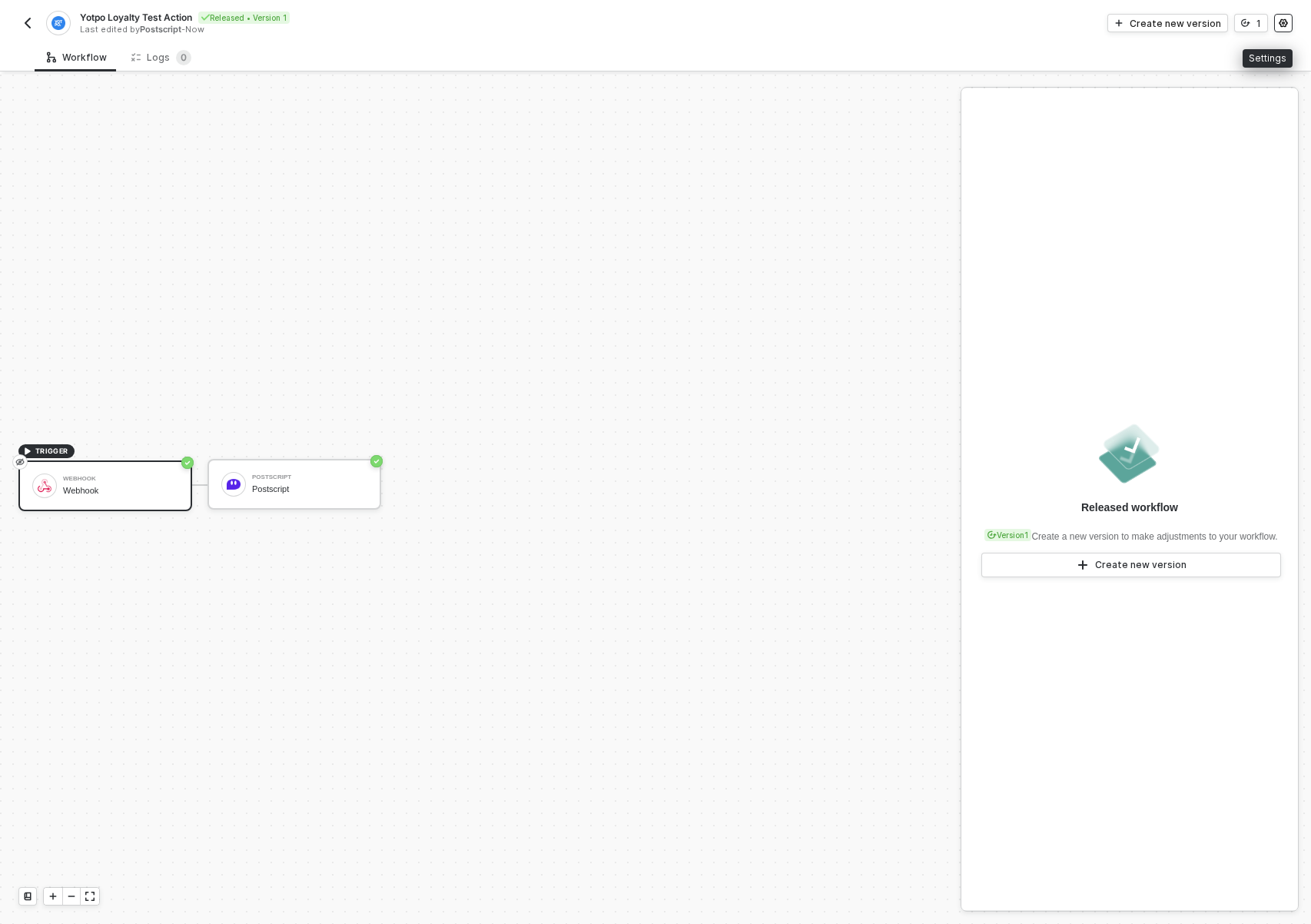
click at [1281, 24] on icon "icon-settings" at bounding box center [1283, 23] width 8 height 8
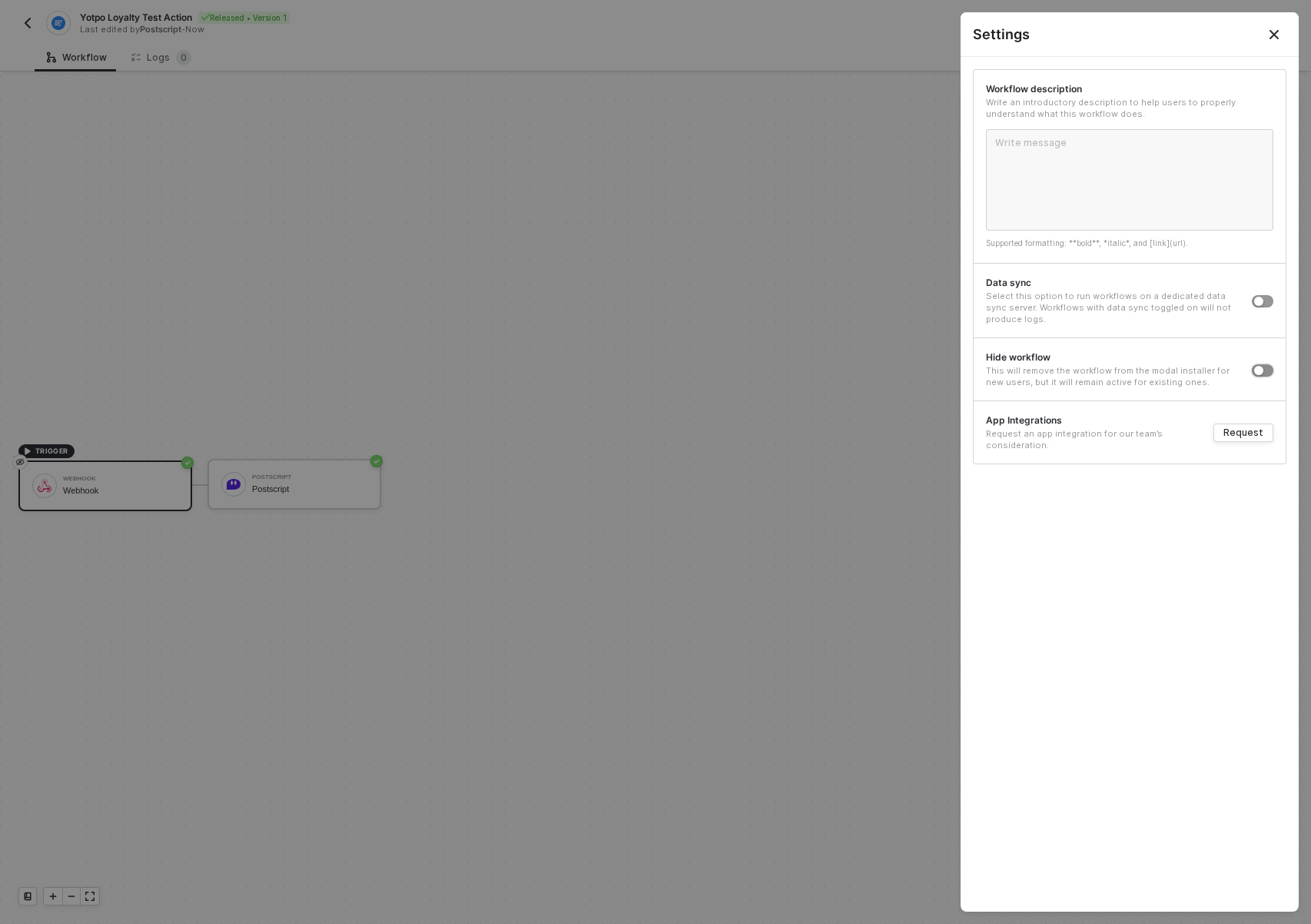
click at [1253, 369] on button "button" at bounding box center [1263, 370] width 22 height 12
click at [1277, 30] on icon "Close" at bounding box center [1273, 34] width 9 height 9
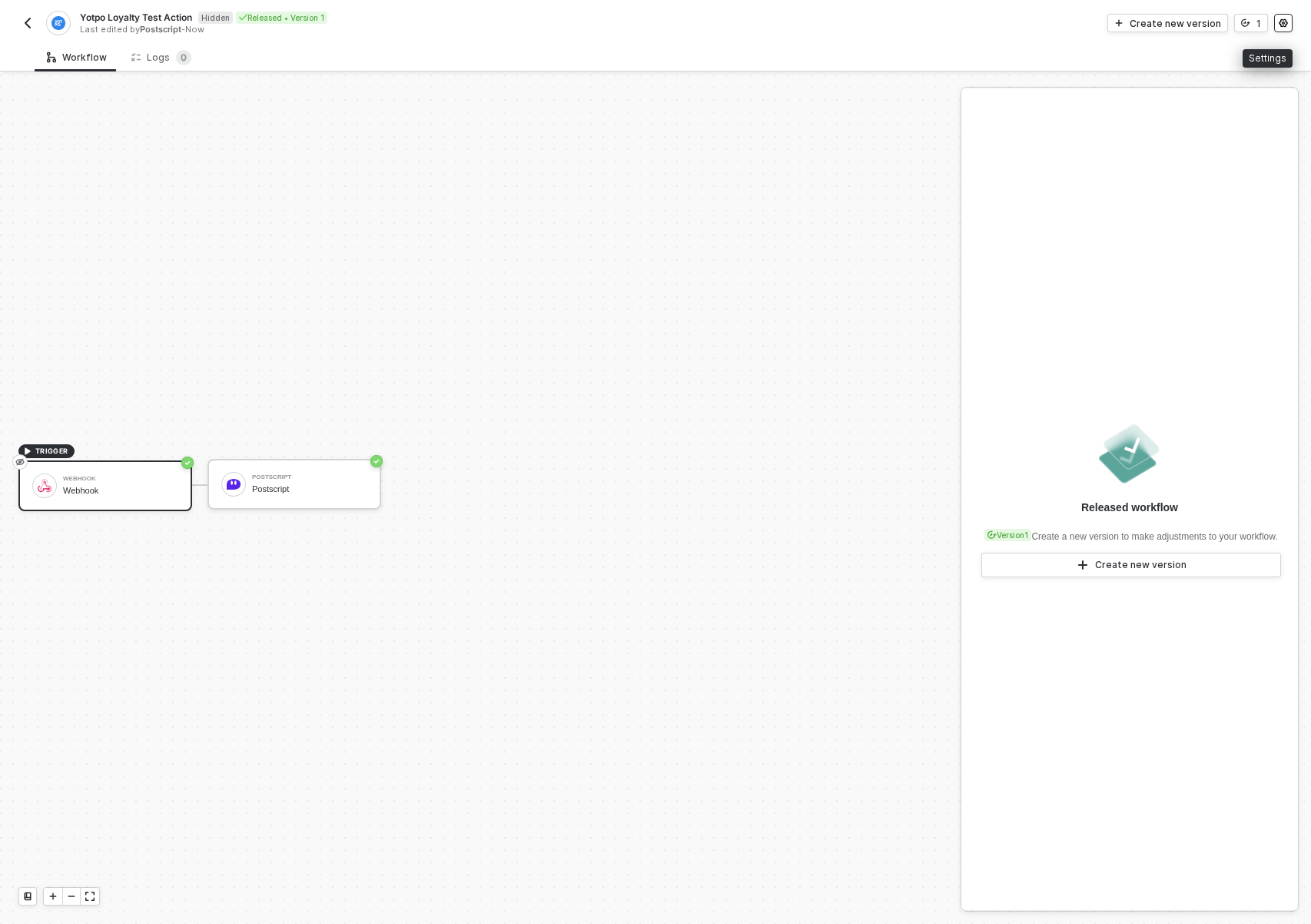
click at [1279, 22] on icon "icon-settings" at bounding box center [1283, 23] width 9 height 9
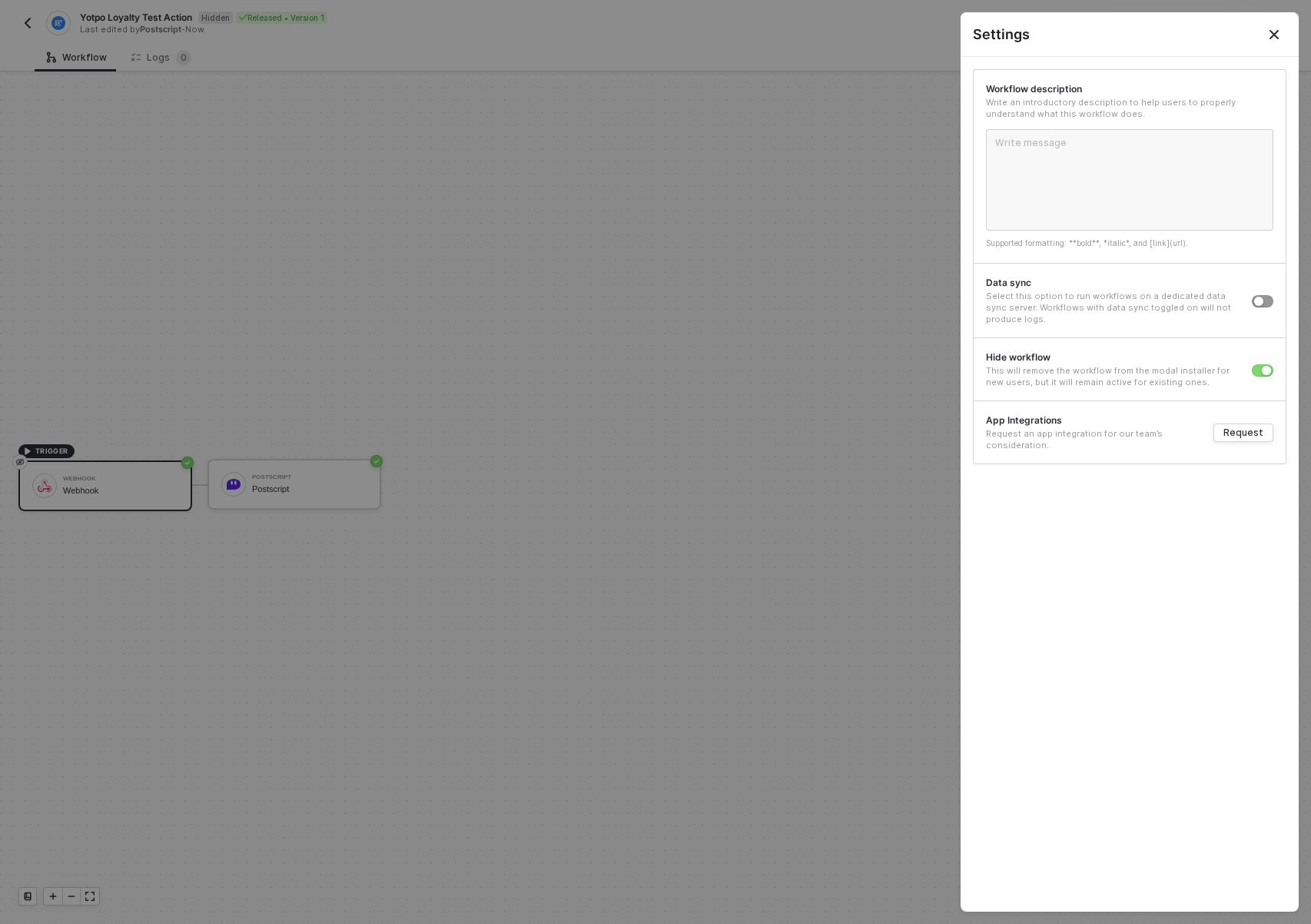
click at [801, 377] on div at bounding box center [656, 462] width 1311 height 924
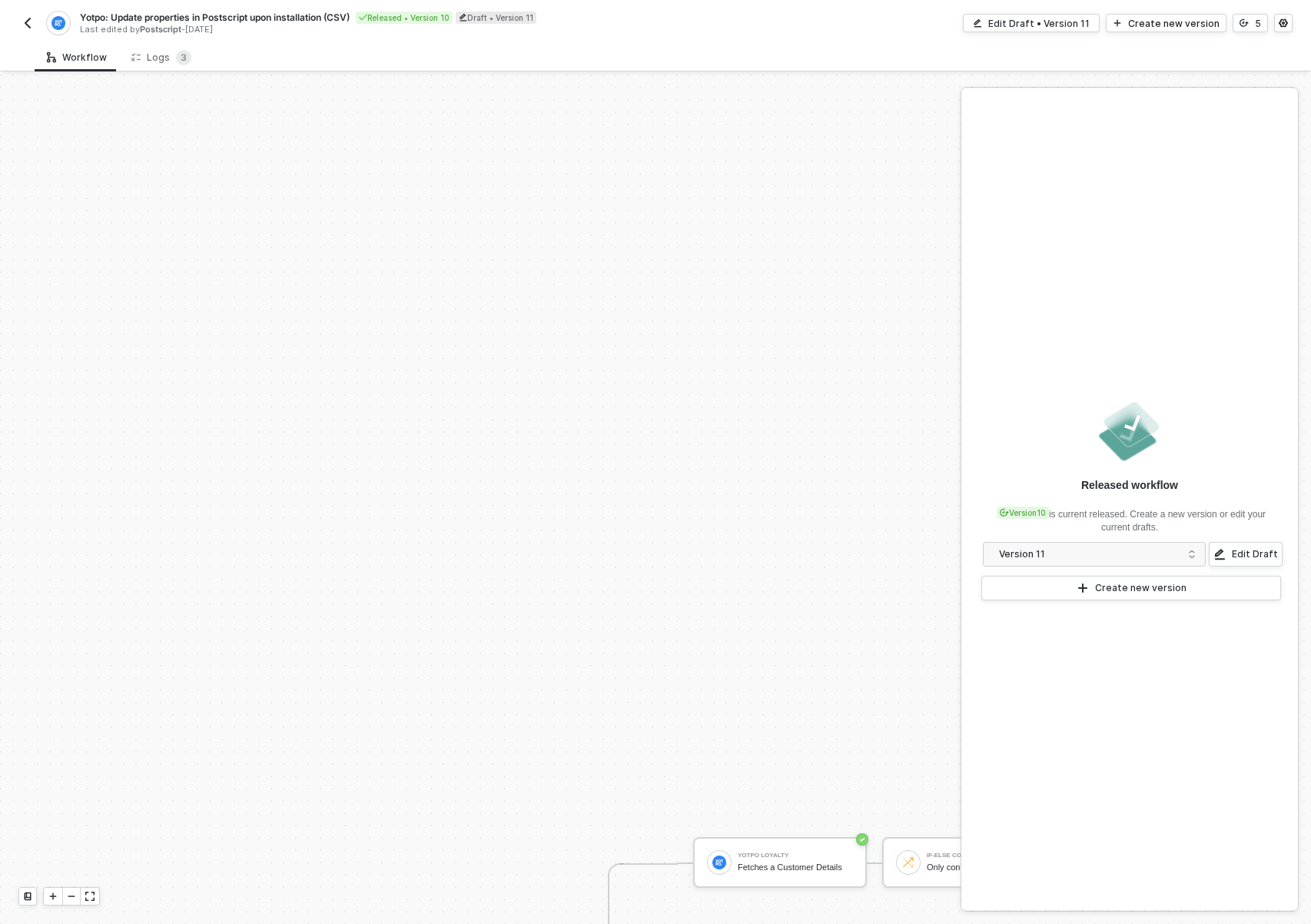
scroll to position [520, 0]
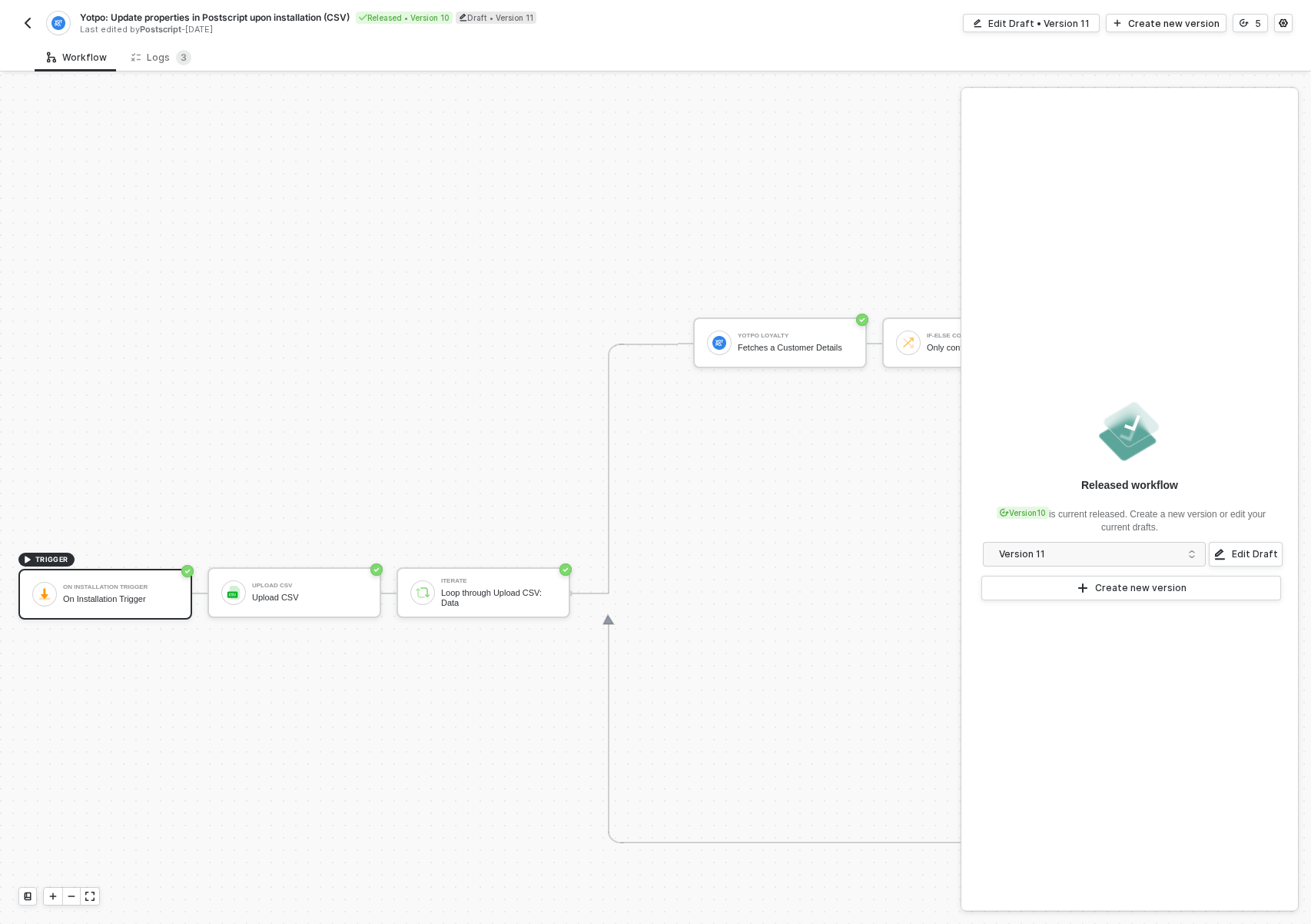
click at [40, 27] on div "Yotpo: Update properties in Postscript upon installation (CSV) Released • Versi…" at bounding box center [337, 23] width 637 height 24
click at [24, 27] on img "button" at bounding box center [27, 23] width 12 height 12
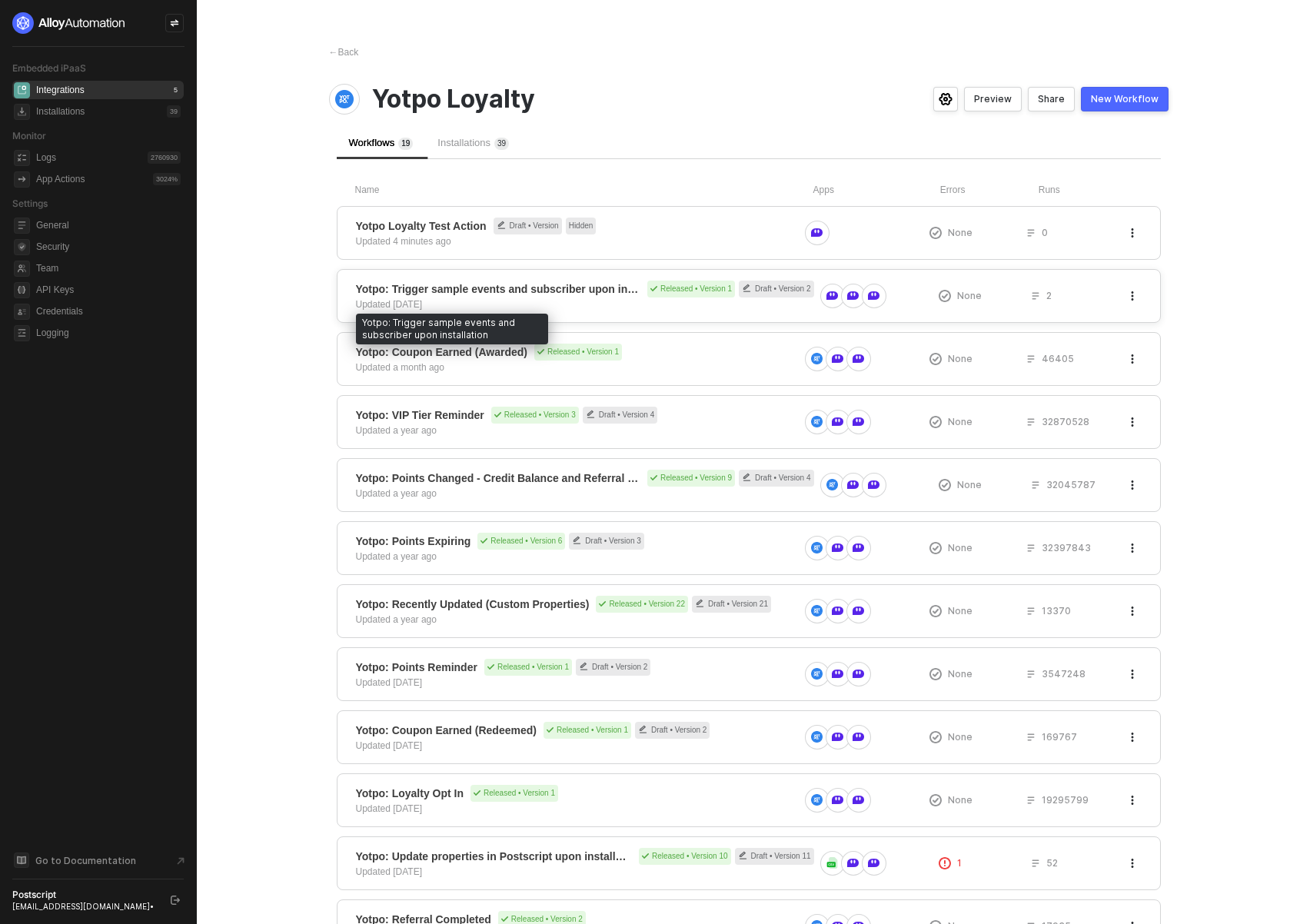
click at [476, 291] on span "Yotpo: Trigger sample events and subscriber upon installation" at bounding box center [498, 289] width 285 height 15
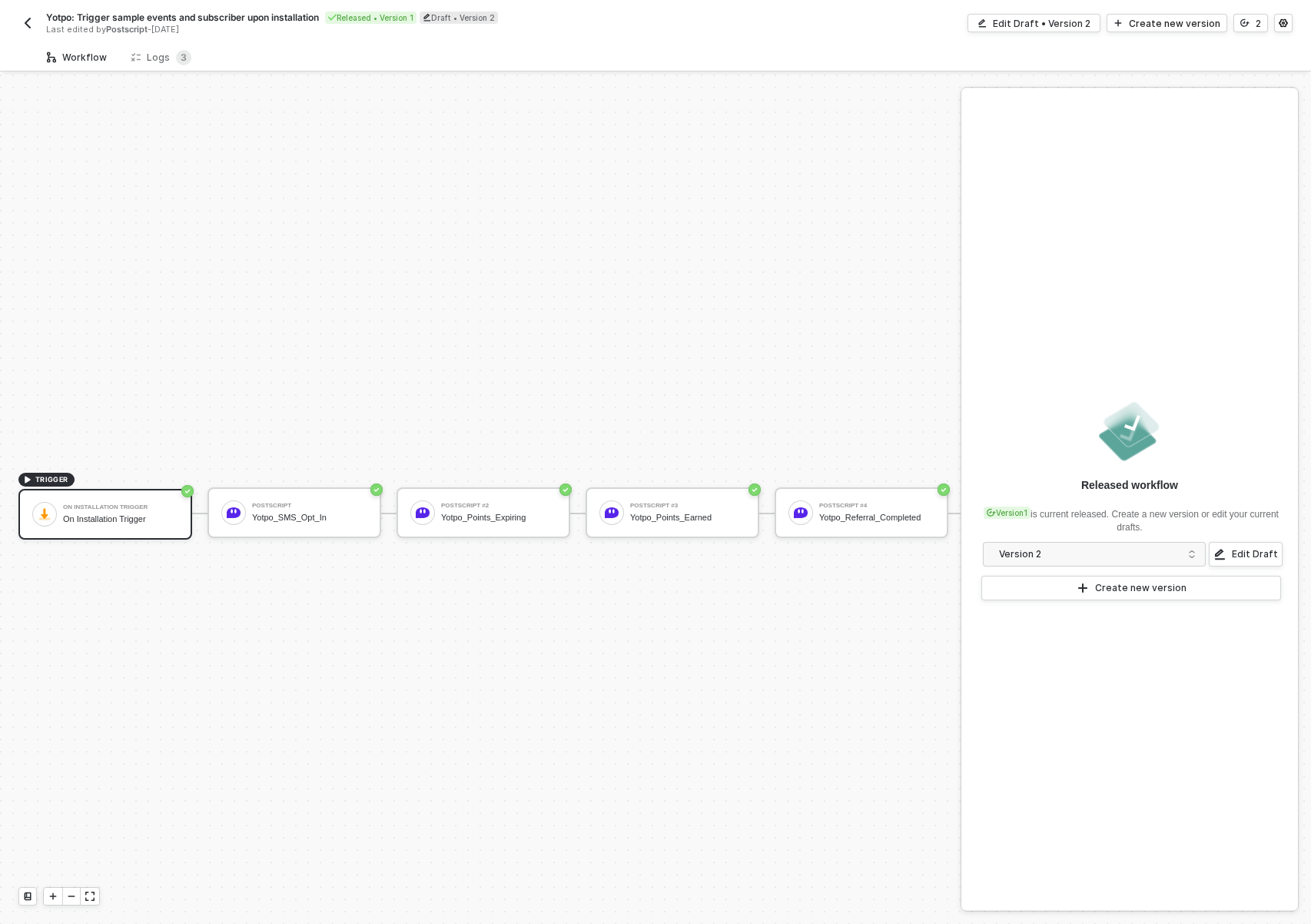
scroll to position [40, 0]
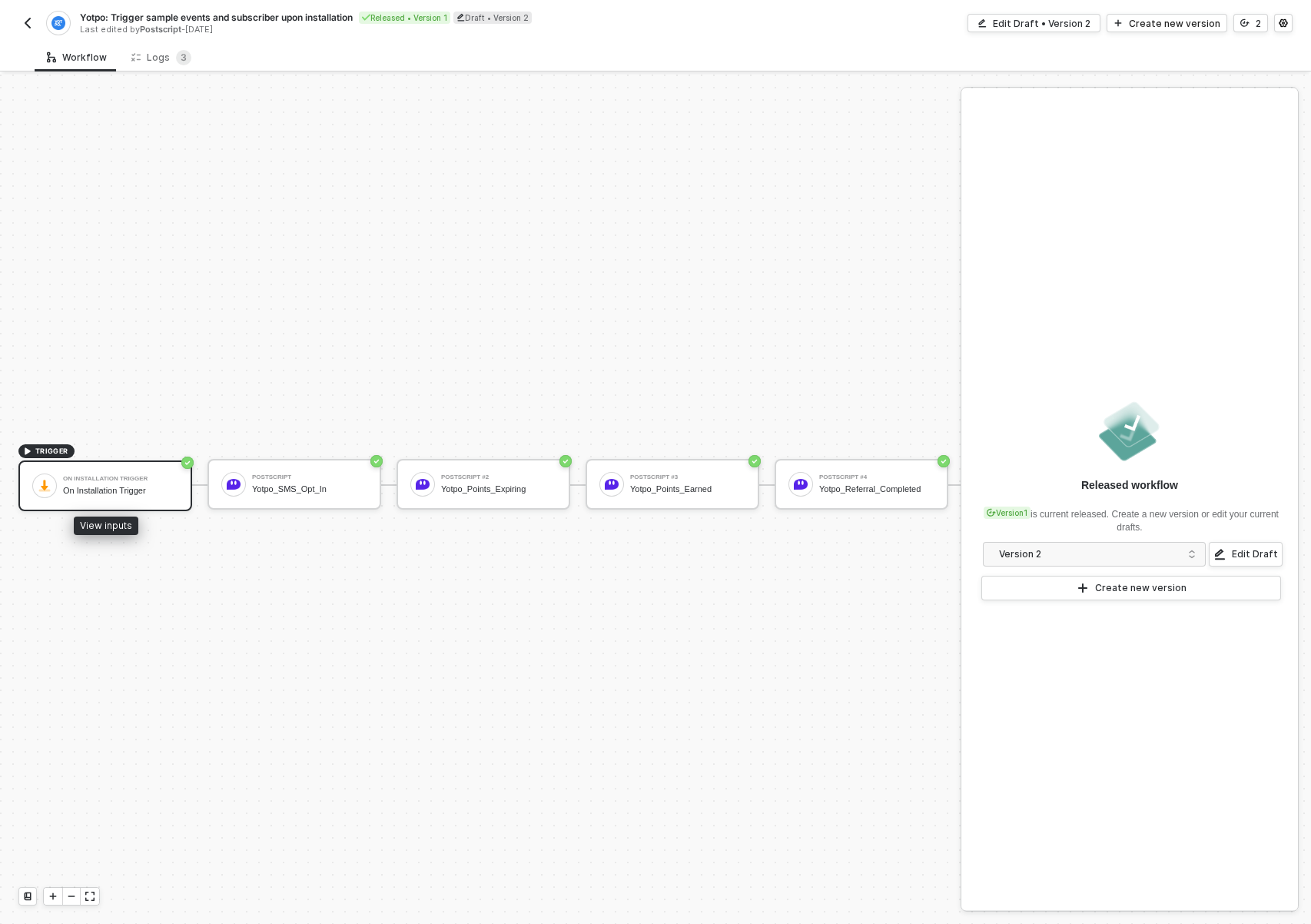
click at [73, 485] on div "On Installation Trigger On Installation Trigger" at bounding box center [120, 486] width 116 height 29
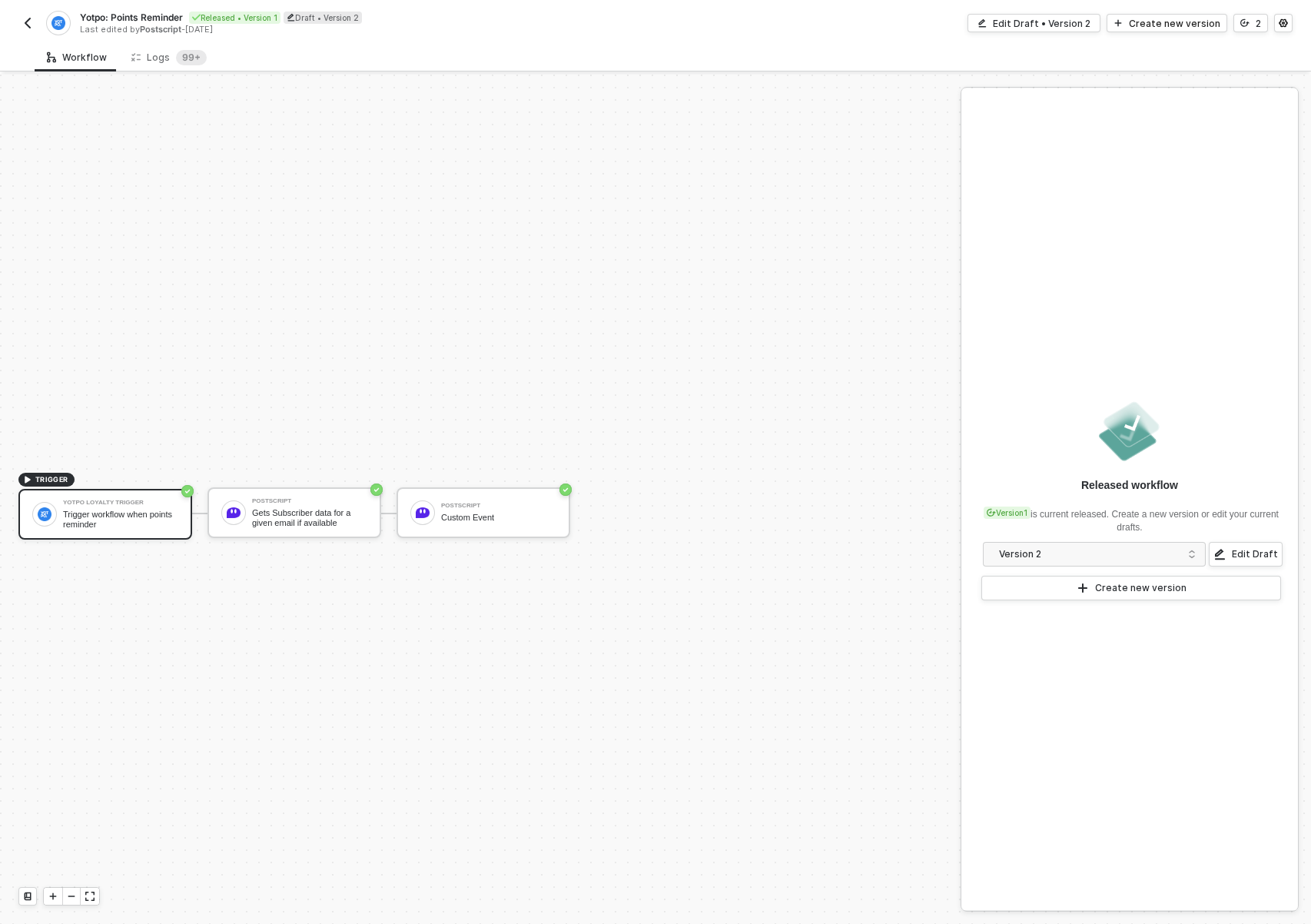
scroll to position [28, 0]
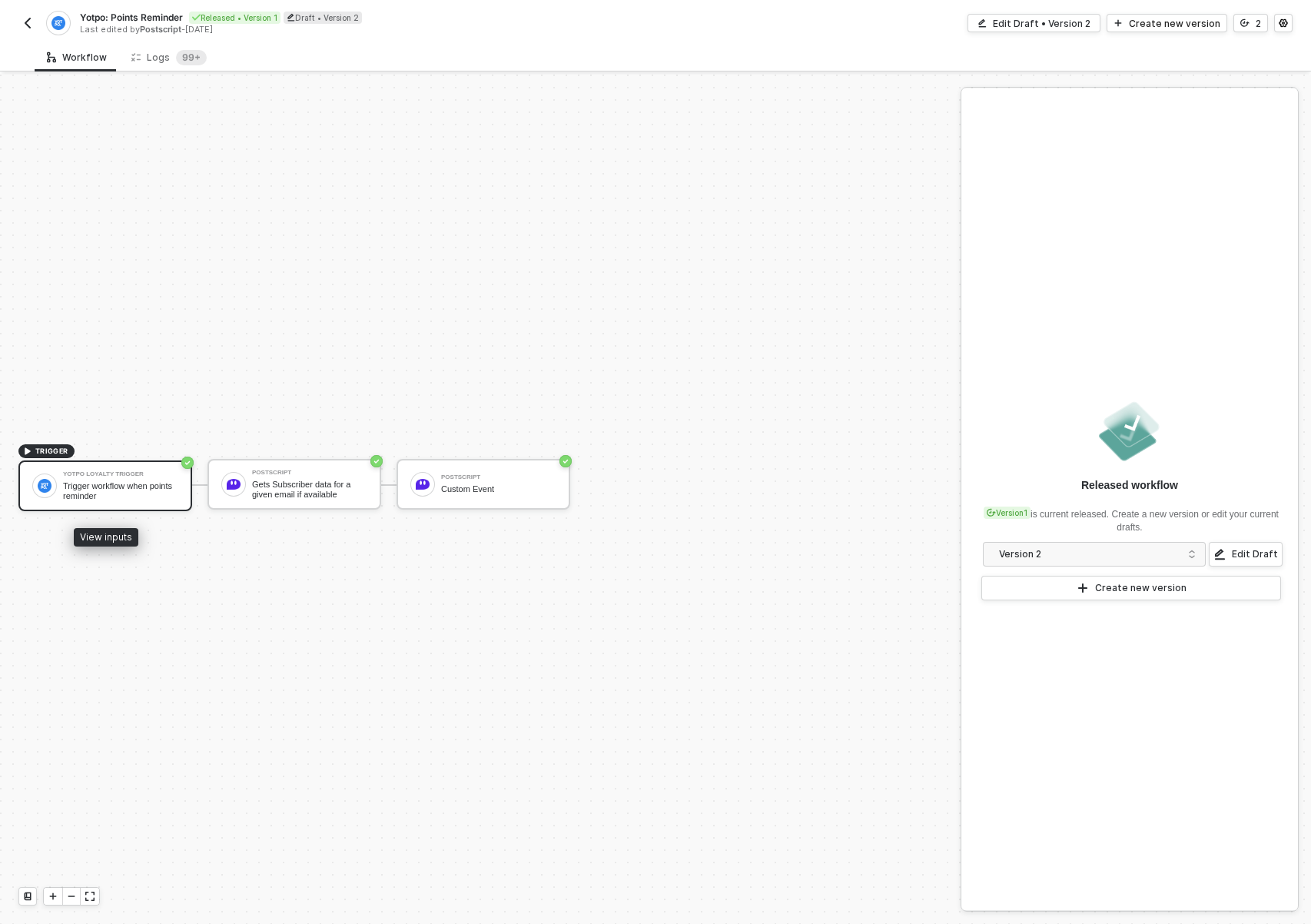
click at [97, 489] on div "Trigger workflow when points reminder" at bounding box center [120, 491] width 116 height 19
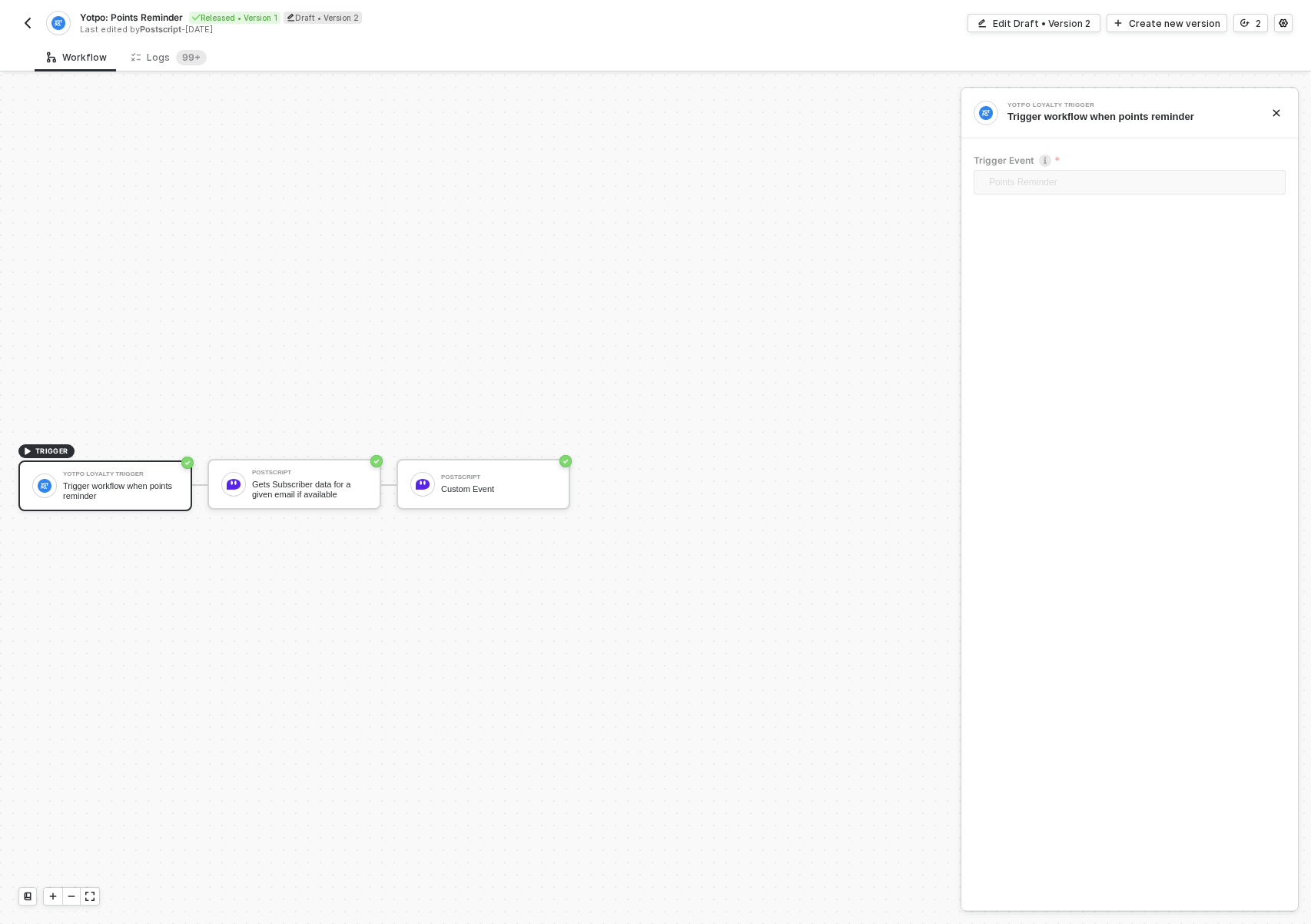
click at [32, 23] on img "button" at bounding box center [27, 23] width 12 height 12
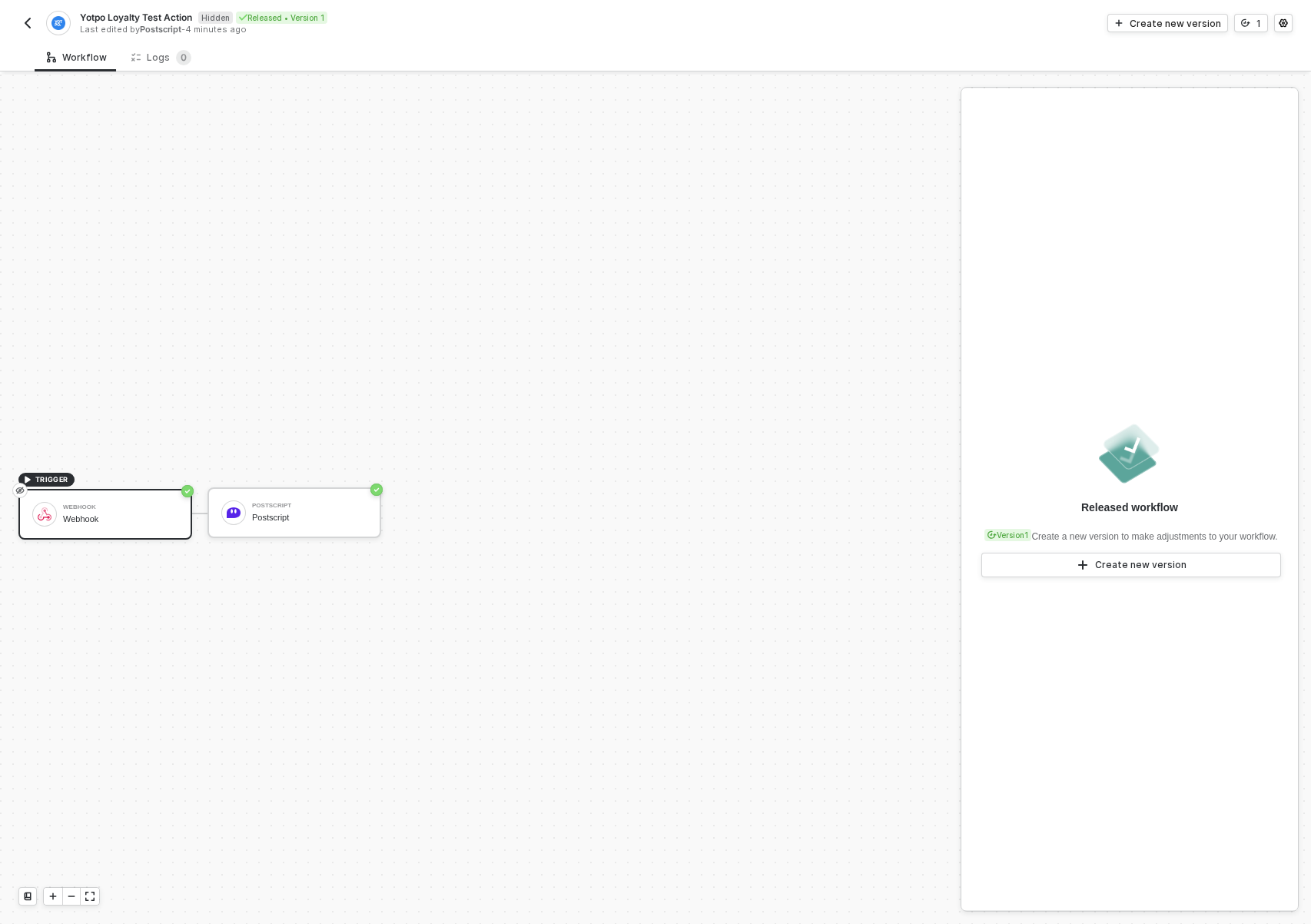
scroll to position [28, 0]
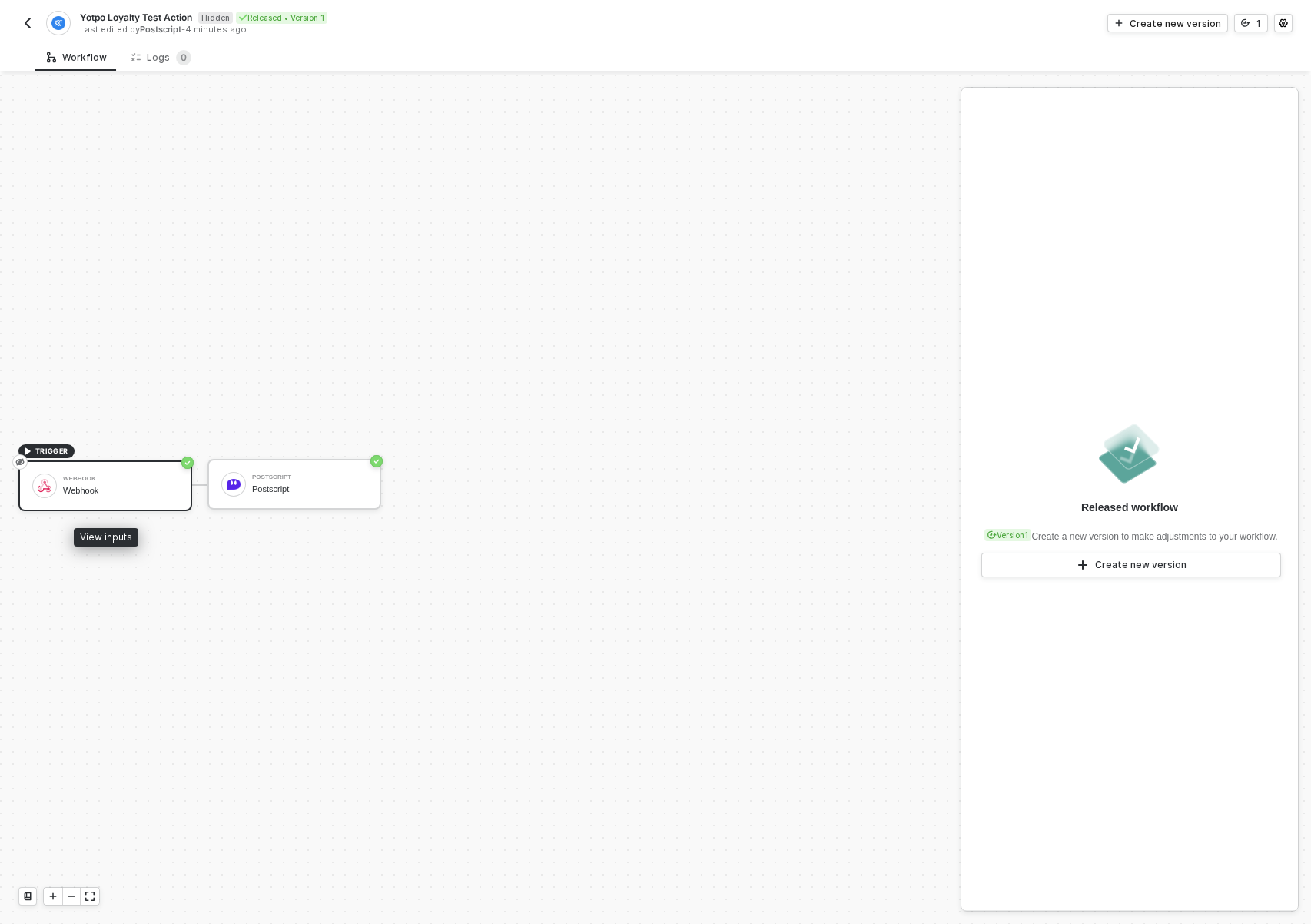
click at [79, 486] on div "Webhook" at bounding box center [120, 491] width 116 height 10
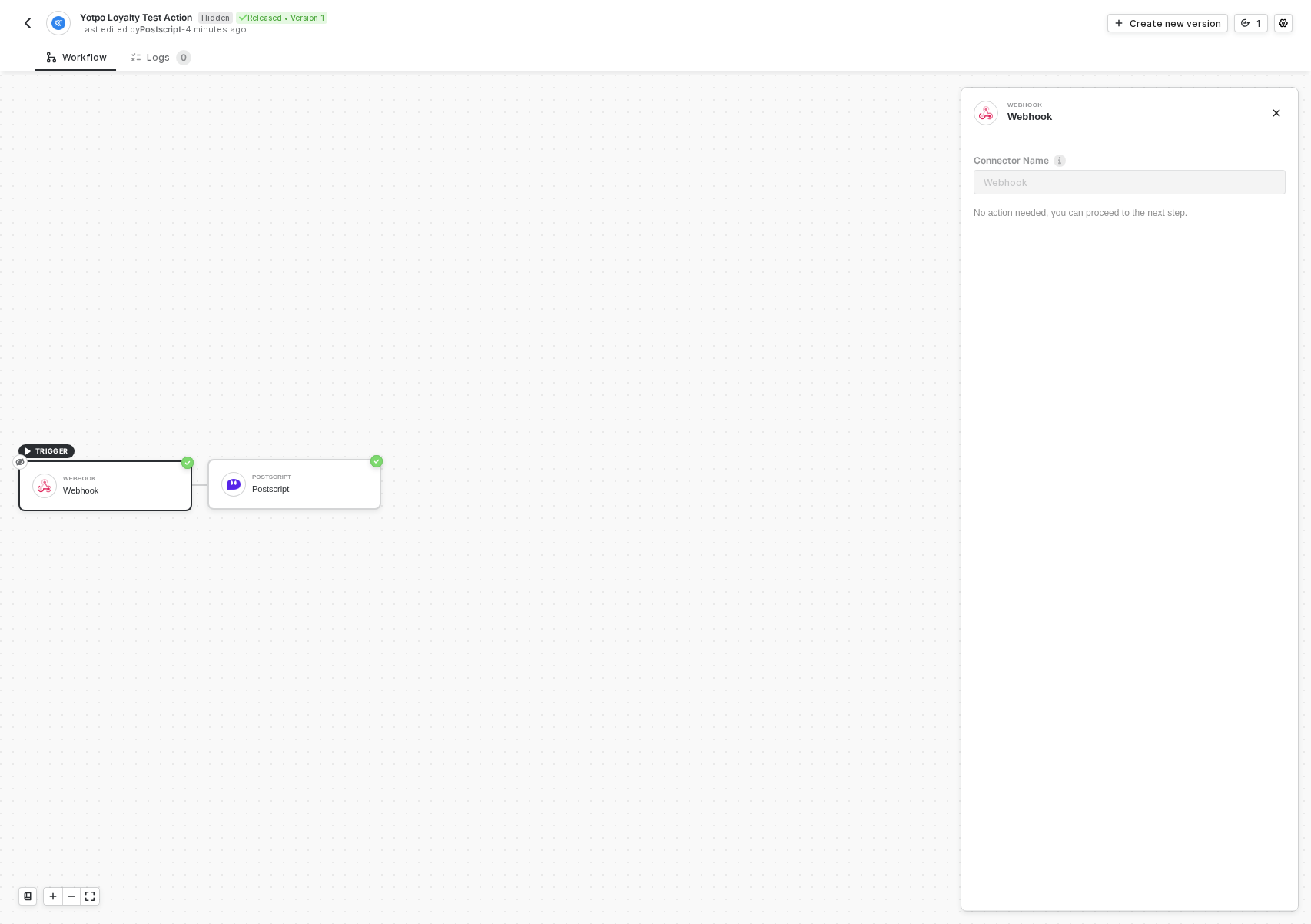
click at [1066, 162] on label "Connector Name" at bounding box center [1129, 160] width 312 height 13
click at [1066, 155] on label "Connector Name" at bounding box center [1129, 160] width 312 height 13
click at [293, 468] on div "Postscript Postscript" at bounding box center [294, 484] width 174 height 51
click at [74, 497] on div "Webhook Webhook" at bounding box center [120, 486] width 116 height 29
